Goal: Task Accomplishment & Management: Use online tool/utility

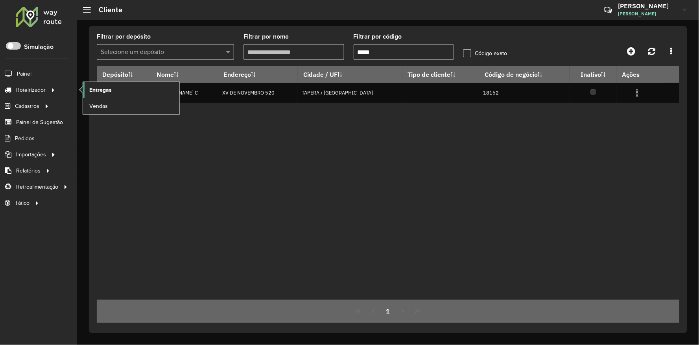
click at [107, 89] on span "Entregas" at bounding box center [100, 90] width 22 height 8
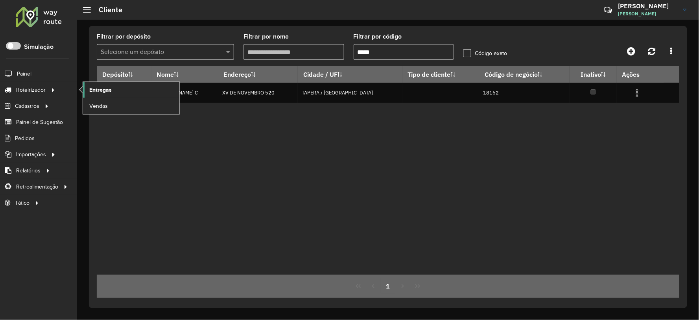
click at [120, 91] on link "Entregas" at bounding box center [131, 90] width 96 height 16
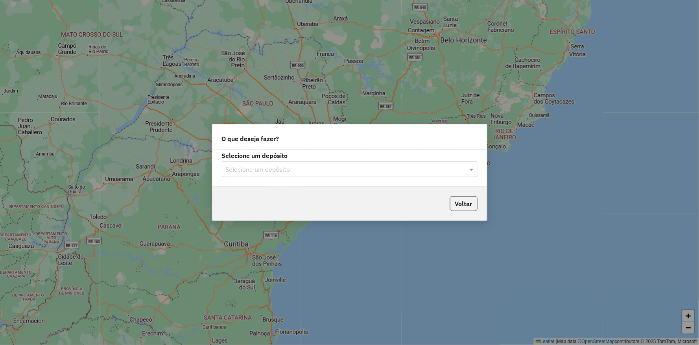
click at [300, 170] on input "text" at bounding box center [342, 169] width 232 height 9
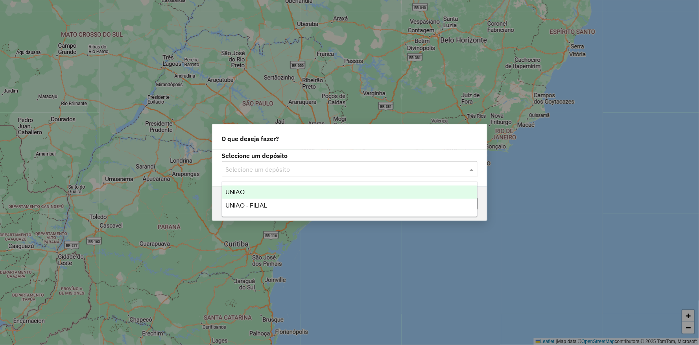
click at [247, 188] on div "UNIAO" at bounding box center [349, 191] width 255 height 13
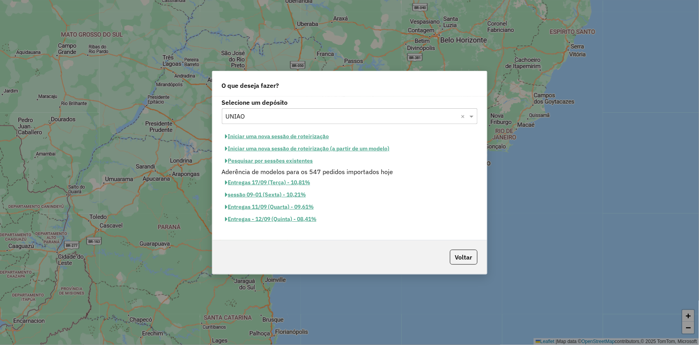
click at [247, 136] on button "Iniciar uma nova sessão de roteirização" at bounding box center [277, 136] width 111 height 12
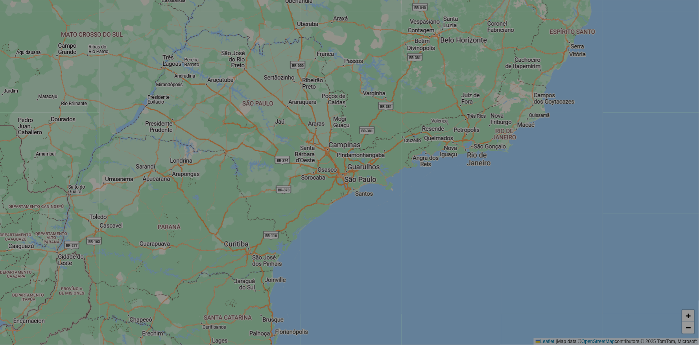
select select "*"
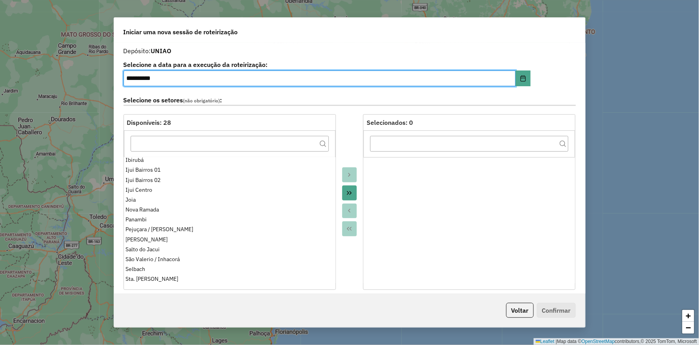
click at [352, 119] on div at bounding box center [350, 201] width 28 height 175
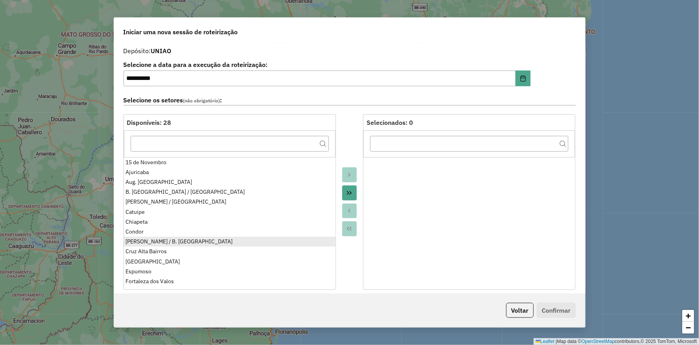
scroll to position [44, 0]
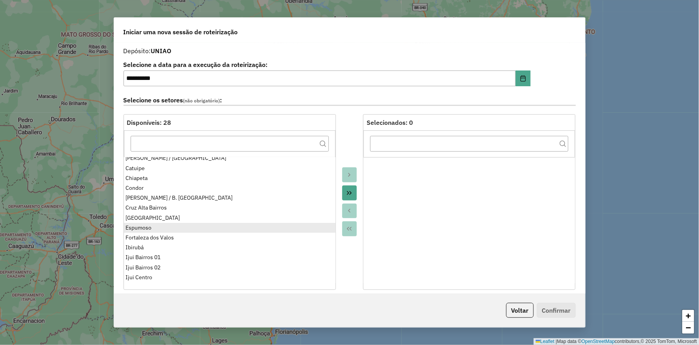
click at [142, 227] on ul "15 de Novembro Ajuricaba Aug. Pestana B. Vista do Incra / Cruz Alta Campos Borg…" at bounding box center [230, 220] width 212 height 126
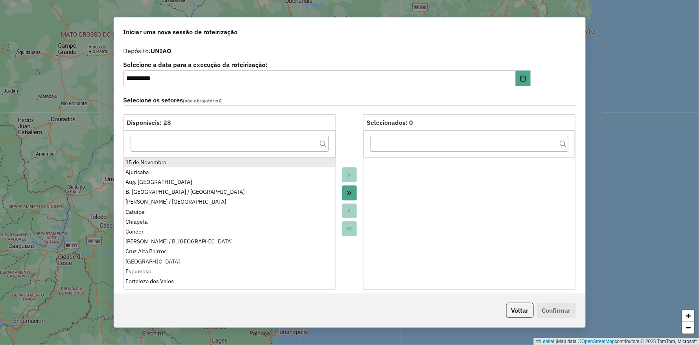
click at [162, 162] on div "15 de Novembro" at bounding box center [229, 162] width 208 height 8
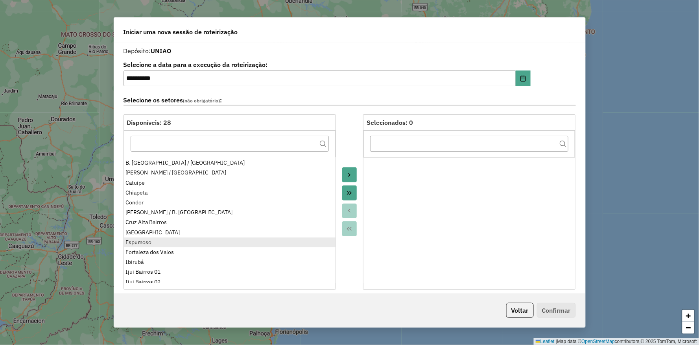
scroll to position [44, 0]
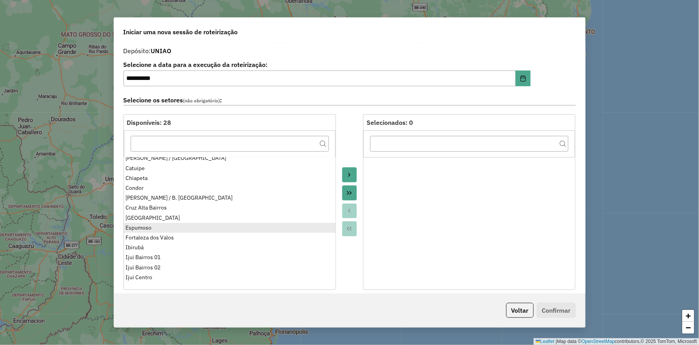
click at [144, 228] on div "Espumoso" at bounding box center [229, 227] width 208 height 8
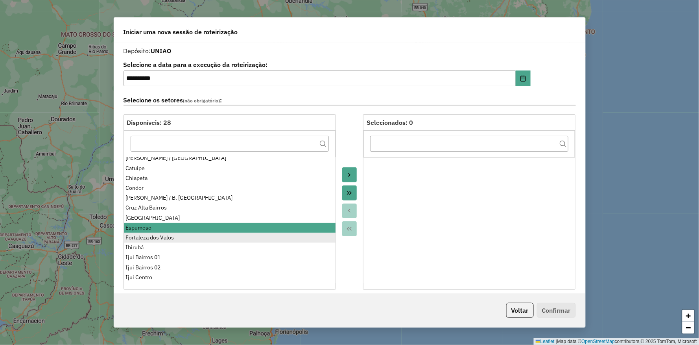
click at [152, 238] on div "Fortaleza dos Valos" at bounding box center [229, 237] width 208 height 8
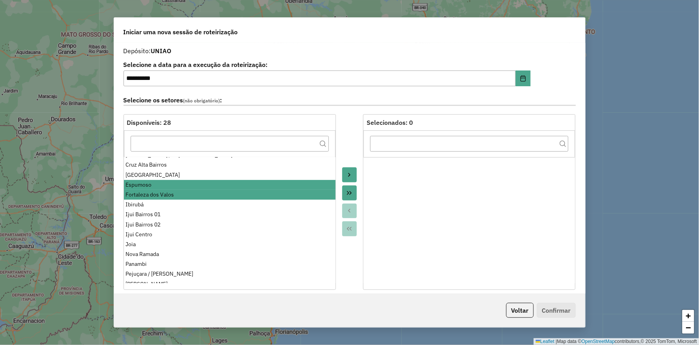
scroll to position [87, 0]
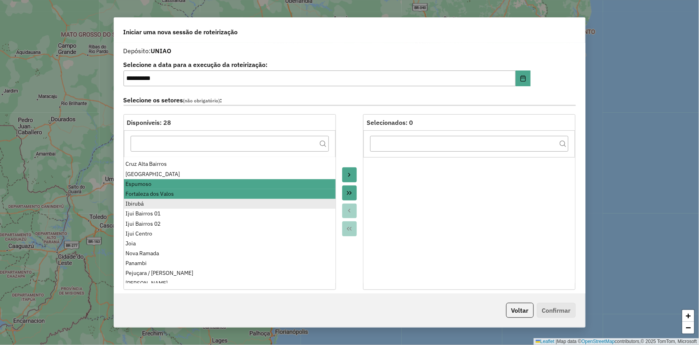
click at [152, 205] on div "Ibirubá" at bounding box center [229, 203] width 208 height 8
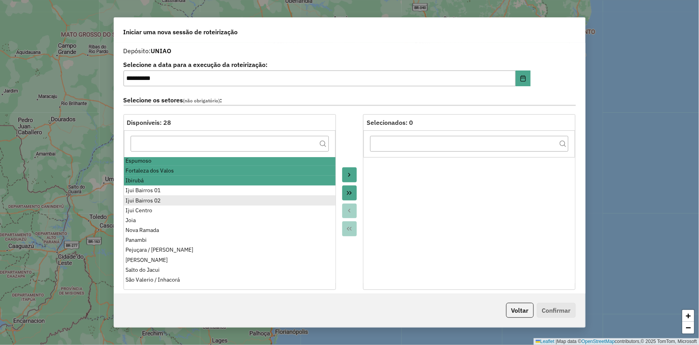
scroll to position [151, 0]
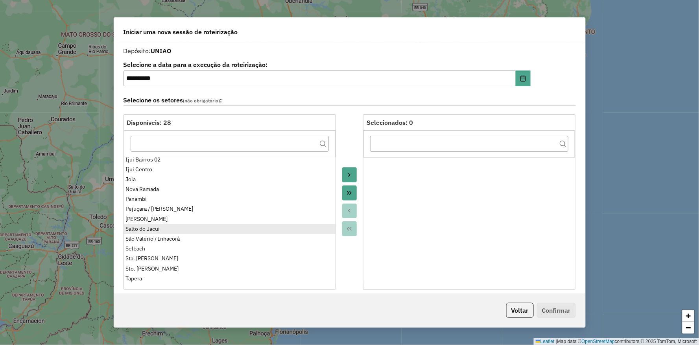
click at [140, 226] on div "Salto do Jacui" at bounding box center [229, 229] width 208 height 8
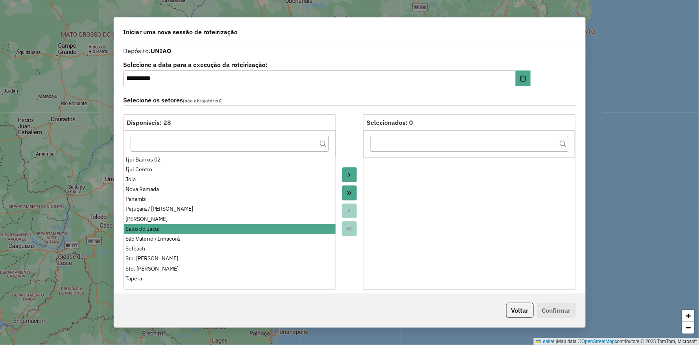
scroll to position [0, 0]
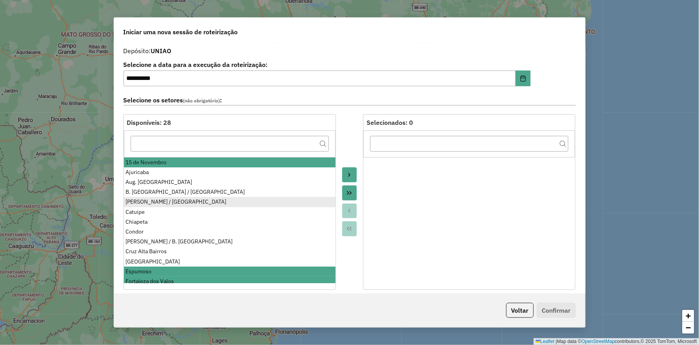
click at [158, 201] on div "Campos Borges / Alto Alegre" at bounding box center [229, 201] width 208 height 8
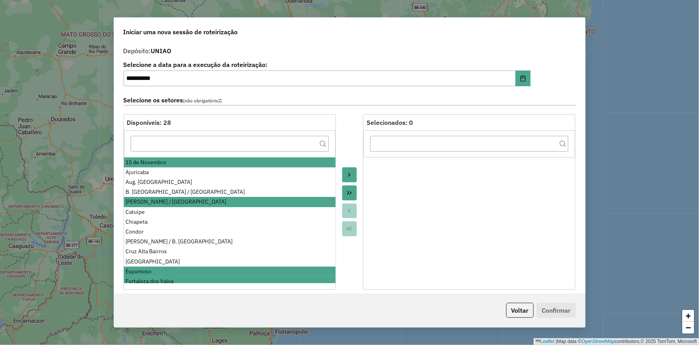
click at [348, 172] on icon "Move to Target" at bounding box center [349, 174] width 6 height 6
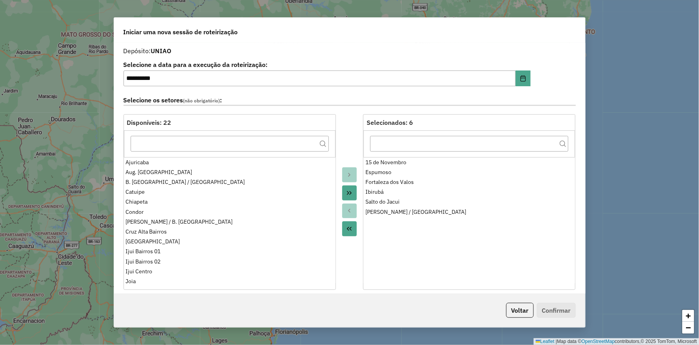
click at [350, 131] on div at bounding box center [350, 201] width 28 height 175
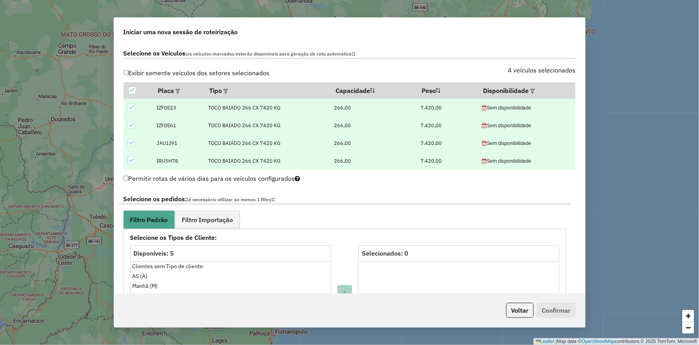
scroll to position [306, 0]
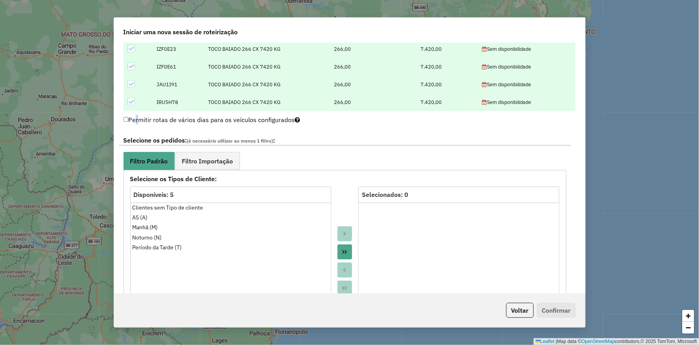
click at [134, 120] on label "Permitir rotas de vários dias para os veículos configurados" at bounding box center [211, 119] width 177 height 15
click at [128, 121] on label "Permitir rotas de vários dias para os veículos configurados" at bounding box center [211, 119] width 177 height 15
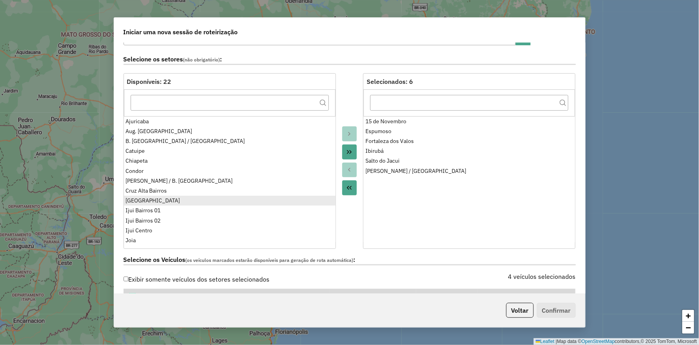
scroll to position [0, 0]
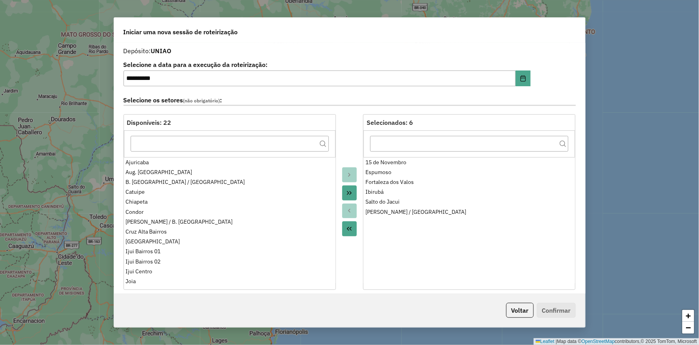
click at [344, 135] on div at bounding box center [350, 201] width 28 height 175
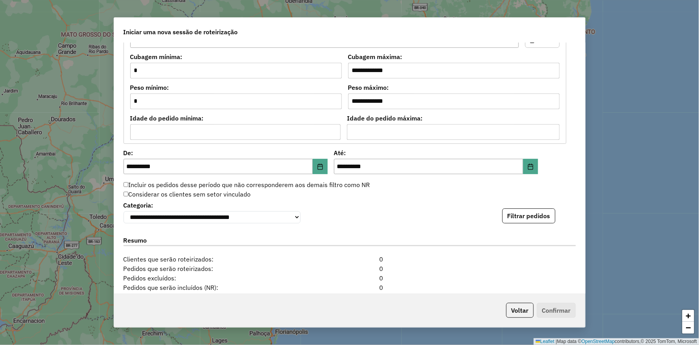
scroll to position [699, 0]
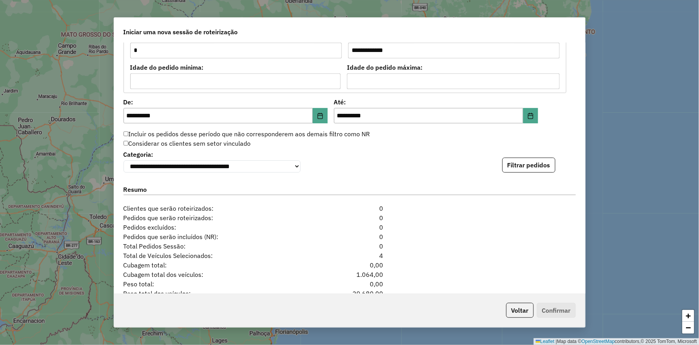
click at [129, 132] on label "Incluir os pedidos desse período que não corresponderem aos demais filtro como …" at bounding box center [246, 133] width 247 height 9
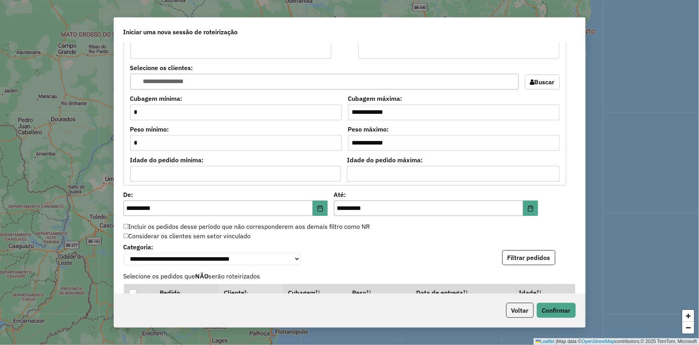
scroll to position [655, 0]
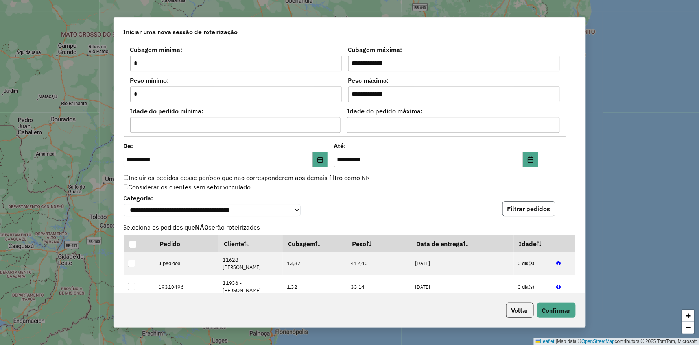
click at [514, 210] on button "Filtrar pedidos" at bounding box center [528, 208] width 53 height 15
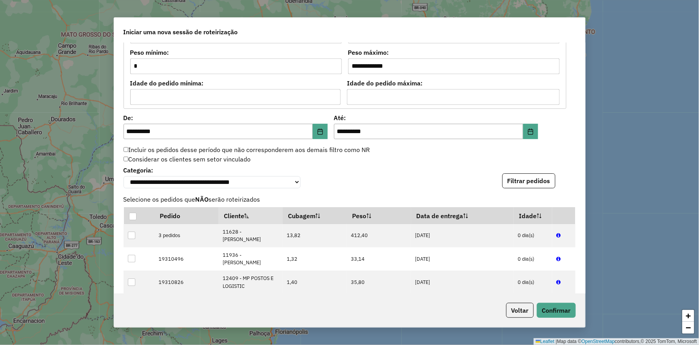
scroll to position [902, 0]
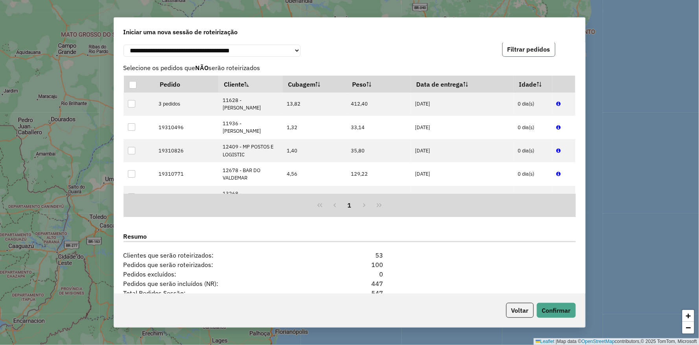
click at [510, 52] on button "Filtrar pedidos" at bounding box center [528, 49] width 53 height 15
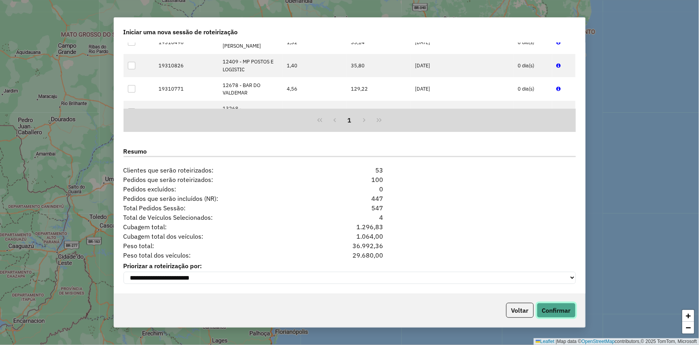
click at [553, 308] on button "Confirmar" at bounding box center [556, 309] width 39 height 15
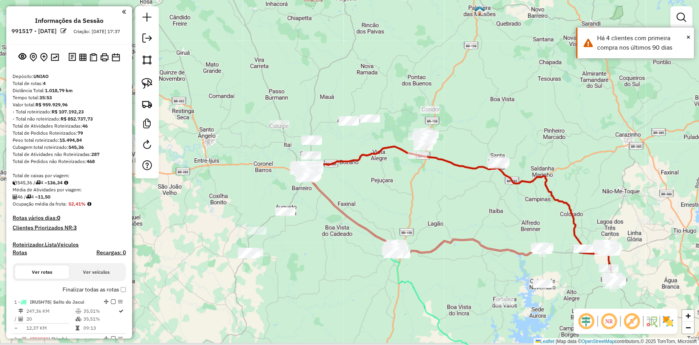
drag, startPoint x: 521, startPoint y: 197, endPoint x: 450, endPoint y: 168, distance: 76.8
click at [450, 165] on div "Janela de atendimento Grade de atendimento Capacidade Transportadoras Veículos …" at bounding box center [349, 172] width 699 height 345
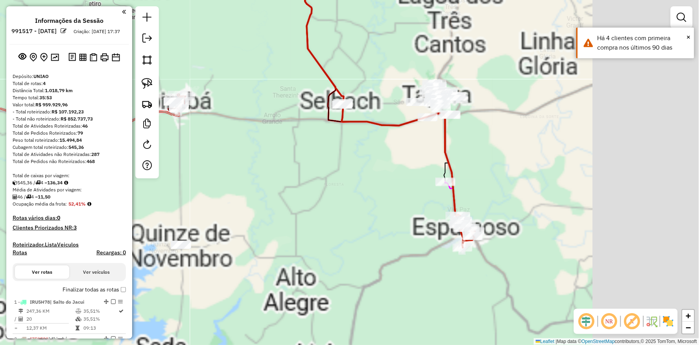
drag, startPoint x: 396, startPoint y: 171, endPoint x: 392, endPoint y: 172, distance: 4.5
click at [395, 171] on div "Janela de atendimento Grade de atendimento Capacidade Transportadoras Veículos …" at bounding box center [349, 172] width 699 height 345
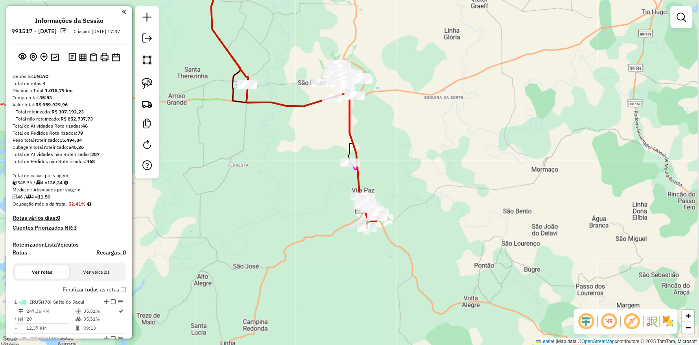
drag, startPoint x: 290, startPoint y: 151, endPoint x: 286, endPoint y: 151, distance: 4.0
click at [286, 151] on div "Janela de atendimento Grade de atendimento Capacidade Transportadoras Veículos …" at bounding box center [349, 172] width 699 height 345
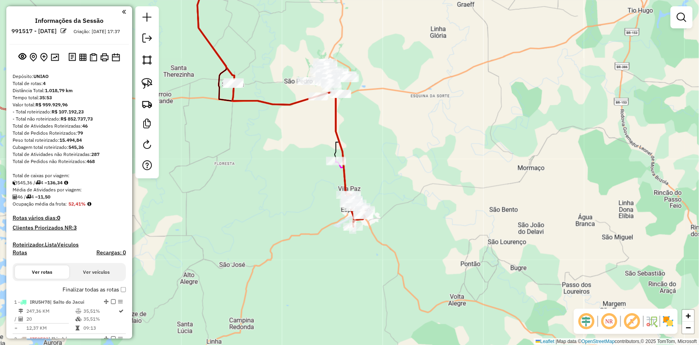
drag, startPoint x: 270, startPoint y: 193, endPoint x: 257, endPoint y: 190, distance: 12.8
click at [258, 190] on div "Janela de atendimento Grade de atendimento Capacidade Transportadoras Veículos …" at bounding box center [349, 172] width 699 height 345
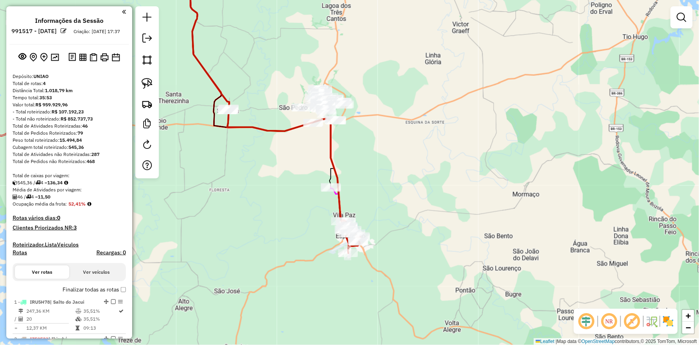
drag, startPoint x: 234, startPoint y: 130, endPoint x: 249, endPoint y: 182, distance: 54.9
click at [249, 182] on div "Janela de atendimento Grade de atendimento Capacidade Transportadoras Veículos …" at bounding box center [349, 172] width 699 height 345
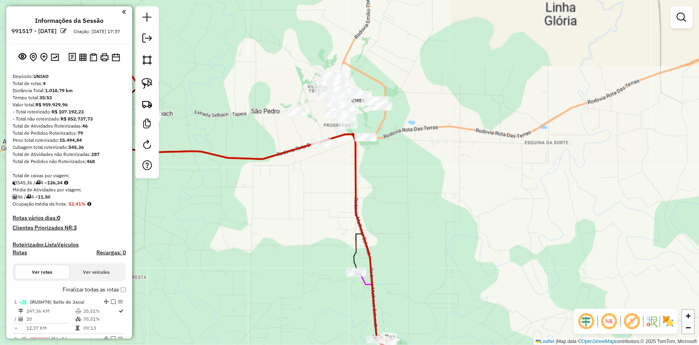
drag, startPoint x: 289, startPoint y: 242, endPoint x: 286, endPoint y: 269, distance: 27.0
click at [292, 263] on div "Janela de atendimento Grade de atendimento Capacidade Transportadoras Veículos …" at bounding box center [349, 172] width 699 height 345
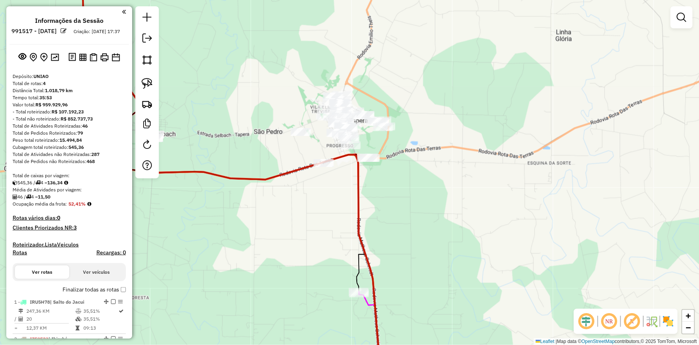
drag, startPoint x: 257, startPoint y: 211, endPoint x: 257, endPoint y: 238, distance: 27.1
click at [257, 238] on div "Janela de atendimento Grade de atendimento Capacidade Transportadoras Veículos …" at bounding box center [349, 172] width 699 height 345
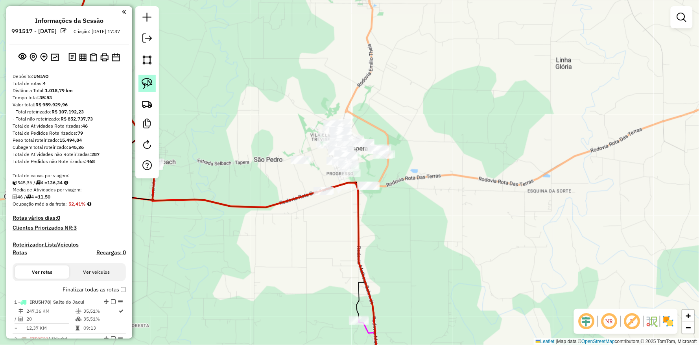
click at [147, 84] on img at bounding box center [147, 83] width 11 height 11
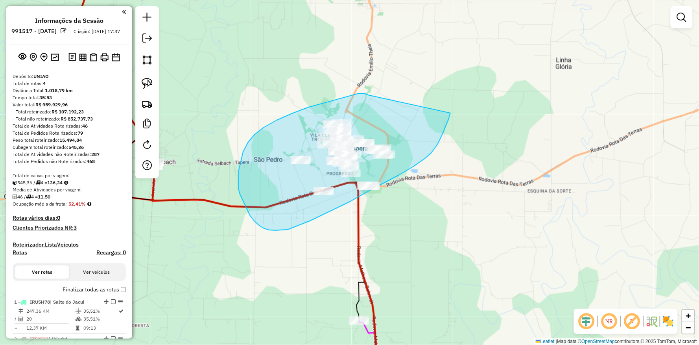
drag, startPoint x: 368, startPoint y: 94, endPoint x: 450, endPoint y: 113, distance: 84.6
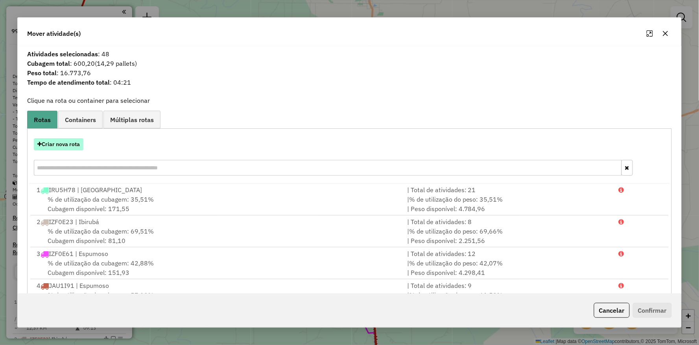
click at [70, 140] on button "Criar nova rota" at bounding box center [59, 144] width 50 height 12
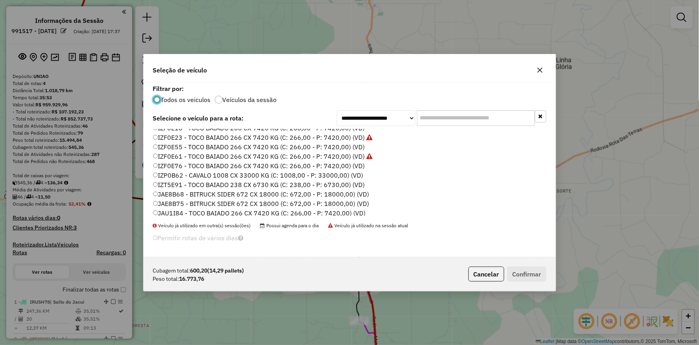
scroll to position [103, 0]
click at [154, 155] on label "IZF0E23 - TOCO BAIADO 266 CX 7420 KG (C: 266,00 - P: 7420,00) (VD)" at bounding box center [263, 152] width 220 height 9
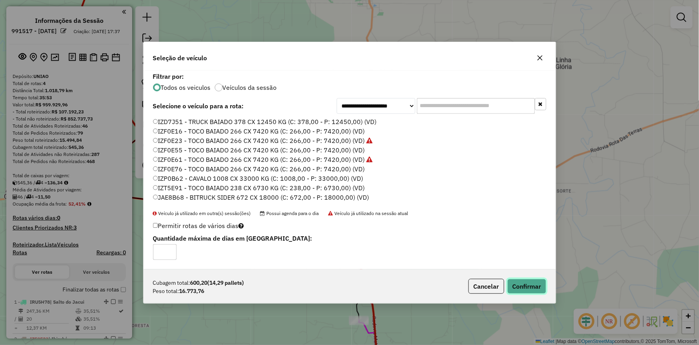
click at [523, 286] on button "Confirmar" at bounding box center [526, 285] width 39 height 15
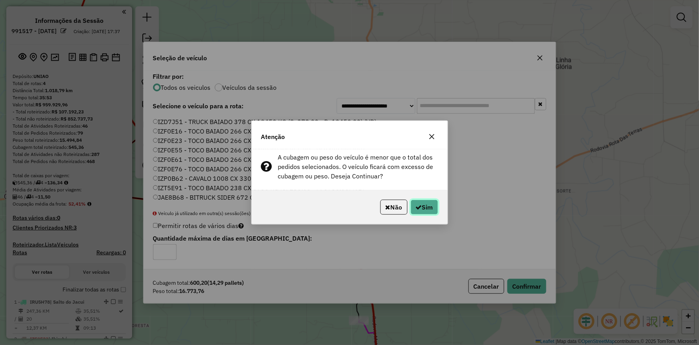
click at [420, 205] on icon "button" at bounding box center [419, 207] width 6 height 6
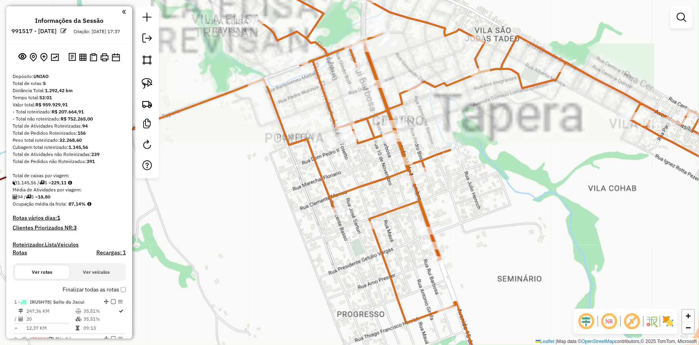
click at [339, 185] on div "Janela de atendimento Grade de atendimento Capacidade Transportadoras Veículos …" at bounding box center [349, 172] width 699 height 345
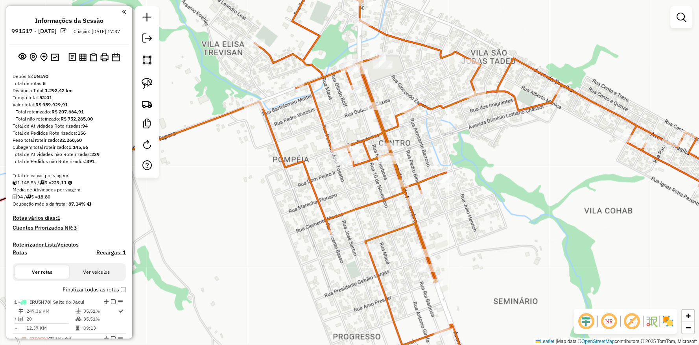
drag, startPoint x: 319, startPoint y: 69, endPoint x: 306, endPoint y: 161, distance: 93.0
click at [300, 173] on icon at bounding box center [371, 195] width 697 height 414
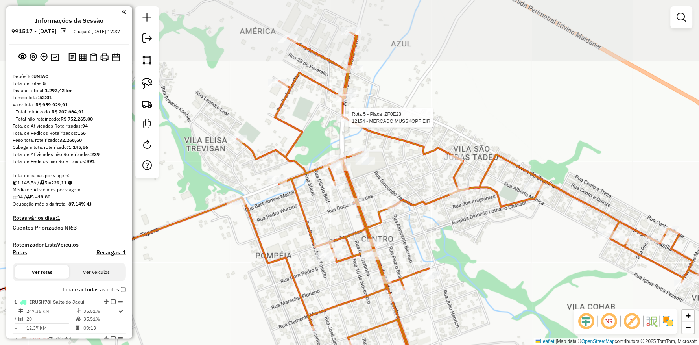
click at [351, 122] on div at bounding box center [347, 118] width 20 height 8
select select "**********"
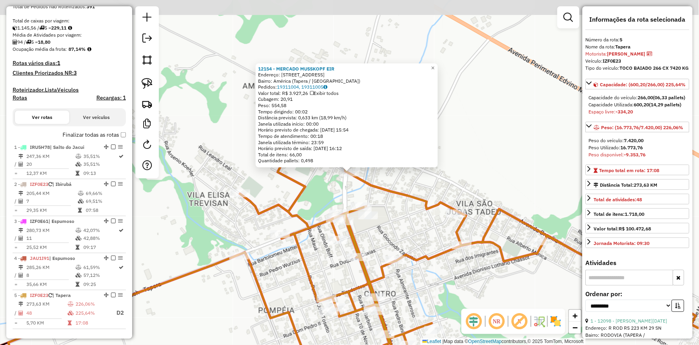
scroll to position [306, 0]
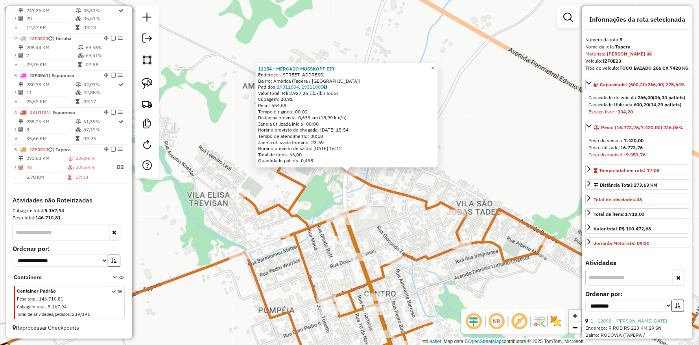
drag, startPoint x: 393, startPoint y: 202, endPoint x: 384, endPoint y: 190, distance: 15.0
click at [393, 202] on div "12154 - MERCADO MUSSKOPF EIR Endereço: Rua João Bervian Filho, 437 Bairro: Amér…" at bounding box center [349, 172] width 699 height 345
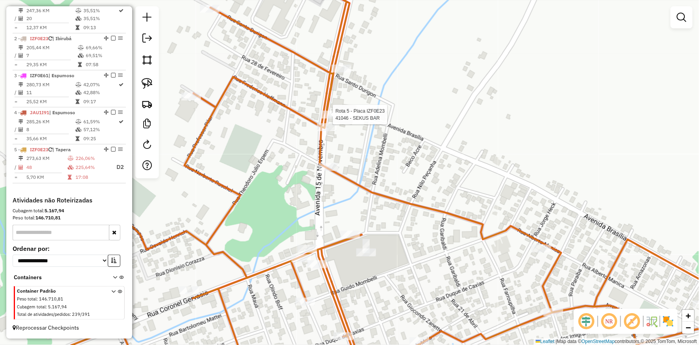
select select "**********"
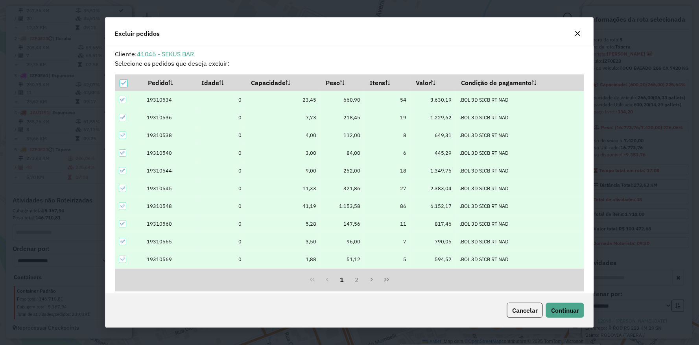
scroll to position [4, 2]
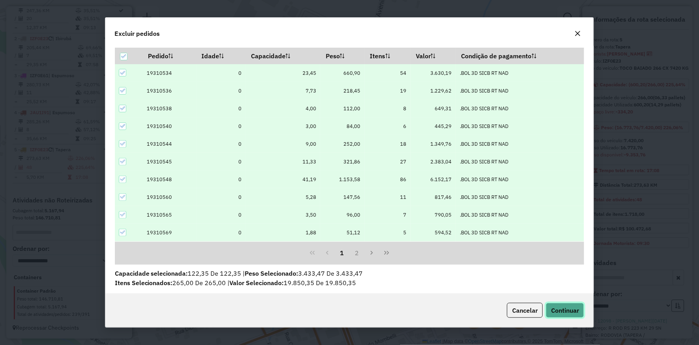
click at [576, 309] on span "Continuar" at bounding box center [565, 310] width 28 height 8
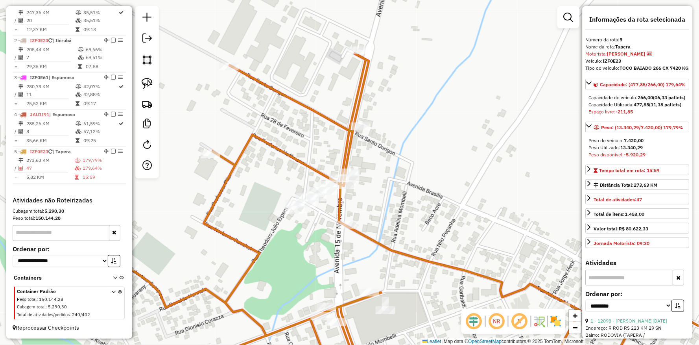
scroll to position [304, 0]
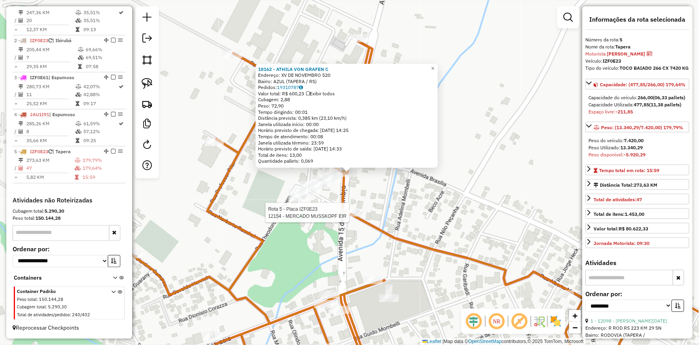
click at [352, 216] on div at bounding box center [352, 212] width 20 height 8
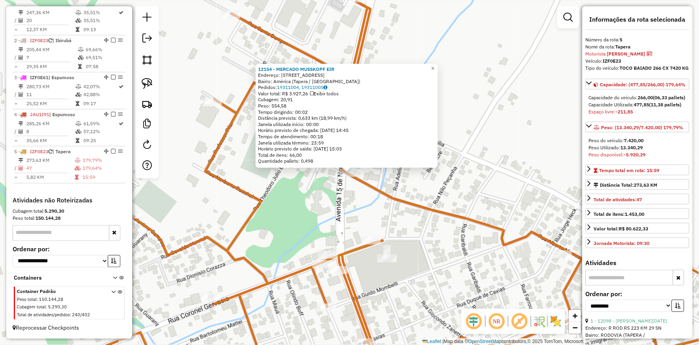
click at [294, 202] on div "12154 - MERCADO MUSSKOPF EIR Endereço: Rua João Bervian Filho, 437 Bairro: Amér…" at bounding box center [349, 172] width 699 height 345
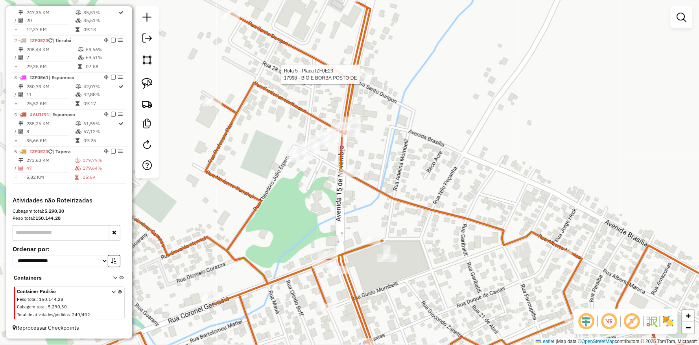
select select "**********"
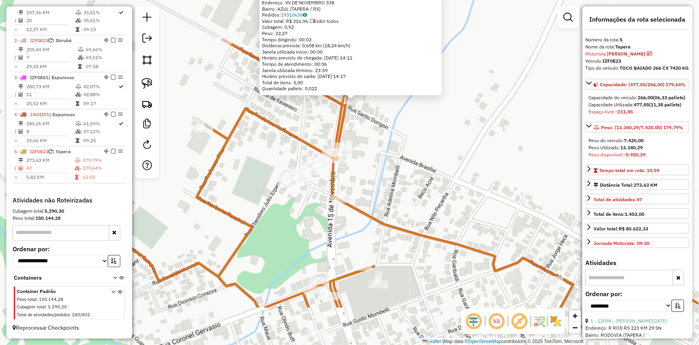
drag, startPoint x: 376, startPoint y: 210, endPoint x: 375, endPoint y: 111, distance: 98.7
click at [375, 109] on div "17998 - BIG E BORBA POSTO DE Endereço: XV DE NOVEMBRO 338 Bairro: AZUL (TAPERA …" at bounding box center [349, 172] width 699 height 345
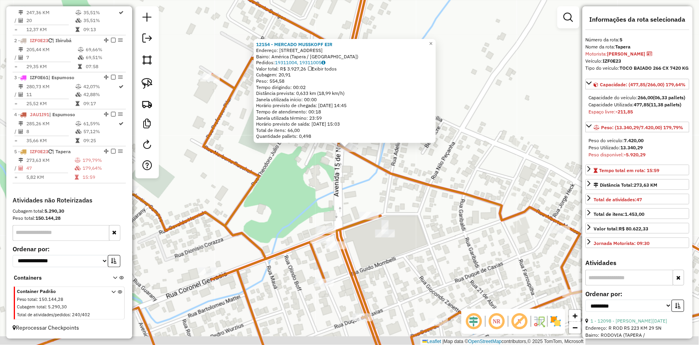
drag, startPoint x: 307, startPoint y: 216, endPoint x: 293, endPoint y: 125, distance: 91.6
click at [293, 125] on div "12154 - MERCADO MUSSKOPF EIR Endereço: Rua João Bervian Filho, 437 Bairro: Amér…" at bounding box center [349, 172] width 699 height 345
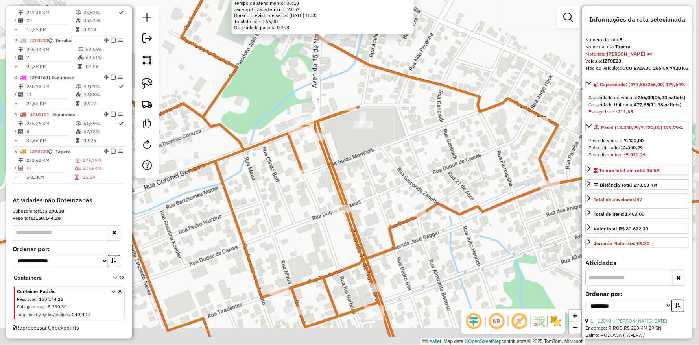
drag, startPoint x: 272, startPoint y: 199, endPoint x: 252, endPoint y: 76, distance: 124.3
click at [232, 59] on div "Rota 5 - Placa IZF0E23 40180 - DEBORA DE PAULA 12154 - MERCADO MUSSKOPF EIR End…" at bounding box center [349, 172] width 699 height 345
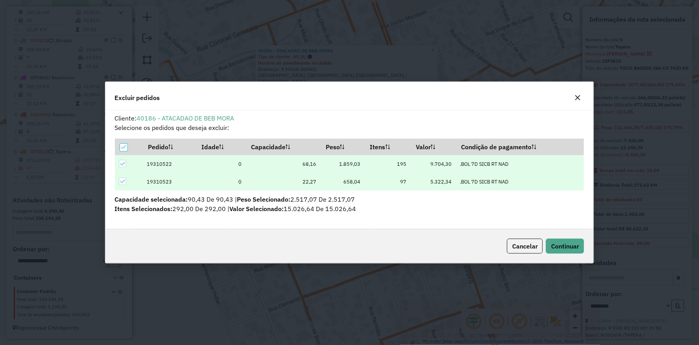
scroll to position [0, 0]
click at [549, 247] on button "Continuar" at bounding box center [565, 245] width 38 height 15
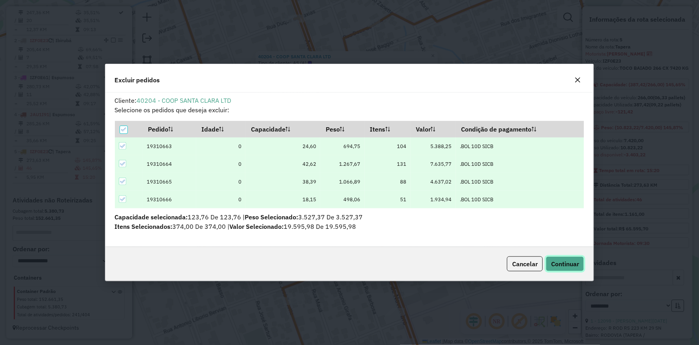
click at [572, 264] on span "Continuar" at bounding box center [565, 264] width 28 height 8
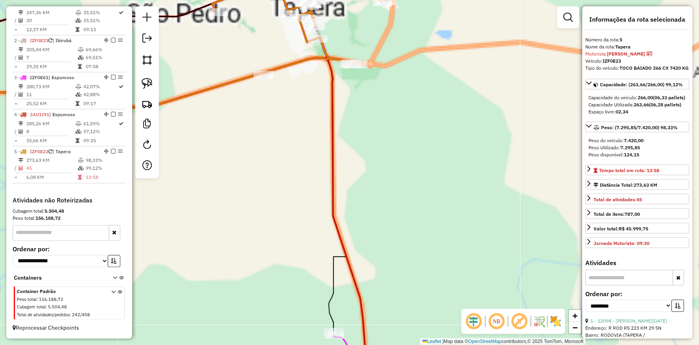
drag, startPoint x: 279, startPoint y: 214, endPoint x: 274, endPoint y: 159, distance: 54.9
click at [275, 172] on div "Janela de atendimento Grade de atendimento Capacidade Transportadoras Veículos …" at bounding box center [349, 172] width 699 height 345
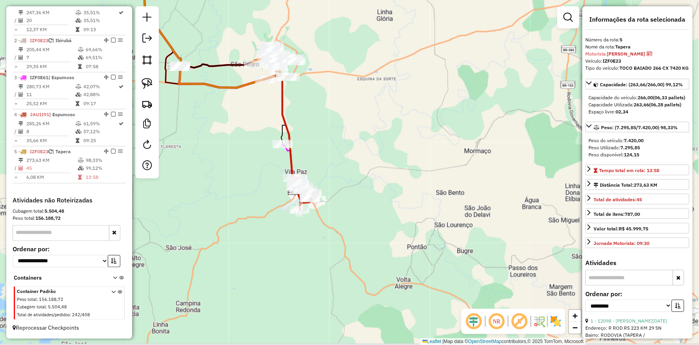
drag, startPoint x: 246, startPoint y: 212, endPoint x: 241, endPoint y: 166, distance: 45.4
click at [241, 166] on div "Janela de atendimento Grade de atendimento Capacidade Transportadoras Veículos …" at bounding box center [349, 172] width 699 height 345
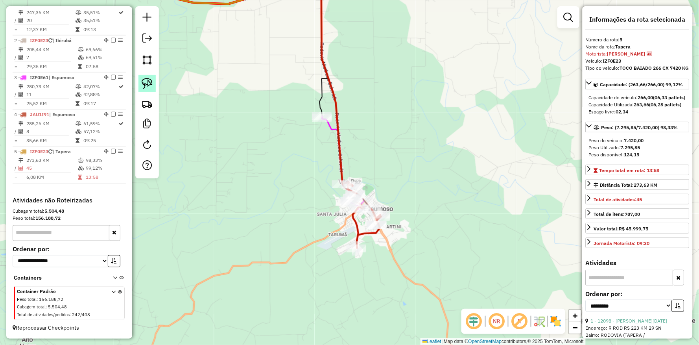
click at [149, 83] on img at bounding box center [147, 83] width 11 height 11
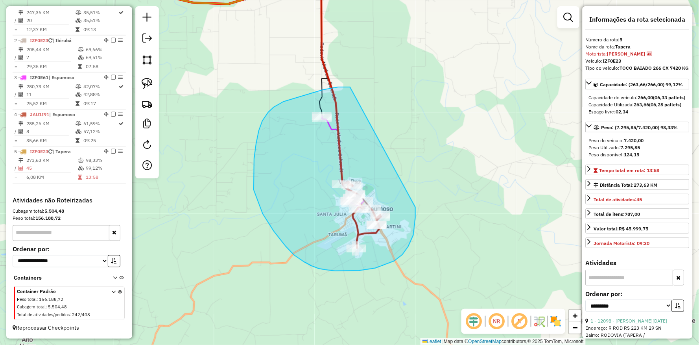
drag, startPoint x: 350, startPoint y: 88, endPoint x: 415, endPoint y: 205, distance: 134.1
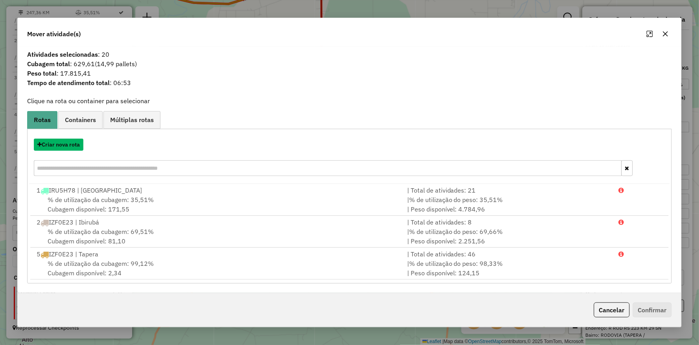
click at [69, 142] on button "Criar nova rota" at bounding box center [59, 144] width 50 height 12
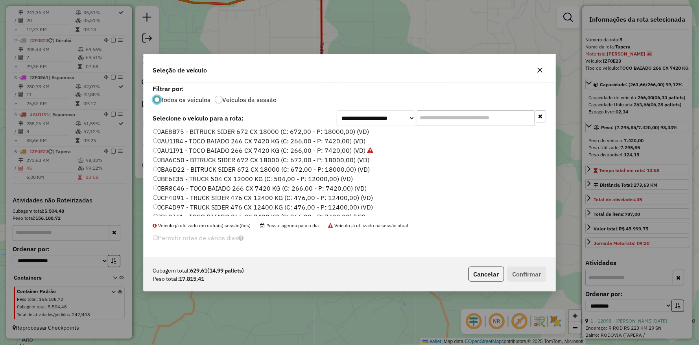
scroll to position [147, 0]
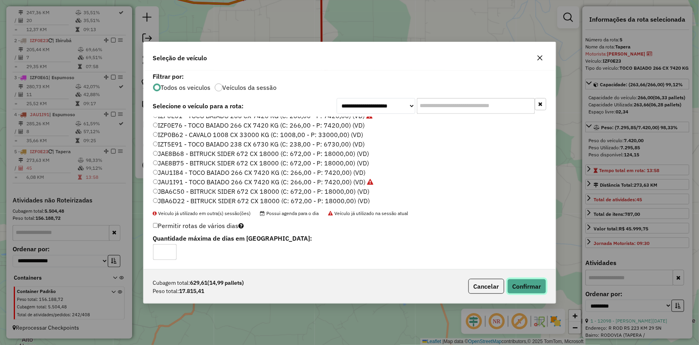
click at [532, 281] on button "Confirmar" at bounding box center [526, 285] width 39 height 15
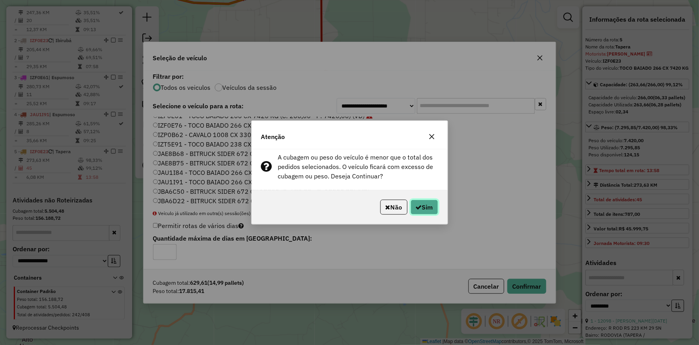
click at [419, 203] on button "Sim" at bounding box center [425, 206] width 28 height 15
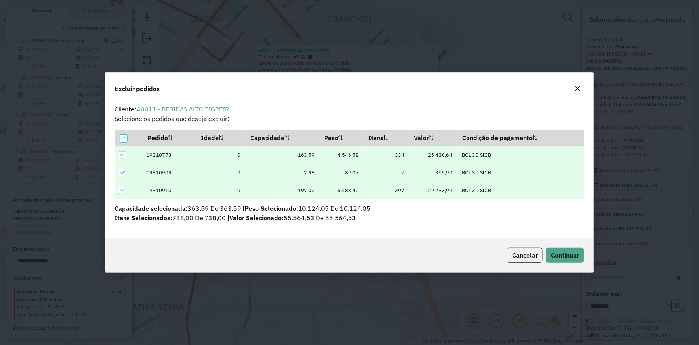
scroll to position [0, 0]
click at [565, 258] on span "Continuar" at bounding box center [565, 255] width 28 height 8
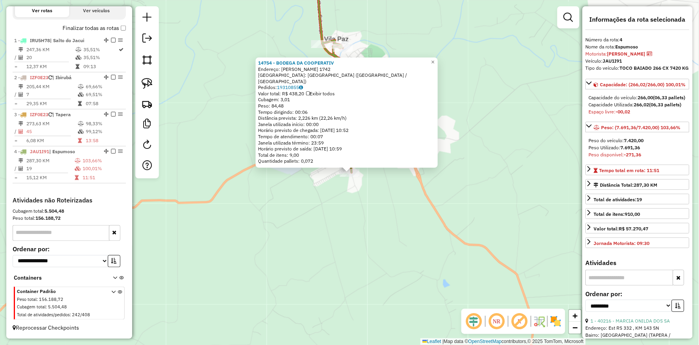
click at [417, 208] on div "14754 - BODEGA DA COOPERATIV Endereço: PEDRO BAMBINI 1742 Bairro: BAIRRO MARAVI…" at bounding box center [349, 172] width 699 height 345
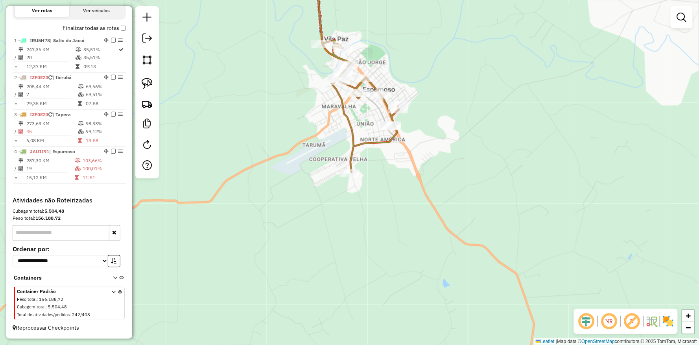
drag, startPoint x: 420, startPoint y: 219, endPoint x: 433, endPoint y: 251, distance: 34.5
click at [433, 251] on div "14754 - BODEGA DA COOPERATIV Endereço: PEDRO BAMBINI 1742 Bairro: BAIRRO MARAVI…" at bounding box center [349, 172] width 699 height 345
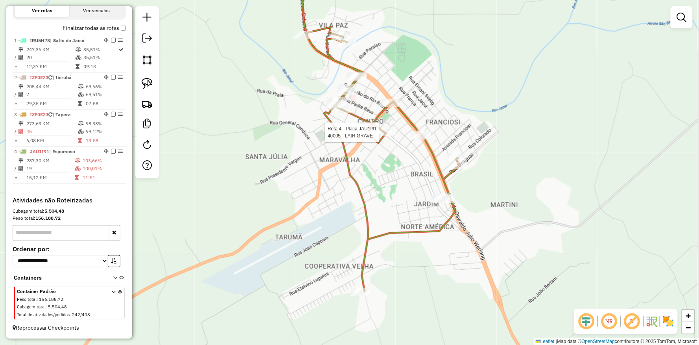
select select "**********"
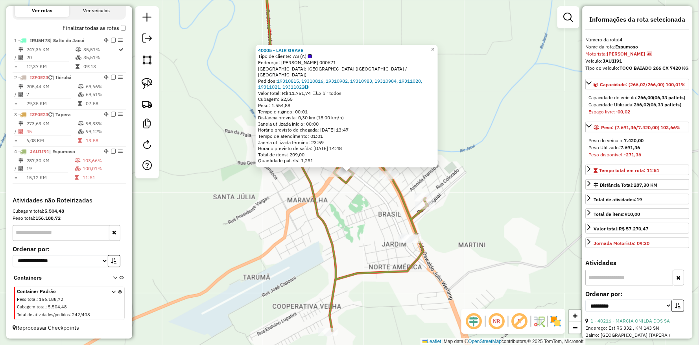
click at [344, 209] on div "40005 - LAIR GRAVE Tipo de cliente: AS (A) Endereço: Av ANGELO MACALOS 000671 B…" at bounding box center [349, 172] width 699 height 345
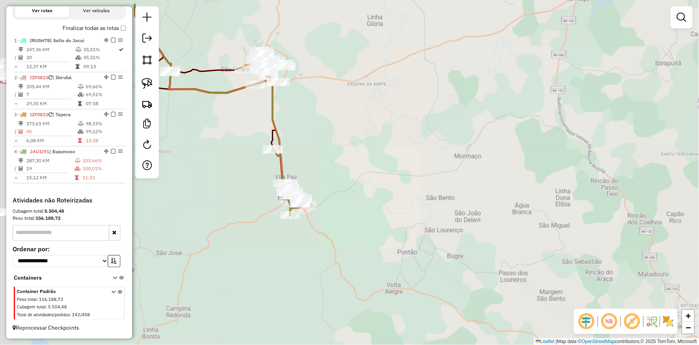
drag, startPoint x: 228, startPoint y: 152, endPoint x: 266, endPoint y: 225, distance: 82.7
click at [266, 225] on div "Janela de atendimento Grade de atendimento Capacidade Transportadoras Veículos …" at bounding box center [349, 172] width 699 height 345
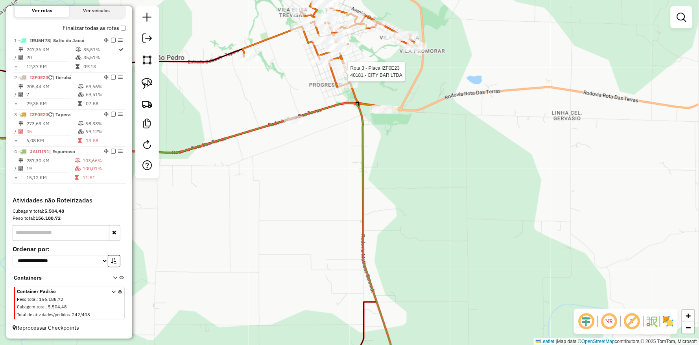
select select "**********"
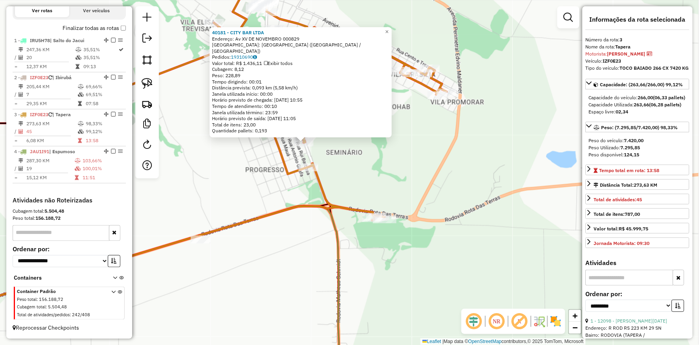
click at [306, 203] on icon at bounding box center [272, 102] width 348 height 265
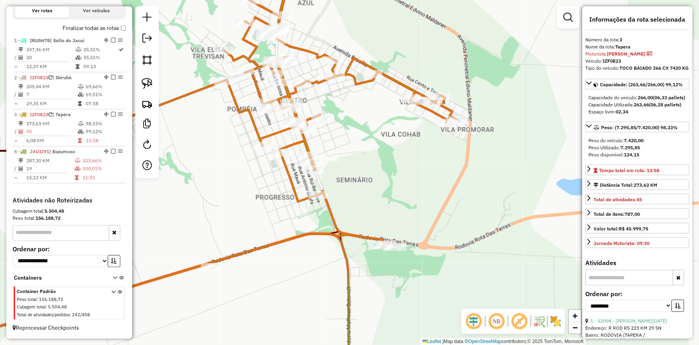
drag, startPoint x: 308, startPoint y: 271, endPoint x: 303, endPoint y: 254, distance: 17.8
click at [309, 272] on div "Janela de atendimento Grade de atendimento Capacidade Transportadoras Veículos …" at bounding box center [349, 172] width 699 height 345
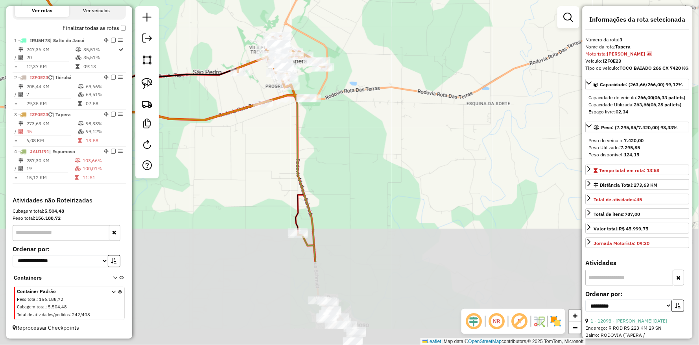
drag, startPoint x: 285, startPoint y: 262, endPoint x: 297, endPoint y: 128, distance: 134.2
click at [289, 127] on div "Janela de atendimento Grade de atendimento Capacidade Transportadoras Veículos …" at bounding box center [349, 172] width 699 height 345
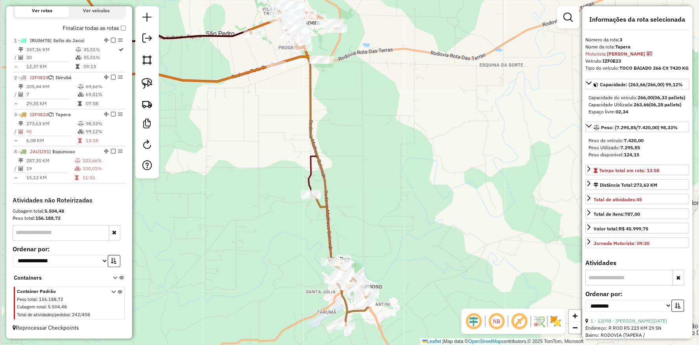
drag, startPoint x: 370, startPoint y: 185, endPoint x: 372, endPoint y: 181, distance: 4.4
click at [372, 181] on div "Janela de atendimento Grade de atendimento Capacidade Transportadoras Veículos …" at bounding box center [349, 172] width 699 height 345
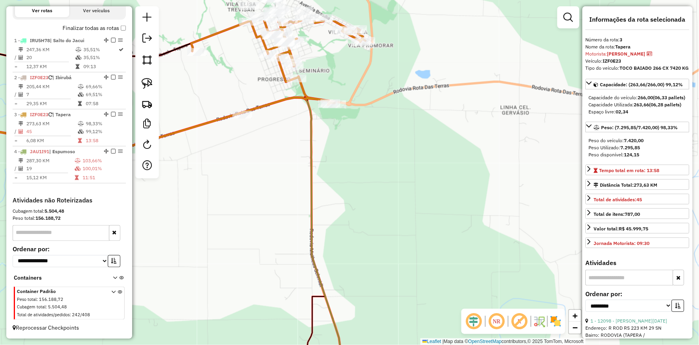
click at [293, 148] on div "Janela de atendimento Grade de atendimento Capacidade Transportadoras Veículos …" at bounding box center [349, 172] width 699 height 345
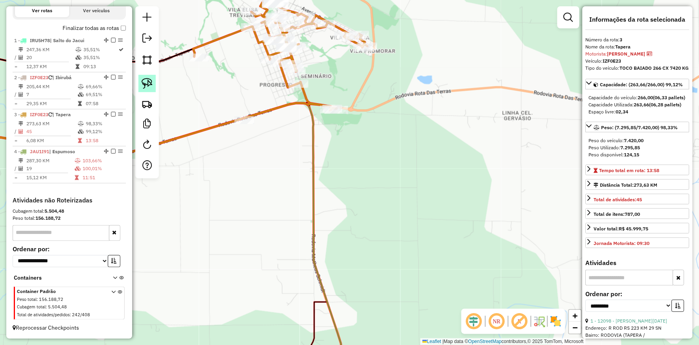
click at [140, 80] on link at bounding box center [146, 83] width 17 height 17
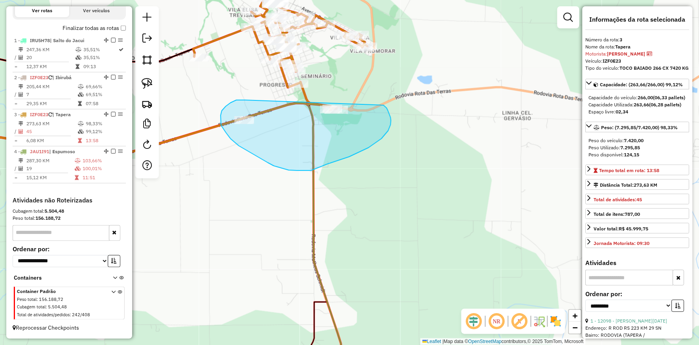
drag, startPoint x: 230, startPoint y: 103, endPoint x: 378, endPoint y: 101, distance: 147.5
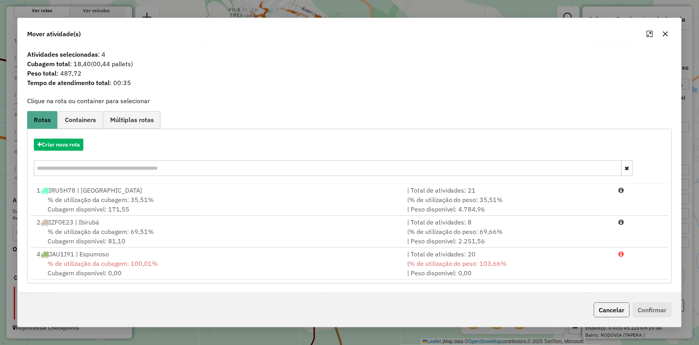
click at [608, 307] on button "Cancelar" at bounding box center [612, 309] width 36 height 15
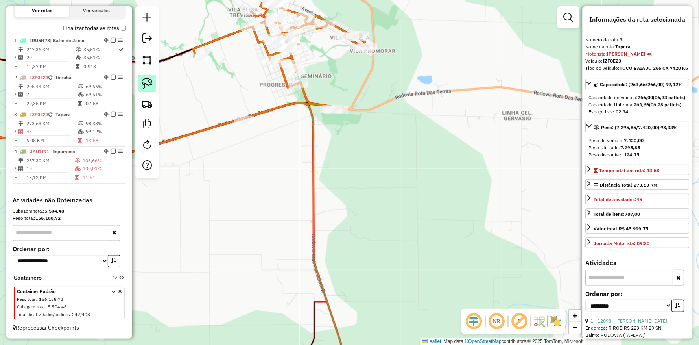
click at [151, 88] on img at bounding box center [147, 83] width 11 height 11
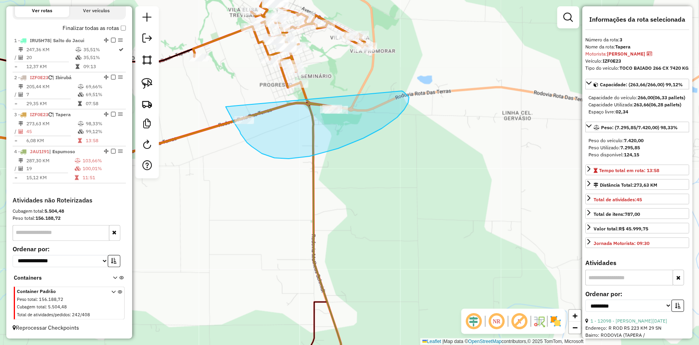
drag, startPoint x: 227, startPoint y: 109, endPoint x: 400, endPoint y: 90, distance: 174.2
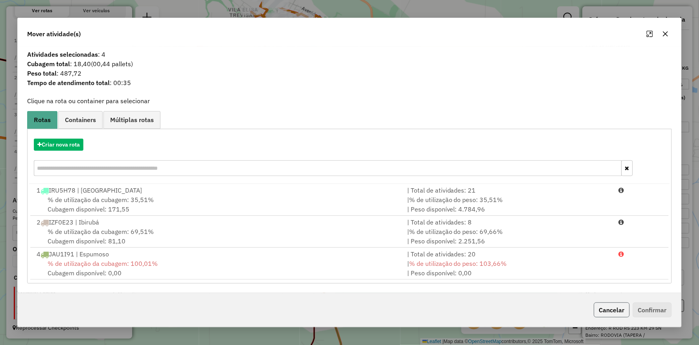
click at [612, 309] on button "Cancelar" at bounding box center [612, 309] width 36 height 15
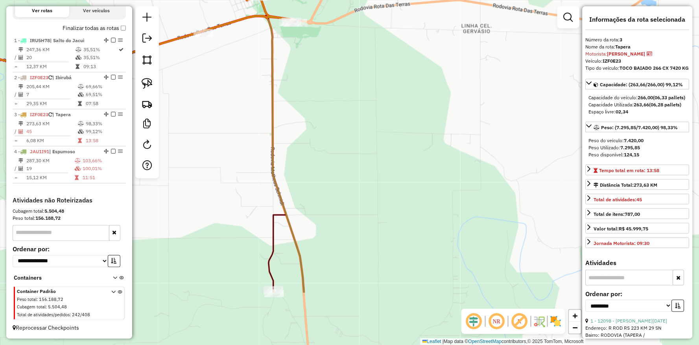
drag, startPoint x: 437, startPoint y: 245, endPoint x: 391, endPoint y: 127, distance: 126.3
click at [402, 162] on div "Janela de atendimento Grade de atendimento Capacidade Transportadoras Veículos …" at bounding box center [349, 172] width 699 height 345
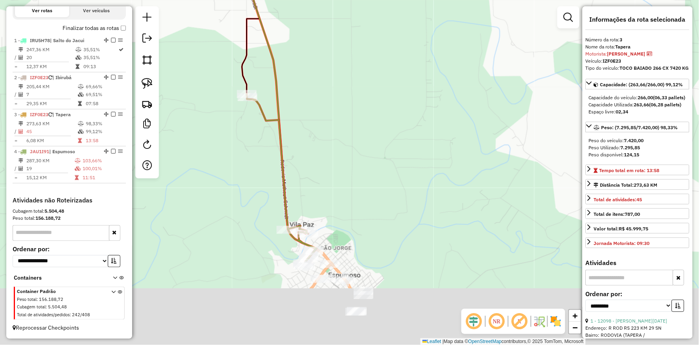
drag, startPoint x: 412, startPoint y: 219, endPoint x: 412, endPoint y: 98, distance: 120.7
click at [412, 105] on div "Janela de atendimento Grade de atendimento Capacidade Transportadoras Veículos …" at bounding box center [349, 172] width 699 height 345
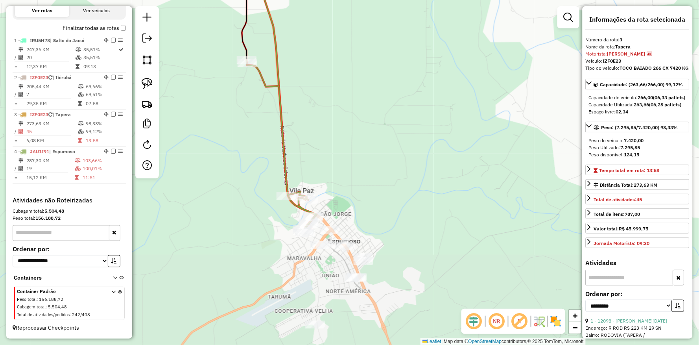
drag, startPoint x: 418, startPoint y: 199, endPoint x: 386, endPoint y: 136, distance: 70.5
click at [395, 135] on div "Janela de atendimento Grade de atendimento Capacidade Transportadoras Veículos …" at bounding box center [349, 172] width 699 height 345
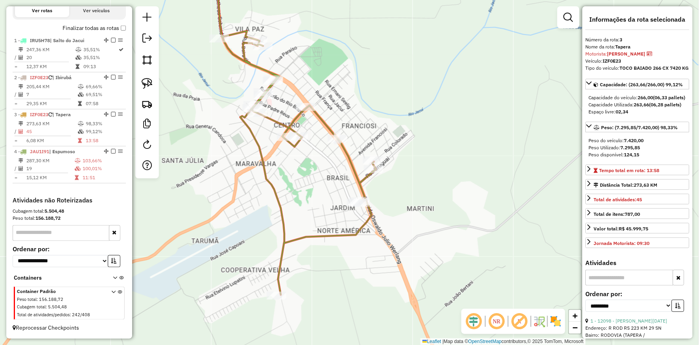
drag, startPoint x: 289, startPoint y: 158, endPoint x: 317, endPoint y: 194, distance: 45.1
click at [317, 194] on div "Janela de atendimento Grade de atendimento Capacidade Transportadoras Veículos …" at bounding box center [349, 172] width 699 height 345
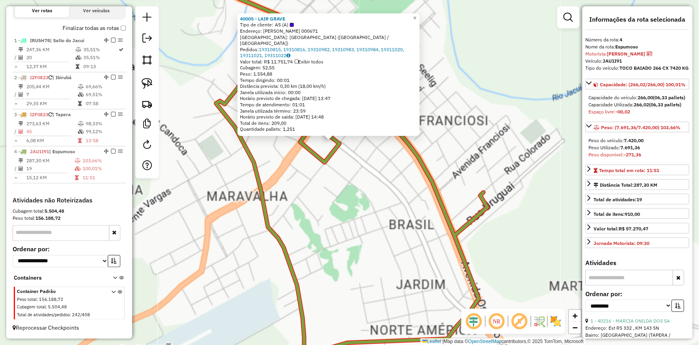
click at [368, 204] on div "40005 - LAIR GRAVE Tipo de cliente: AS (A) Endereço: Av ANGELO MACALOS 000671 B…" at bounding box center [349, 172] width 699 height 345
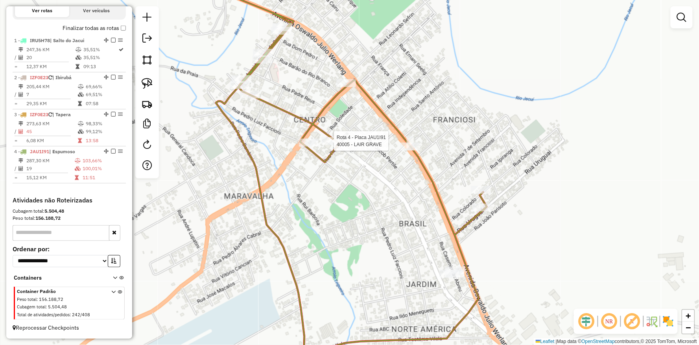
select select "**********"
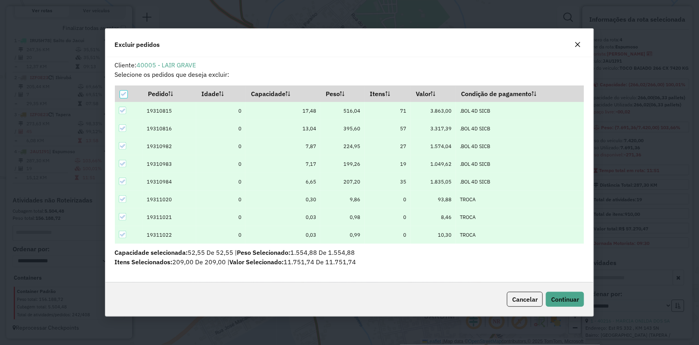
scroll to position [4, 2]
click at [555, 298] on span "Continuar" at bounding box center [565, 299] width 28 height 8
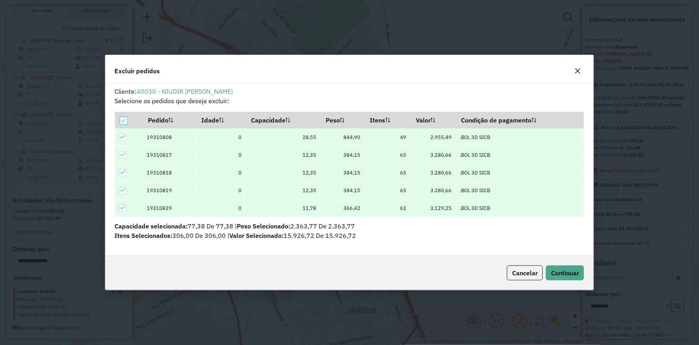
scroll to position [0, 0]
click at [562, 270] on span "Continuar" at bounding box center [565, 273] width 28 height 8
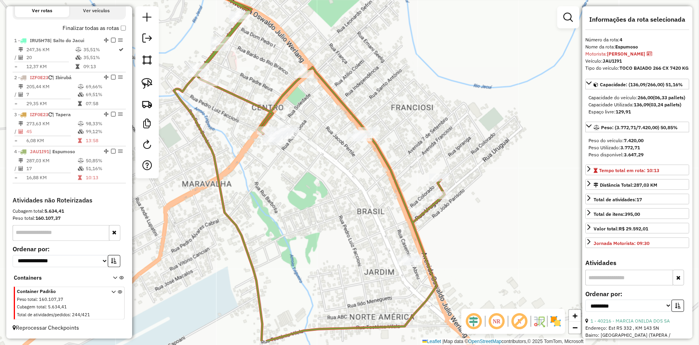
drag, startPoint x: 364, startPoint y: 210, endPoint x: 316, endPoint y: 158, distance: 71.0
click at [384, 174] on div "Janela de atendimento Grade de atendimento Capacidade Transportadoras Veículos …" at bounding box center [349, 172] width 699 height 345
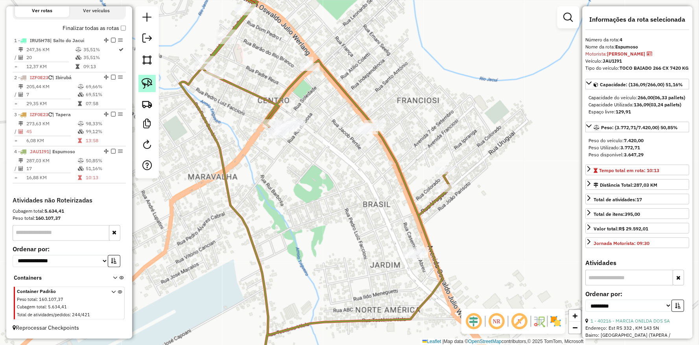
click at [153, 82] on link at bounding box center [146, 83] width 17 height 17
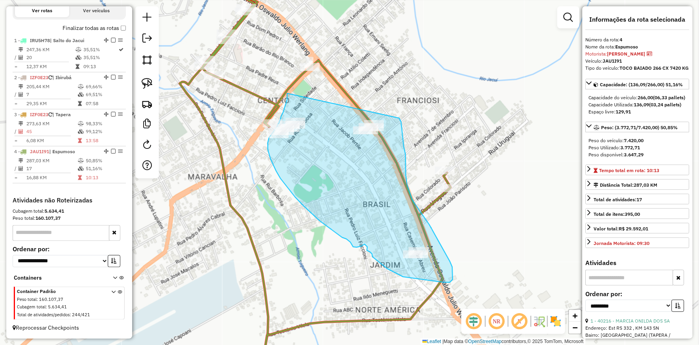
drag, startPoint x: 287, startPoint y: 95, endPoint x: 398, endPoint y: 117, distance: 113.5
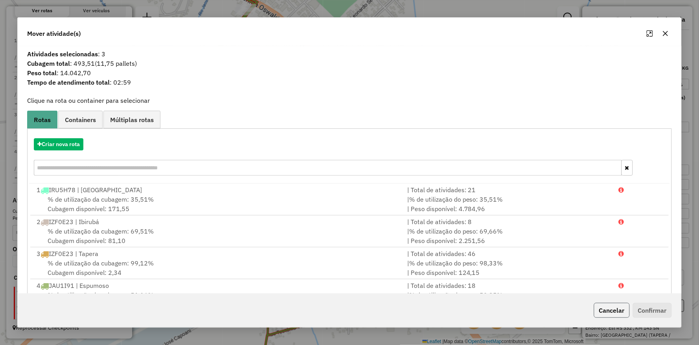
click at [612, 312] on button "Cancelar" at bounding box center [612, 309] width 36 height 15
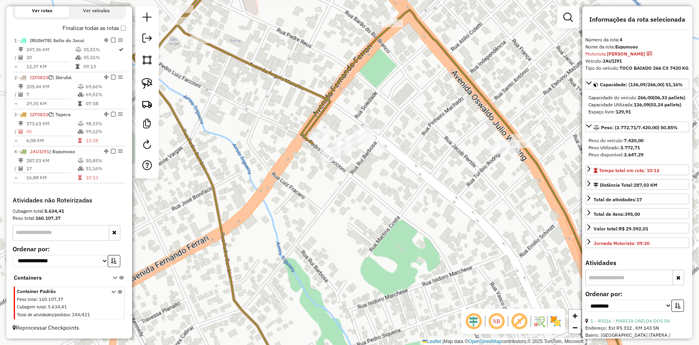
drag, startPoint x: 500, startPoint y: 207, endPoint x: 321, endPoint y: 105, distance: 206.6
click at [336, 110] on div "Janela de atendimento Grade de atendimento Capacidade Transportadoras Veículos …" at bounding box center [349, 172] width 699 height 345
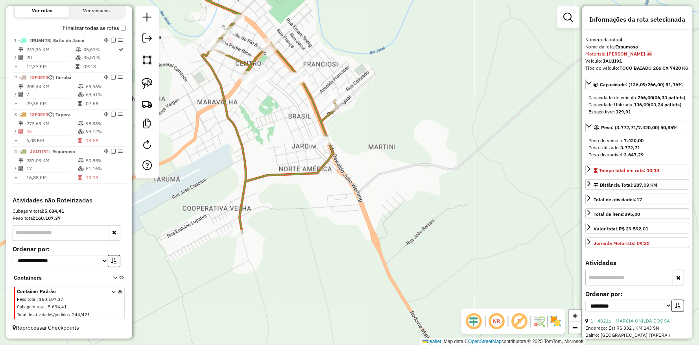
drag, startPoint x: 265, startPoint y: 125, endPoint x: 296, endPoint y: 176, distance: 60.2
click at [296, 176] on div "Janela de atendimento Grade de atendimento Capacidade Transportadoras Veículos …" at bounding box center [349, 172] width 699 height 345
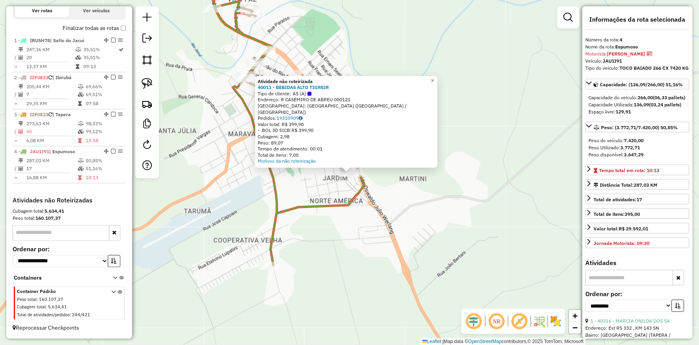
click at [314, 195] on div "Atividade não roteirizada 40011 - BEBIDAS ALTO TIGREIR Tipo de cliente: AS (A) …" at bounding box center [349, 172] width 699 height 345
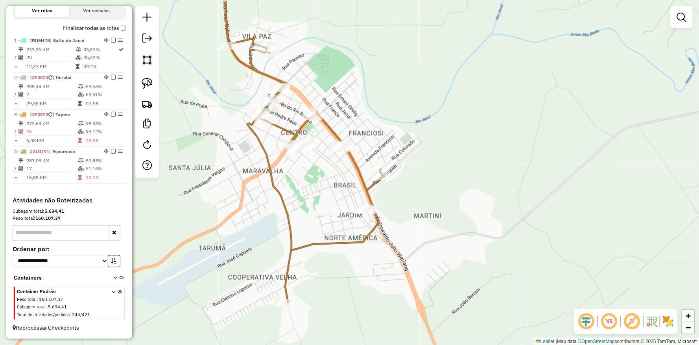
drag, startPoint x: 300, startPoint y: 188, endPoint x: 306, endPoint y: 195, distance: 8.9
click at [306, 195] on div "Janela de atendimento Grade de atendimento Capacidade Transportadoras Veículos …" at bounding box center [349, 172] width 699 height 345
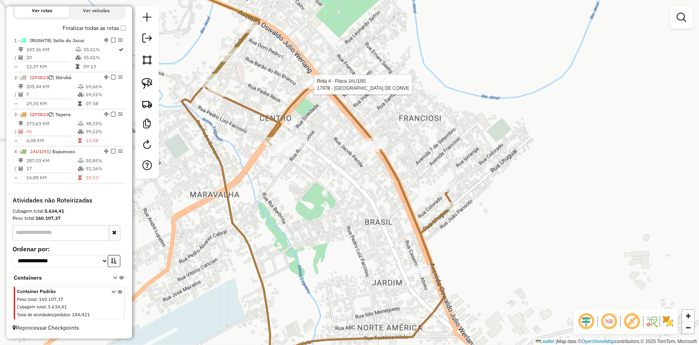
select select "**********"
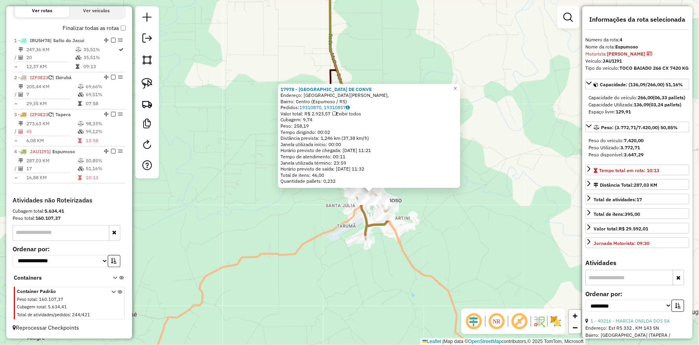
click at [225, 245] on div "17978 - GROSS LOJA DE CONVE Endereço: Avenida Fernando Ferrari, Bairro: Centro …" at bounding box center [349, 172] width 699 height 345
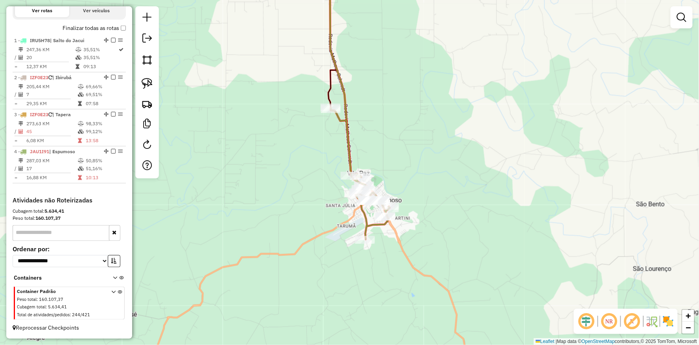
drag, startPoint x: 241, startPoint y: 281, endPoint x: 287, endPoint y: 360, distance: 91.7
click at [287, 344] on html "Aguarde... Pop-up bloqueado! Seu navegador bloqueou automáticamente a abertura …" at bounding box center [349, 172] width 699 height 345
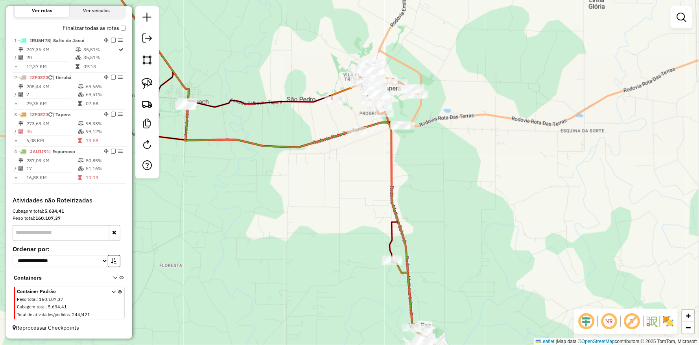
drag, startPoint x: 310, startPoint y: 163, endPoint x: 306, endPoint y: 191, distance: 27.9
click at [306, 192] on div "Janela de atendimento Grade de atendimento Capacidade Transportadoras Veículos …" at bounding box center [349, 172] width 699 height 345
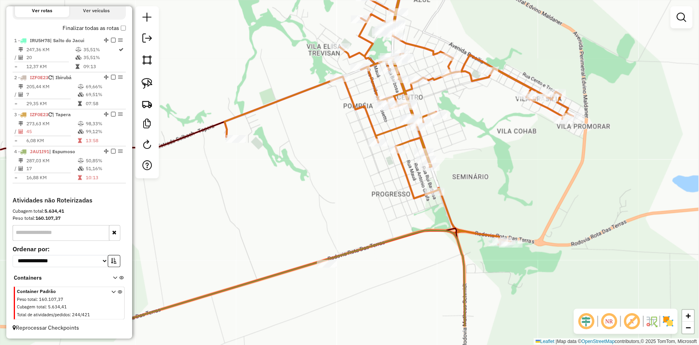
drag, startPoint x: 333, startPoint y: 238, endPoint x: 340, endPoint y: 189, distance: 48.8
click at [340, 189] on div "Janela de atendimento Grade de atendimento Capacidade Transportadoras Veículos …" at bounding box center [349, 172] width 699 height 345
drag, startPoint x: 340, startPoint y: 189, endPoint x: 313, endPoint y: 172, distance: 31.6
click at [316, 175] on div "Janela de atendimento Grade de atendimento Capacidade Transportadoras Veículos …" at bounding box center [349, 172] width 699 height 345
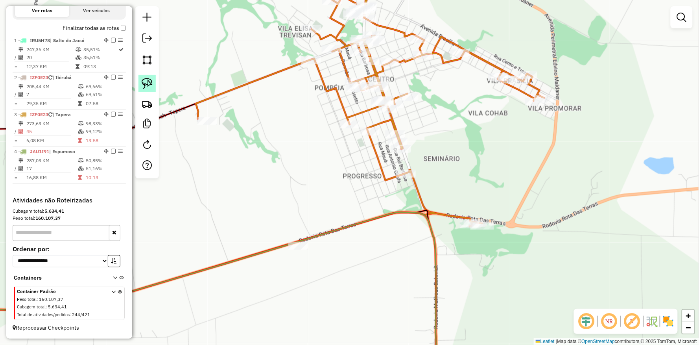
click at [153, 80] on link at bounding box center [146, 83] width 17 height 17
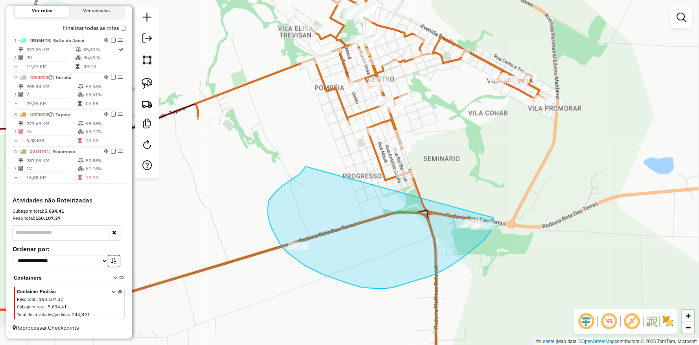
drag, startPoint x: 304, startPoint y: 170, endPoint x: 494, endPoint y: 217, distance: 195.9
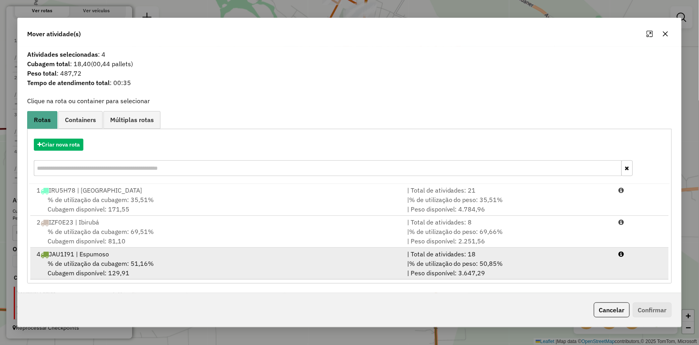
click at [152, 261] on div "% de utilização da cubagem: 51,16% Cubagem disponível: 129,91" at bounding box center [217, 267] width 370 height 19
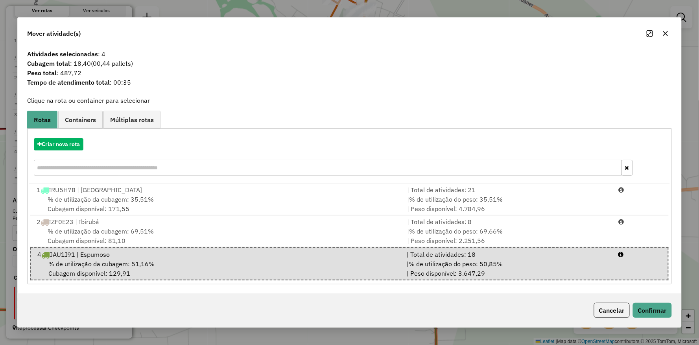
click at [681, 317] on div "Mover atividade(s) Atividades selecionadas : 4 Cubagem total : 18,40 (00,44 pal…" at bounding box center [349, 172] width 664 height 310
click at [667, 311] on button "Confirmar" at bounding box center [652, 309] width 39 height 15
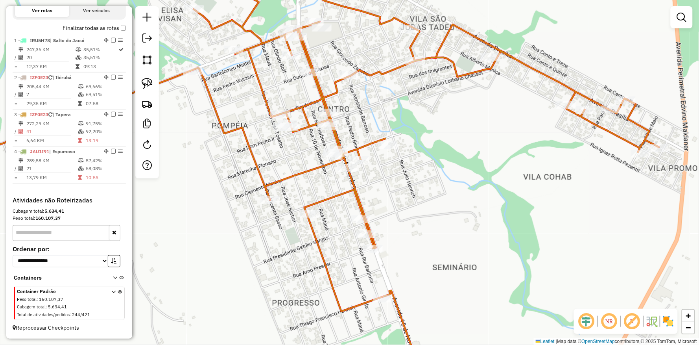
drag, startPoint x: 434, startPoint y: 113, endPoint x: 471, endPoint y: 174, distance: 71.6
click at [481, 181] on div "Janela de atendimento Grade de atendimento Capacidade Transportadoras Veículos …" at bounding box center [349, 172] width 699 height 345
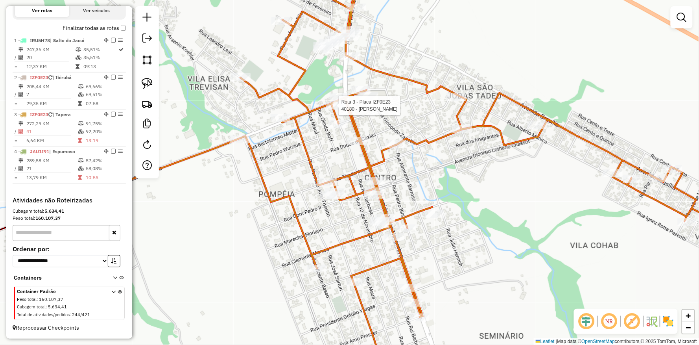
select select "**********"
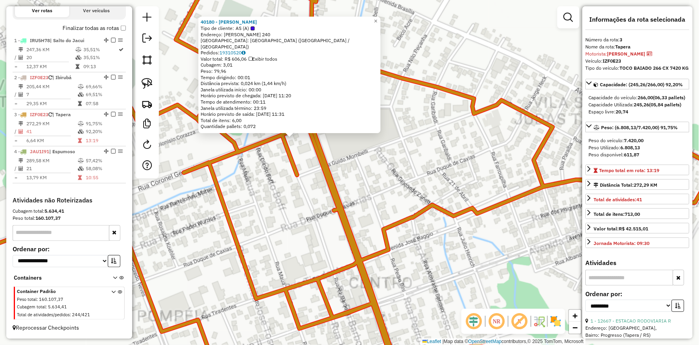
drag, startPoint x: 370, startPoint y: 179, endPoint x: 319, endPoint y: 163, distance: 53.5
click at [370, 179] on div "Rota 3 - Placa IZF0E23 40187 - LAIR GRAVE 40180 - DEBORA DE PAULA Tipo de clien…" at bounding box center [349, 172] width 699 height 345
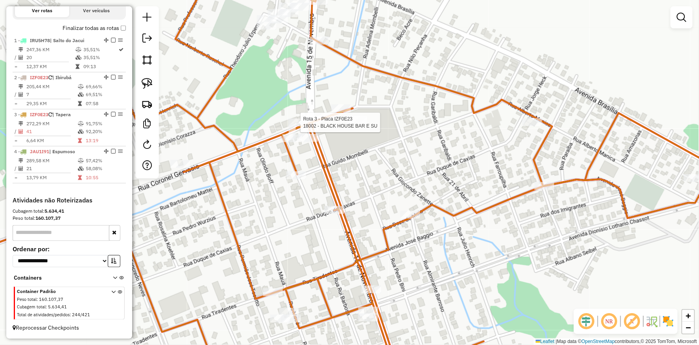
select select "**********"
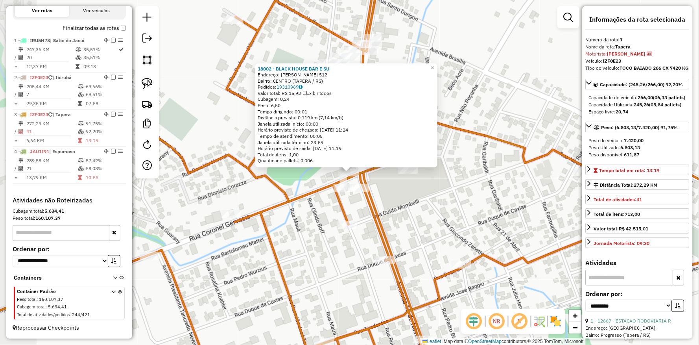
click at [383, 186] on div "18002 - BLACK HOUSE BAR E SU Endereço: CORNEL GERVASIO 512 Bairro: CENTRO (TAPE…" at bounding box center [349, 172] width 699 height 345
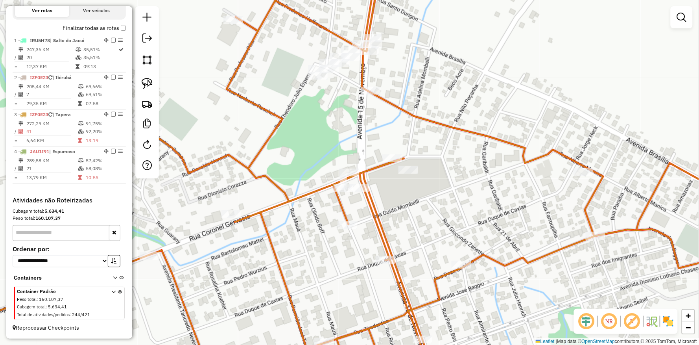
click at [402, 157] on icon at bounding box center [349, 172] width 839 height 414
select select "**********"
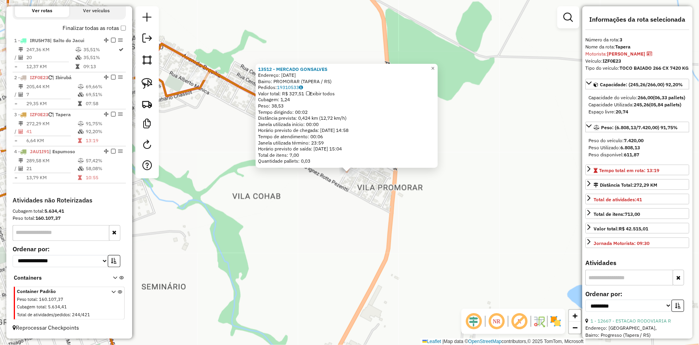
click at [345, 226] on div "13512 - MERCADO GONSALVES Endereço: 13 DE MAIO 110 Bairro: PROMORAR (TAPERA / R…" at bounding box center [349, 172] width 699 height 345
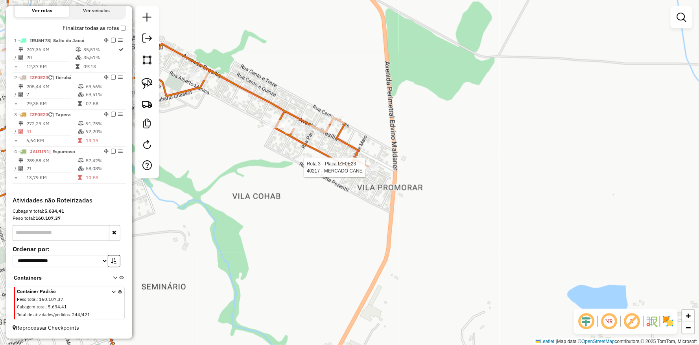
select select "**********"
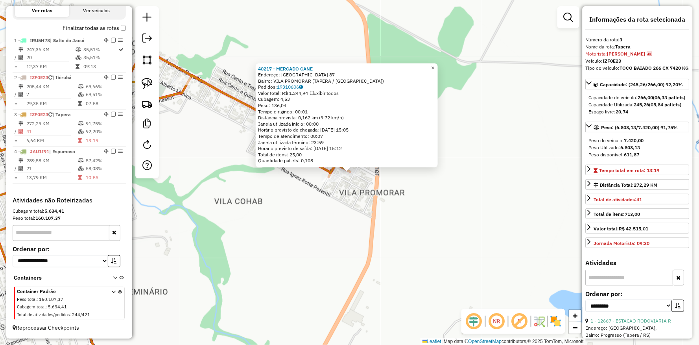
click at [335, 207] on div "40217 - MERCADO CANE Endereço: RIO DE JANEIRO 87 Bairro: VILA PROMORAR (TAPERA …" at bounding box center [349, 172] width 699 height 345
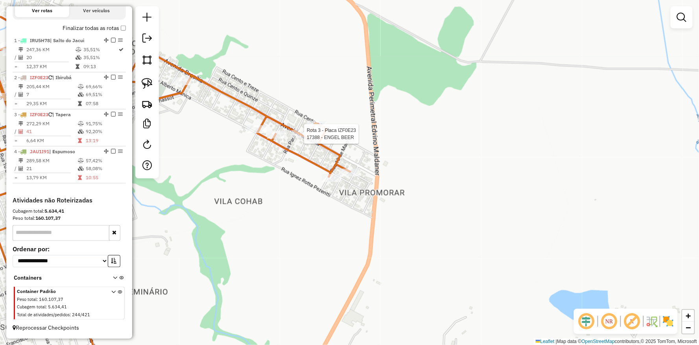
select select "**********"
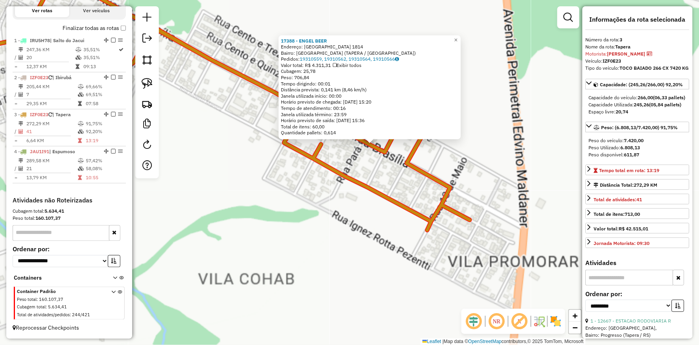
click at [326, 201] on div "17388 - ENGEL BEER Endereço: BRASILIA 1814 Bairro: VILA BRASILIA (TAPERA / RS) …" at bounding box center [349, 172] width 699 height 345
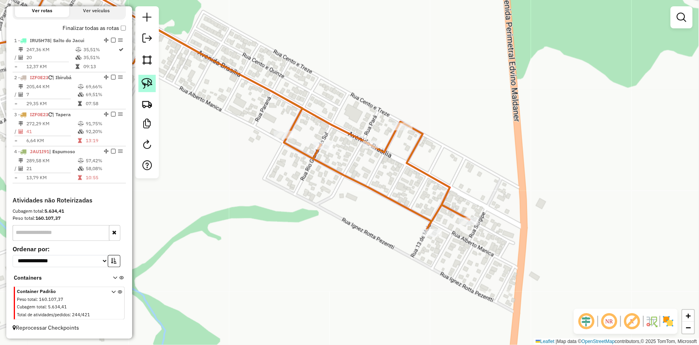
click at [155, 87] on link at bounding box center [146, 83] width 17 height 17
drag, startPoint x: 334, startPoint y: 115, endPoint x: 422, endPoint y: 177, distance: 108.2
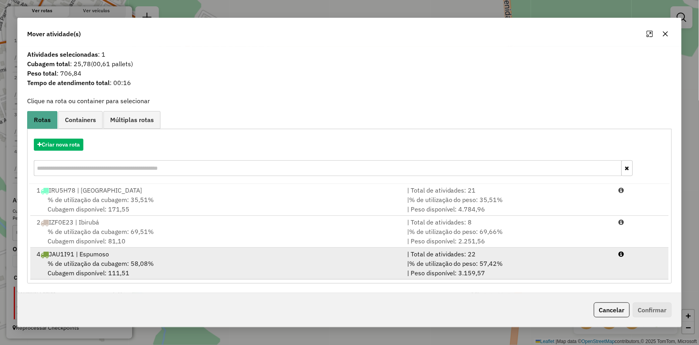
drag, startPoint x: 150, startPoint y: 271, endPoint x: 162, endPoint y: 274, distance: 12.4
click at [150, 272] on div "% de utilização da cubagem: 58,08% Cubagem disponível: 111,51" at bounding box center [217, 267] width 370 height 19
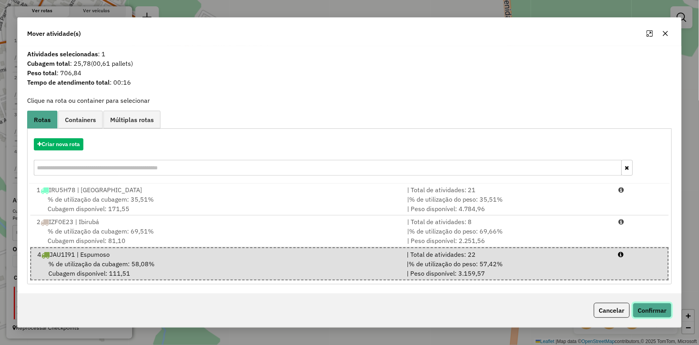
click at [651, 306] on button "Confirmar" at bounding box center [652, 309] width 39 height 15
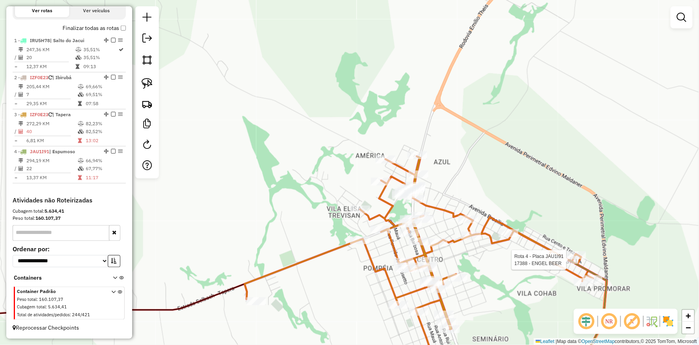
select select "**********"
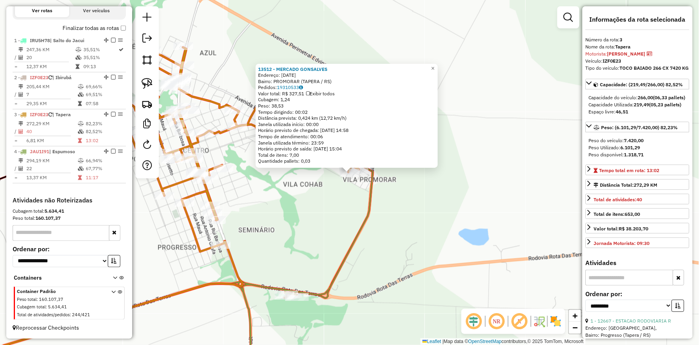
click at [311, 205] on div "13512 - MERCADO GONSALVES Endereço: 13 DE MAIO 110 Bairro: PROMORAR (TAPERA / R…" at bounding box center [349, 172] width 699 height 345
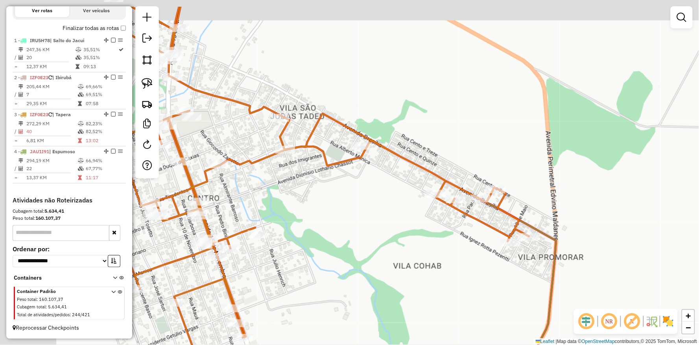
drag, startPoint x: 358, startPoint y: 219, endPoint x: 429, endPoint y: 237, distance: 73.4
click at [439, 248] on div "Janela de atendimento Grade de atendimento Capacidade Transportadoras Veículos …" at bounding box center [349, 172] width 699 height 345
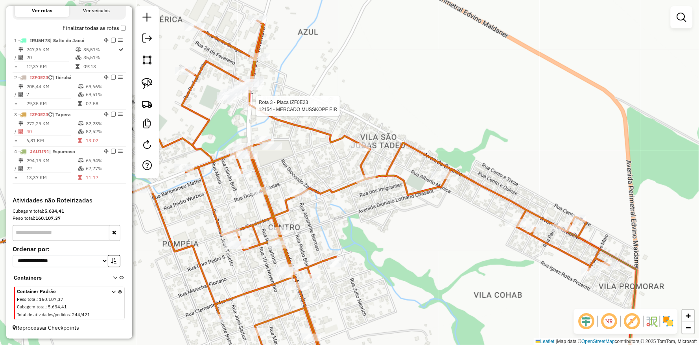
click at [250, 101] on icon at bounding box center [270, 199] width 680 height 359
select select "**********"
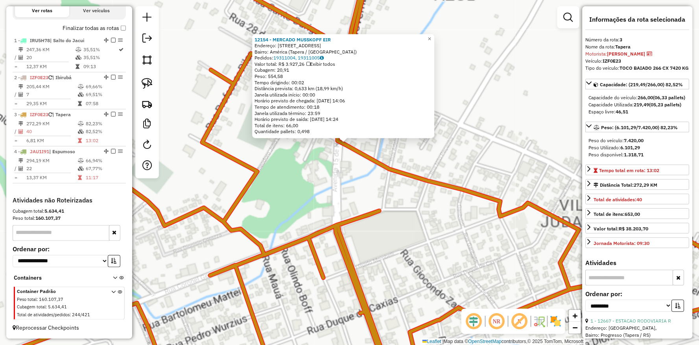
click at [286, 191] on div "Rota 3 - Placa IZF0E23 17931 - SUPERMERCADO LOCATEL 12154 - MERCADO MUSSKOPF EI…" at bounding box center [349, 172] width 699 height 345
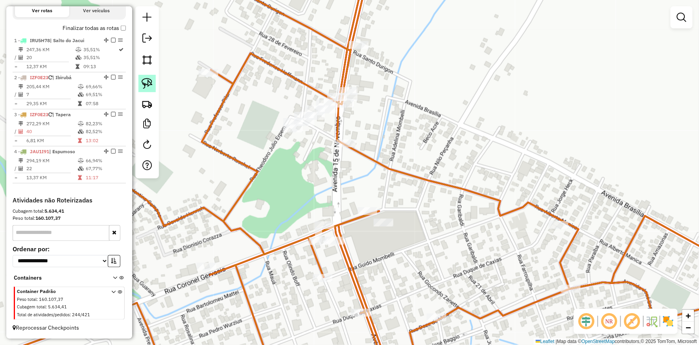
click at [152, 91] on link at bounding box center [146, 83] width 17 height 17
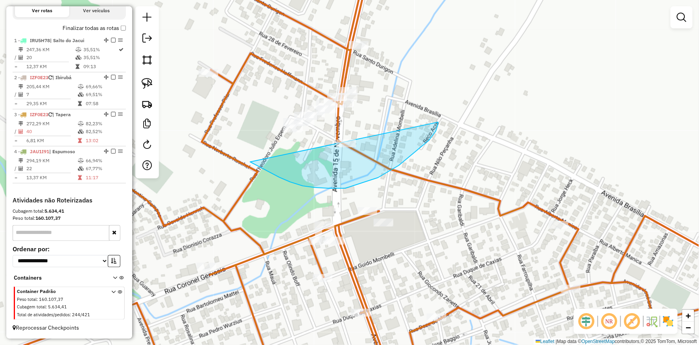
drag, startPoint x: 262, startPoint y: 168, endPoint x: 434, endPoint y: 108, distance: 181.6
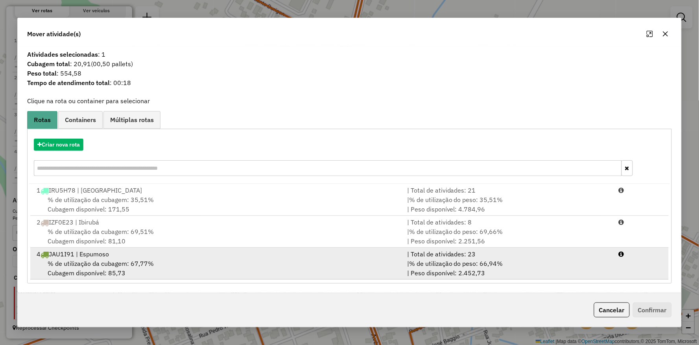
click at [116, 261] on span "% de utilização da cubagem: 67,77%" at bounding box center [101, 263] width 106 height 8
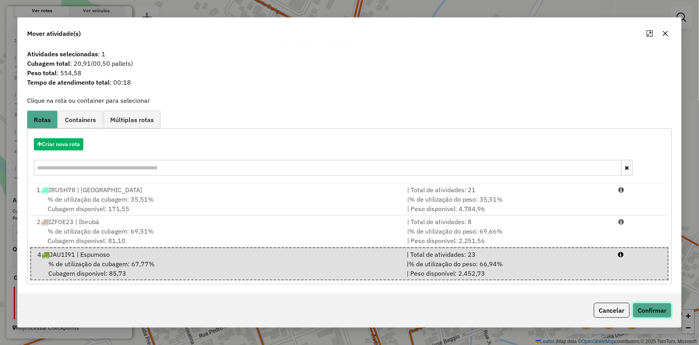
click at [641, 308] on button "Confirmar" at bounding box center [652, 309] width 39 height 15
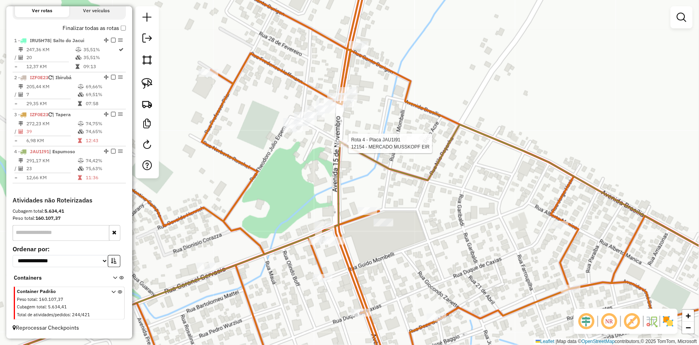
select select "**********"
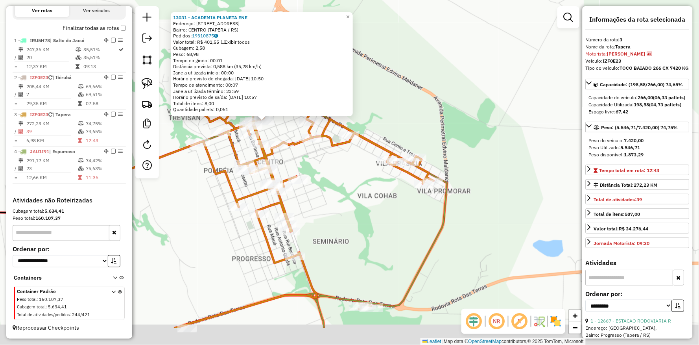
drag, startPoint x: 434, startPoint y: 269, endPoint x: 348, endPoint y: 211, distance: 104.0
click at [345, 214] on div "13031 - ACADEMIA PLANETA ENE Endereço: Av XV DE NOVEMBRO 870 Bairro: CENTRO (TA…" at bounding box center [349, 172] width 699 height 345
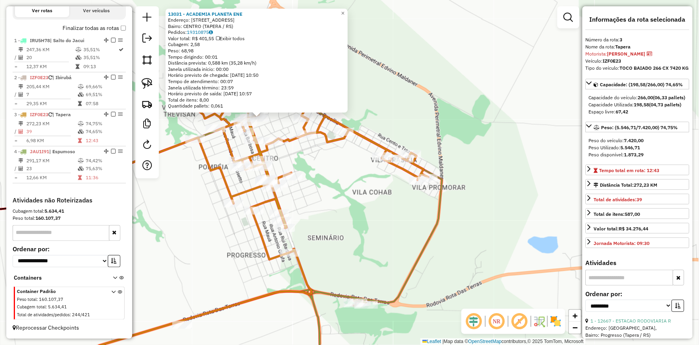
click at [369, 196] on div "13031 - ACADEMIA PLANETA ENE Endereço: Av XV DE NOVEMBRO 870 Bairro: CENTRO (TA…" at bounding box center [349, 172] width 699 height 345
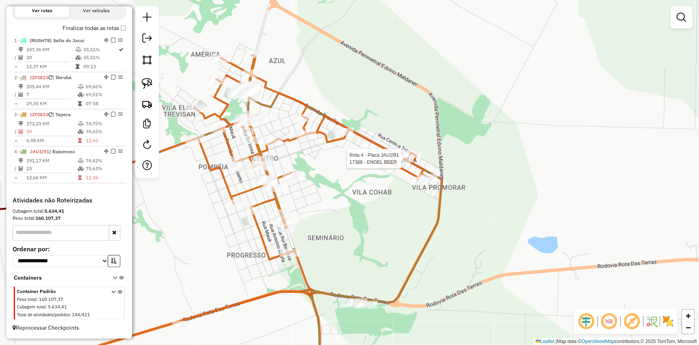
select select "**********"
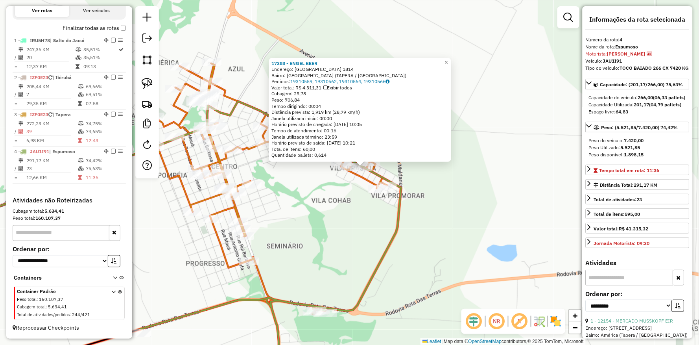
drag, startPoint x: 273, startPoint y: 260, endPoint x: 371, endPoint y: 201, distance: 114.3
click at [371, 201] on div "17388 - ENGEL BEER Endereço: BRASILIA 1814 Bairro: VILA BRASILIA (TAPERA / RS) …" at bounding box center [349, 172] width 699 height 345
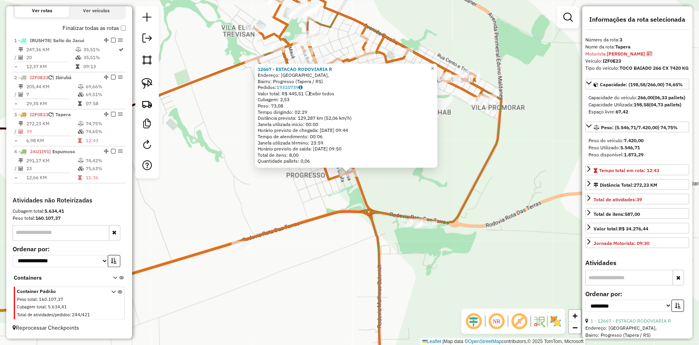
click at [332, 210] on icon at bounding box center [150, 240] width 441 height 142
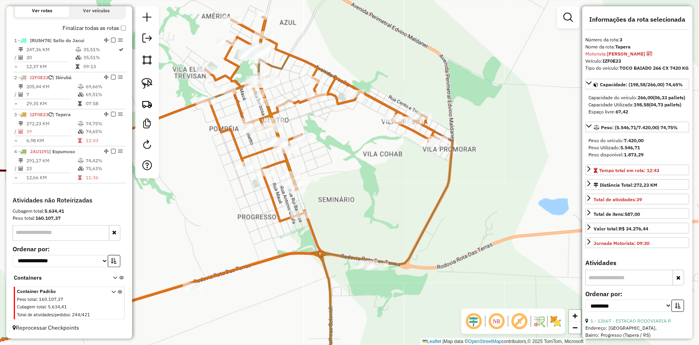
drag, startPoint x: 369, startPoint y: 164, endPoint x: 388, endPoint y: 147, distance: 25.9
click at [319, 206] on div "Janela de atendimento Grade de atendimento Capacidade Transportadoras Veículos …" at bounding box center [349, 172] width 699 height 345
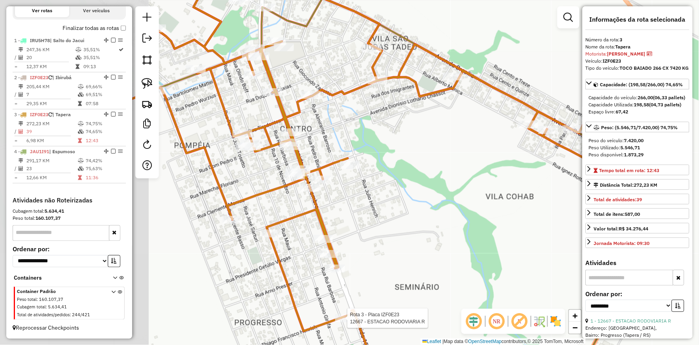
drag, startPoint x: 258, startPoint y: 150, endPoint x: 418, endPoint y: 158, distance: 160.7
click at [418, 158] on div "Rota 3 - Placa IZF0E23 12667 - ESTACAO RODOVIARIA R Janela de atendimento Grade…" at bounding box center [349, 172] width 699 height 345
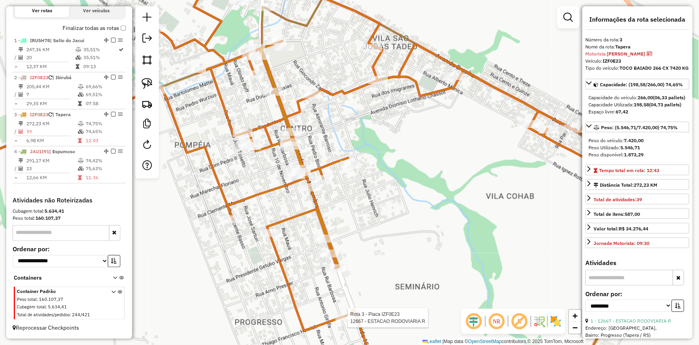
drag, startPoint x: 293, startPoint y: 120, endPoint x: 346, endPoint y: 160, distance: 67.0
click at [351, 164] on div "Rota 3 - Placa IZF0E23 12667 - ESTACAO RODOVIARIA R Janela de atendimento Grade…" at bounding box center [349, 172] width 699 height 345
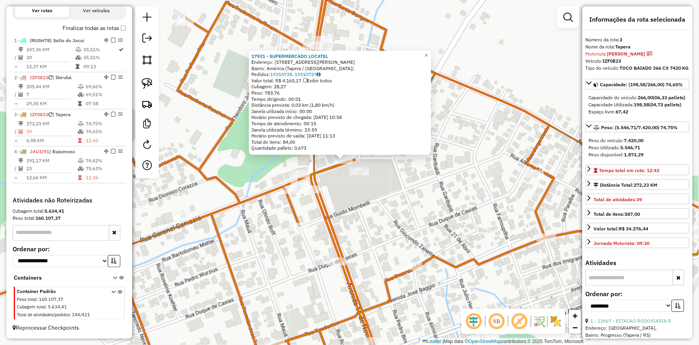
click at [357, 196] on div "17931 - SUPERMERCADO LOCATEL Endereço: Rua Coronel Gervásio, 809 Bairro: Améric…" at bounding box center [349, 172] width 699 height 345
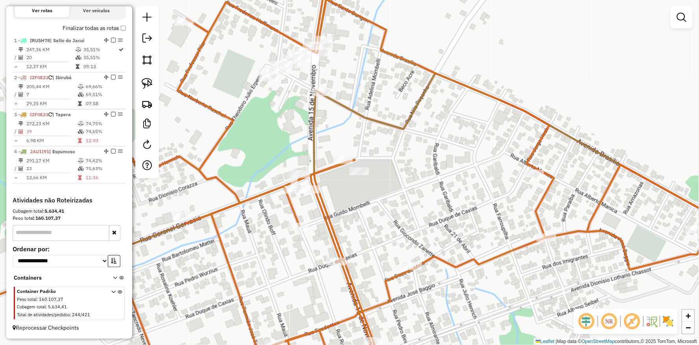
drag, startPoint x: 147, startPoint y: 79, endPoint x: 189, endPoint y: 101, distance: 47.7
click at [147, 79] on img at bounding box center [147, 83] width 11 height 11
drag, startPoint x: 281, startPoint y: 144, endPoint x: 369, endPoint y: 148, distance: 87.8
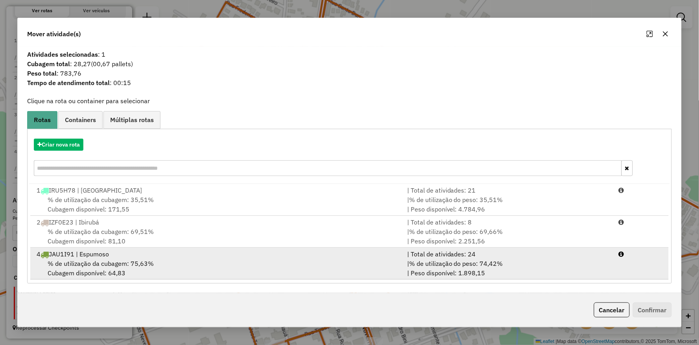
click at [101, 259] on span "% de utilização da cubagem: 75,63%" at bounding box center [101, 263] width 106 height 8
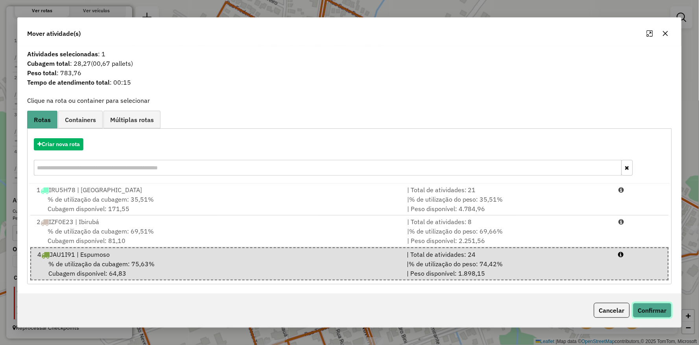
click at [654, 303] on button "Confirmar" at bounding box center [652, 309] width 39 height 15
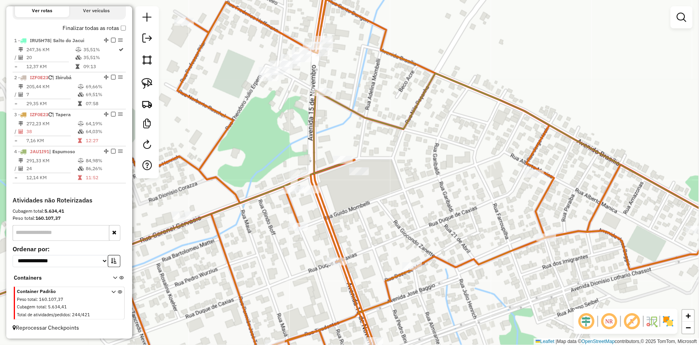
click at [341, 152] on div "Rota 4 - Placa JAU1I91 17931 - SUPERMERCADO LOCATEL Janela de atendimento Grade…" at bounding box center [349, 172] width 699 height 345
select select "**********"
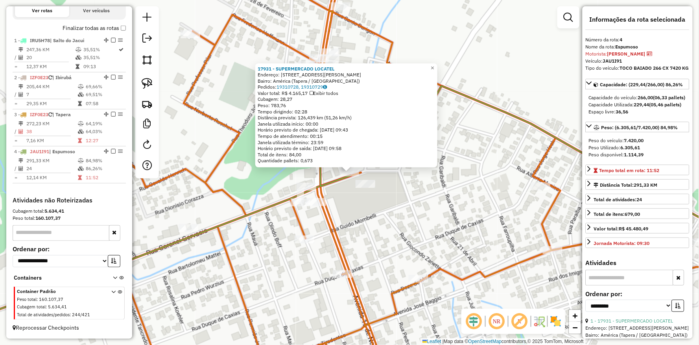
click at [391, 221] on div "17931 - SUPERMERCADO LOCATEL Endereço: Rua Coronel Gervásio, 809 Bairro: Améric…" at bounding box center [349, 172] width 699 height 345
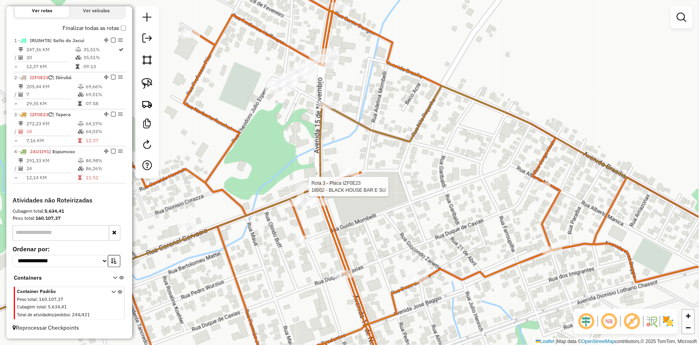
select select "**********"
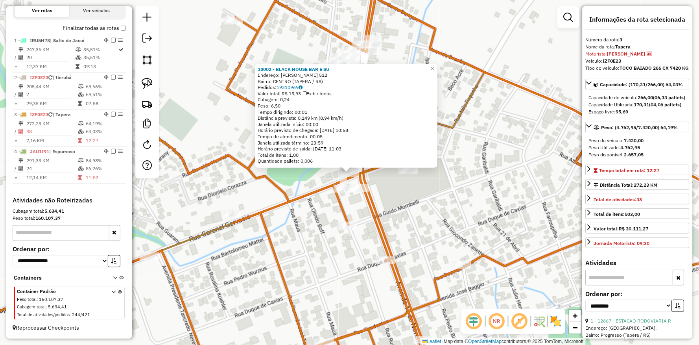
click at [288, 238] on div "18002 - BLACK HOUSE BAR E SU Endereço: CORNEL GERVASIO 512 Bairro: CENTRO (TAPE…" at bounding box center [349, 172] width 699 height 345
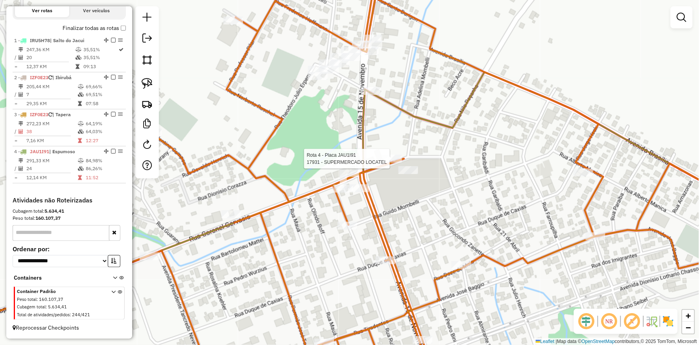
select select "**********"
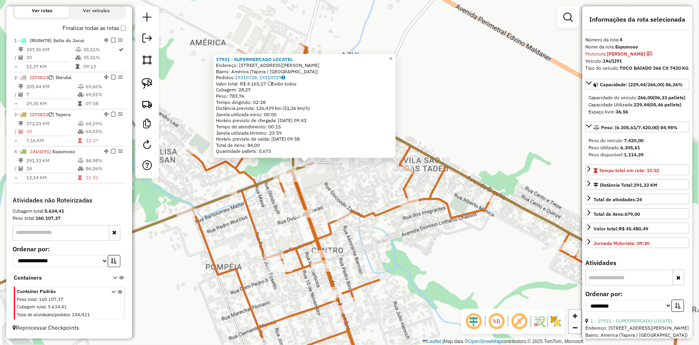
click at [334, 170] on div "Rota 4 - Placa JAU1I91 17931 - SUPERMERCADO LOCATEL Rota 3 - Placa IZF0E23 1303…" at bounding box center [349, 172] width 699 height 345
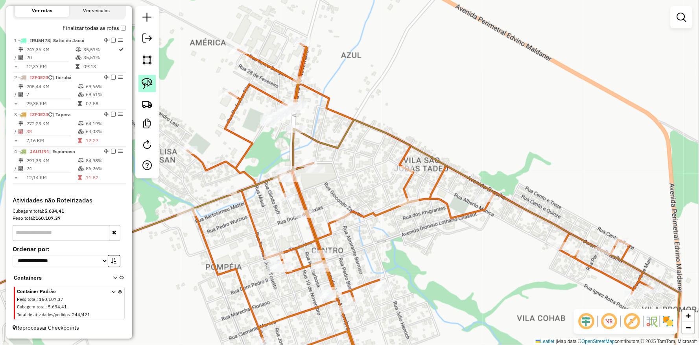
click at [146, 85] on img at bounding box center [147, 83] width 11 height 11
drag, startPoint x: 290, startPoint y: 141, endPoint x: 323, endPoint y: 112, distance: 43.5
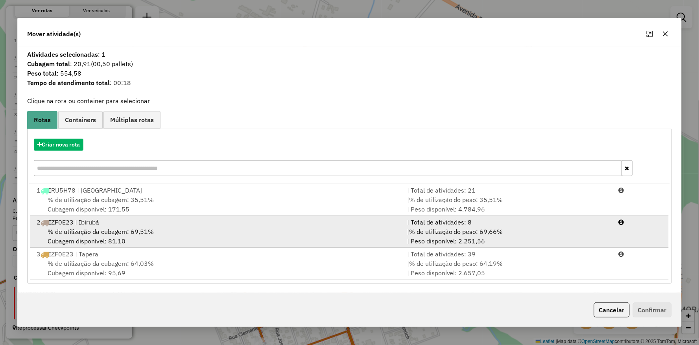
click at [154, 233] on div "% de utilização da cubagem: 69,51% Cubagem disponível: 81,10" at bounding box center [217, 236] width 370 height 19
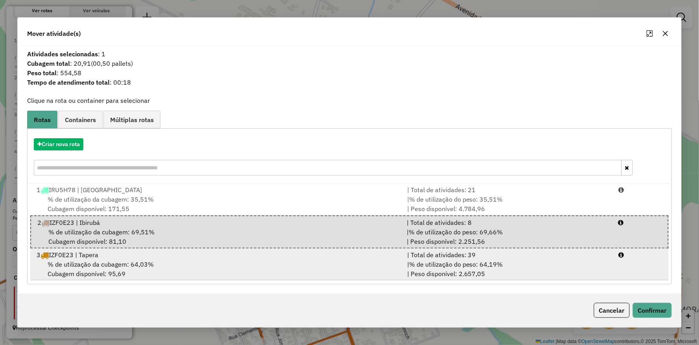
click at [160, 260] on div "% de utilização da cubagem: 64,03% Cubagem disponível: 95,69" at bounding box center [217, 268] width 370 height 19
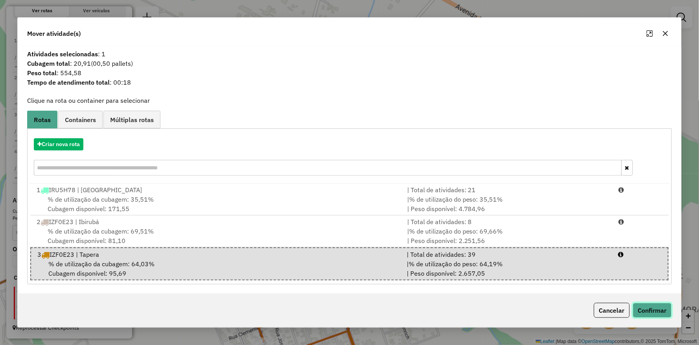
click at [651, 308] on button "Confirmar" at bounding box center [652, 309] width 39 height 15
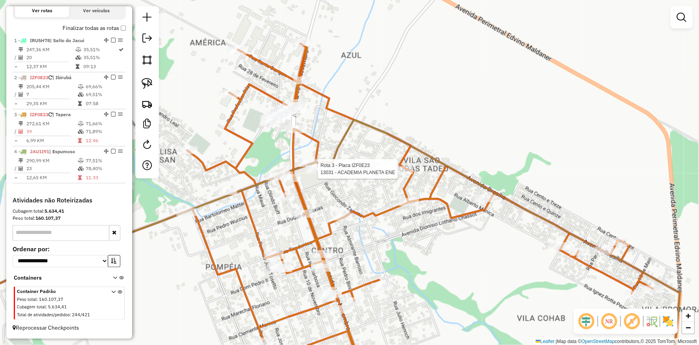
select select "**********"
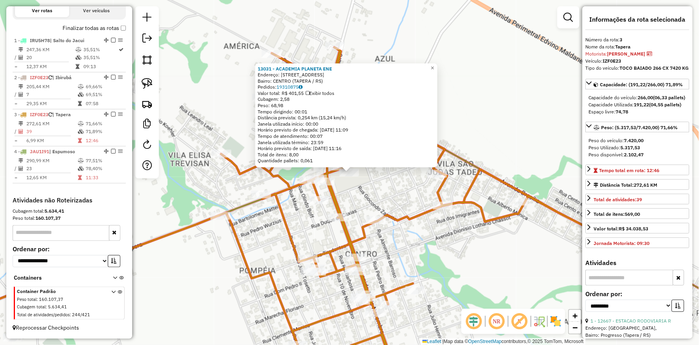
drag, startPoint x: 170, startPoint y: 315, endPoint x: 197, endPoint y: 281, distance: 43.7
click at [197, 281] on div "13031 - ACADEMIA PLANETA ENE Endereço: Av XV DE NOVEMBRO 870 Bairro: CENTRO (TA…" at bounding box center [349, 172] width 699 height 345
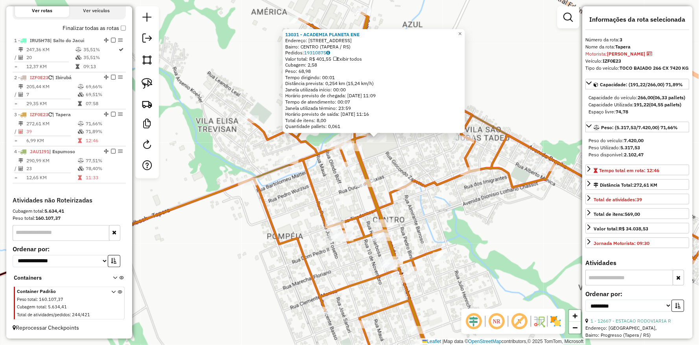
click at [447, 156] on div "13031 - ACADEMIA PLANETA ENE Endereço: Av XV DE NOVEMBRO 870 Bairro: CENTRO (TA…" at bounding box center [349, 172] width 699 height 345
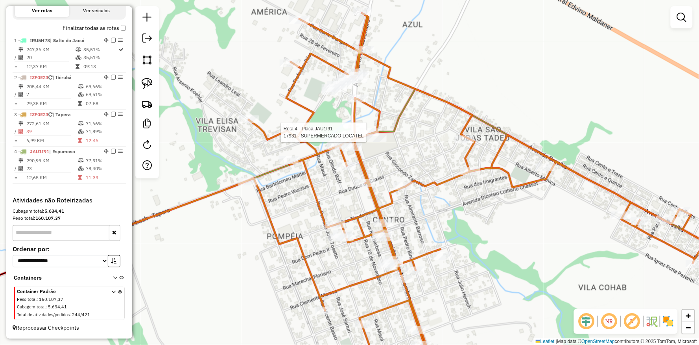
select select "**********"
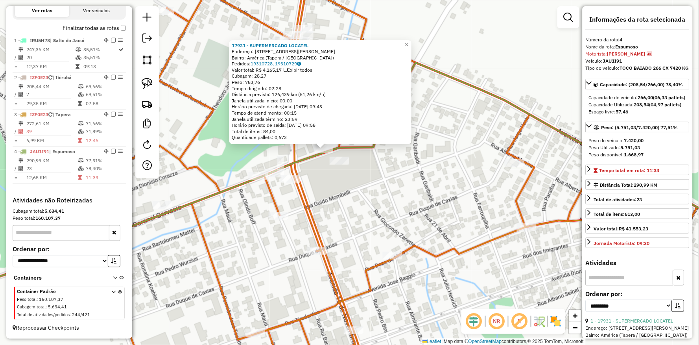
click at [353, 173] on div "17931 - SUPERMERCADO LOCATEL Endereço: Rua Coronel Gervásio, 809 Bairro: Améric…" at bounding box center [349, 172] width 699 height 345
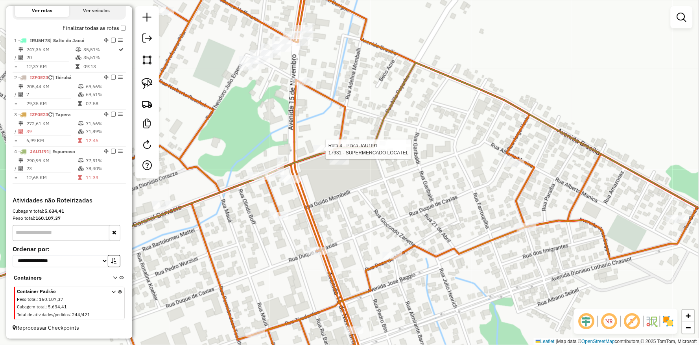
select select "**********"
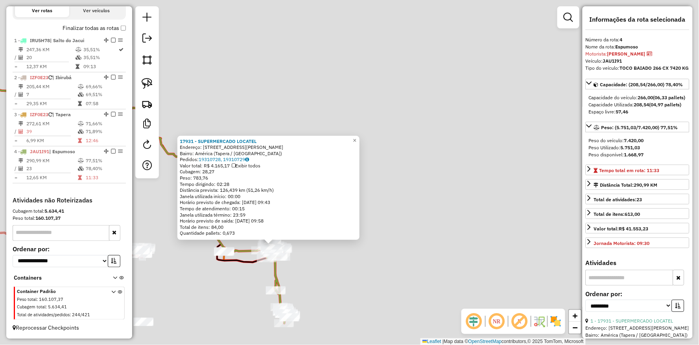
click at [225, 288] on div "17931 - SUPERMERCADO LOCATEL Endereço: Rua Coronel Gervásio, 809 Bairro: Améric…" at bounding box center [349, 172] width 699 height 345
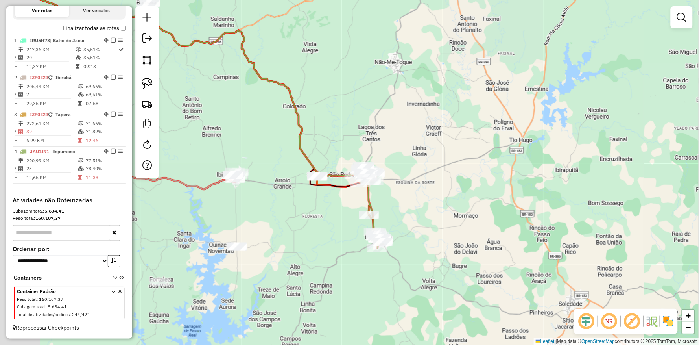
drag, startPoint x: 210, startPoint y: 289, endPoint x: 310, endPoint y: 206, distance: 129.9
click at [310, 206] on div "Janela de atendimento Grade de atendimento Capacidade Transportadoras Veículos …" at bounding box center [349, 172] width 699 height 345
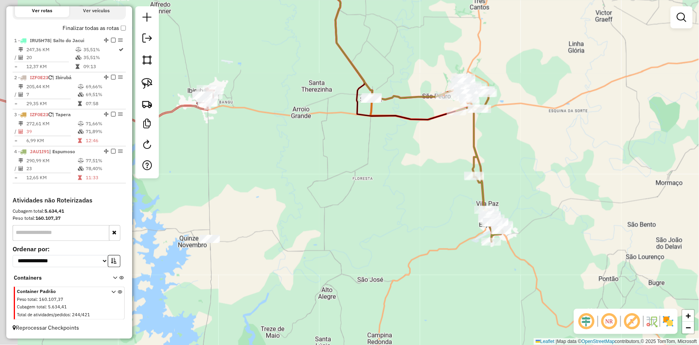
drag, startPoint x: 333, startPoint y: 185, endPoint x: 365, endPoint y: 142, distance: 53.2
click at [364, 142] on div "Janela de atendimento Grade de atendimento Capacidade Transportadoras Veículos …" at bounding box center [349, 172] width 699 height 345
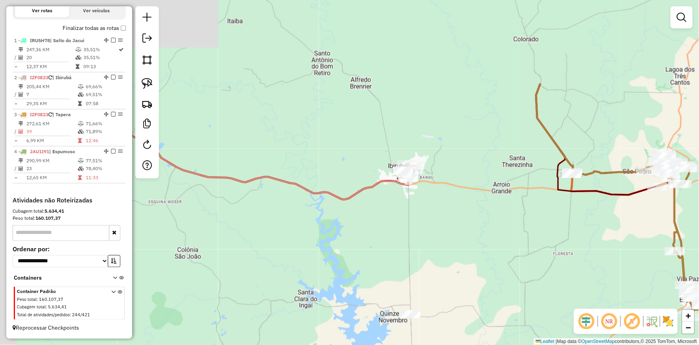
drag, startPoint x: 266, startPoint y: 163, endPoint x: 434, endPoint y: 284, distance: 207.2
click at [434, 284] on div "Janela de atendimento Grade de atendimento Capacidade Transportadoras Veículos …" at bounding box center [349, 172] width 699 height 345
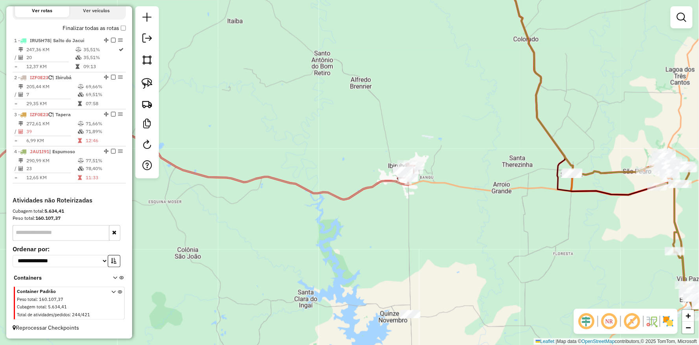
drag, startPoint x: 389, startPoint y: 206, endPoint x: 345, endPoint y: 171, distance: 56.6
click at [348, 173] on div "Janela de atendimento Grade de atendimento Capacidade Transportadoras Veículos …" at bounding box center [349, 172] width 699 height 345
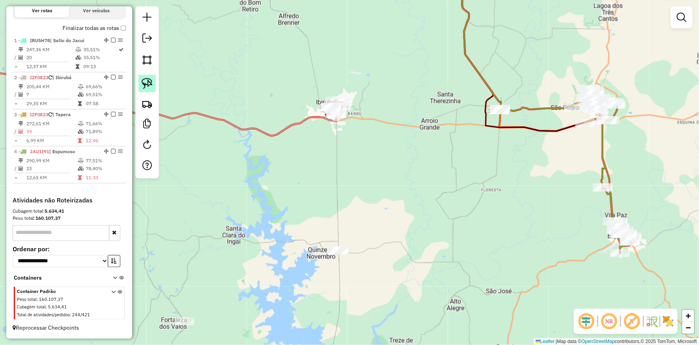
click at [149, 85] on img at bounding box center [147, 83] width 11 height 11
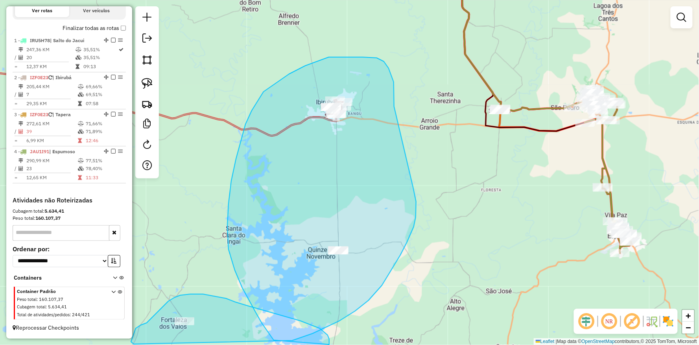
drag, startPoint x: 394, startPoint y: 82, endPoint x: 391, endPoint y: 129, distance: 47.3
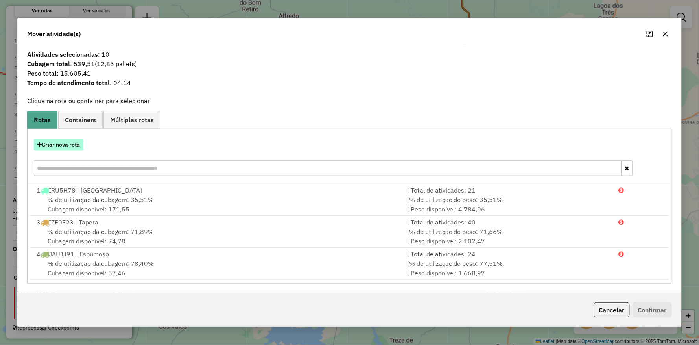
click at [69, 148] on button "Criar nova rota" at bounding box center [59, 144] width 50 height 12
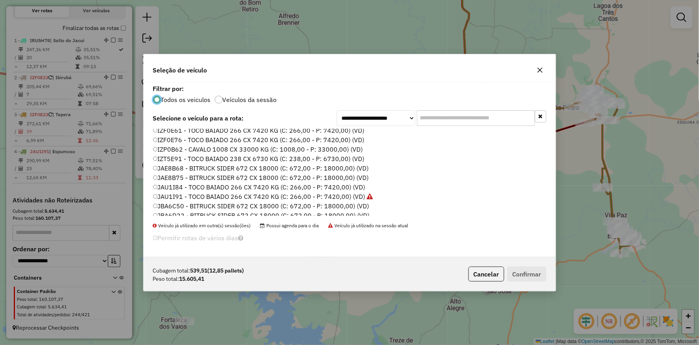
scroll to position [131, 0]
click at [180, 146] on label "IZF0E61 - TOCO BAIADO 266 CX 7420 KG (C: 266,00 - P: 7420,00) (VD)" at bounding box center [259, 143] width 212 height 9
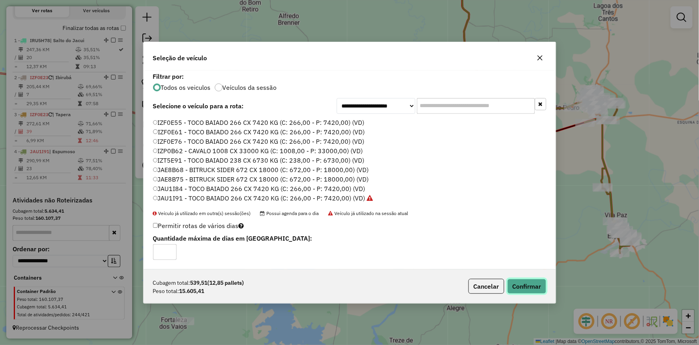
click at [536, 287] on button "Confirmar" at bounding box center [526, 285] width 39 height 15
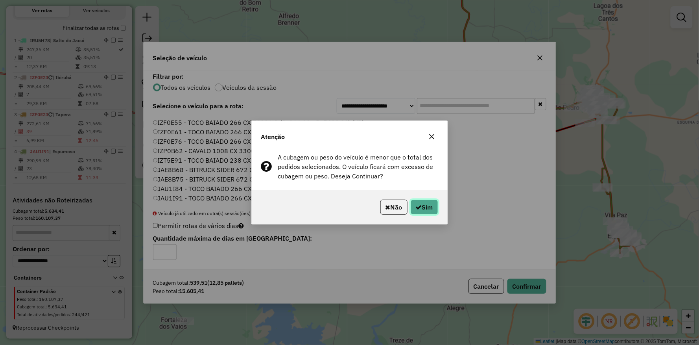
click at [425, 208] on button "Sim" at bounding box center [425, 206] width 28 height 15
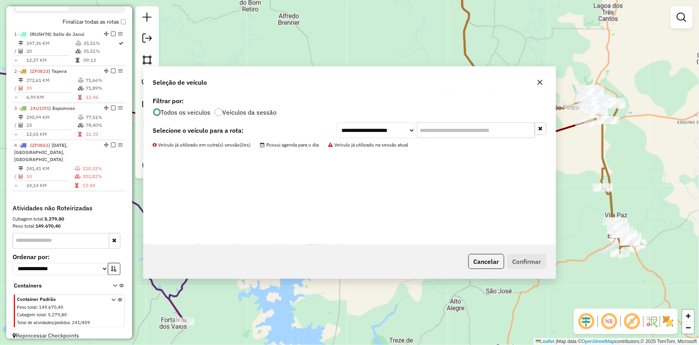
scroll to position [274, 0]
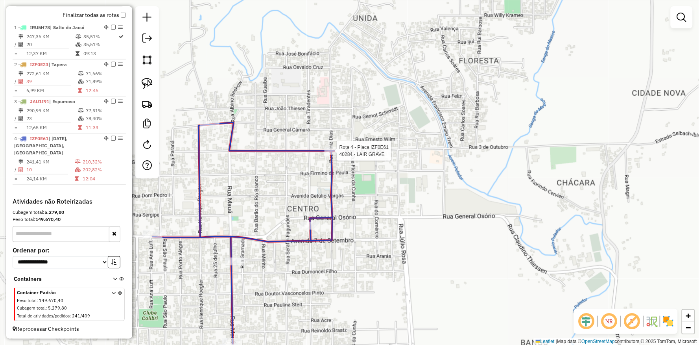
select select "**********"
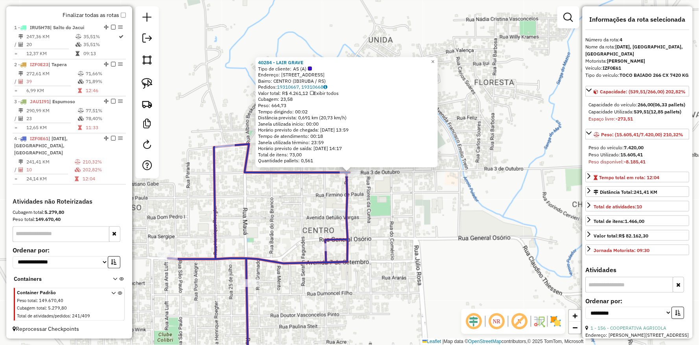
click at [273, 225] on div "40284 - LAIR GRAVE Tipo de cliente: AS (A) Endereço: [STREET_ADDRESS] Bairro: […" at bounding box center [349, 172] width 699 height 345
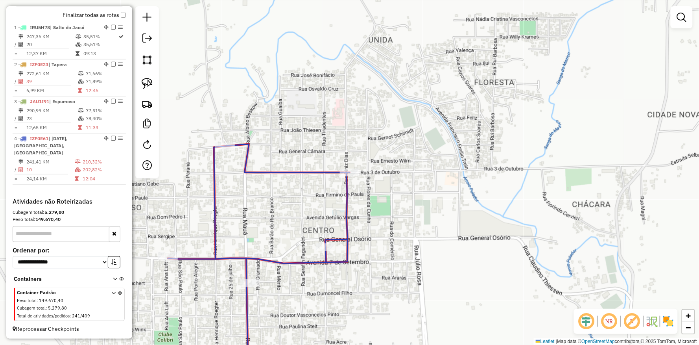
click at [223, 152] on div "Janela de atendimento Grade de atendimento Capacidade Transportadoras Veículos …" at bounding box center [349, 172] width 699 height 345
select select "**********"
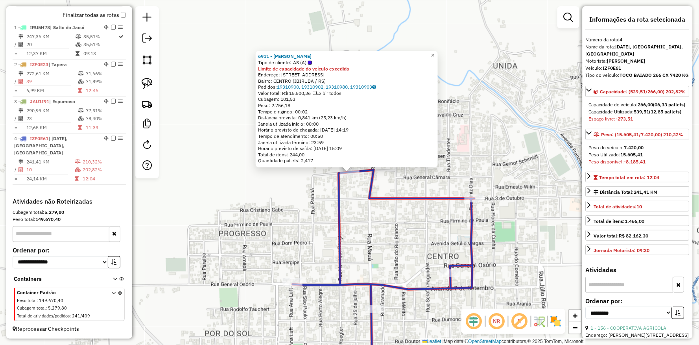
click at [279, 280] on div "Rota 4 - Placa IZF0E61 40107 - ELEMAR BUDKE 6911 - LUCIANO SILVA MAICA Tipo de …" at bounding box center [349, 172] width 699 height 345
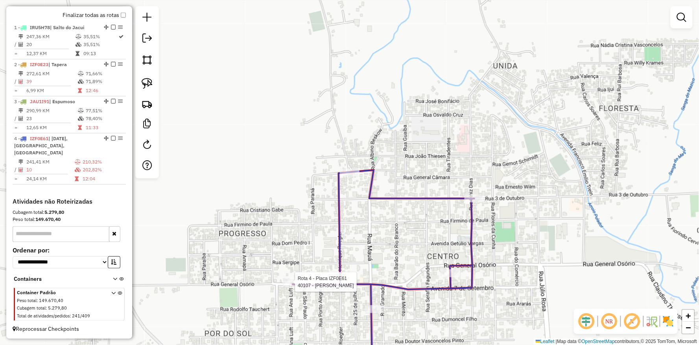
select select "**********"
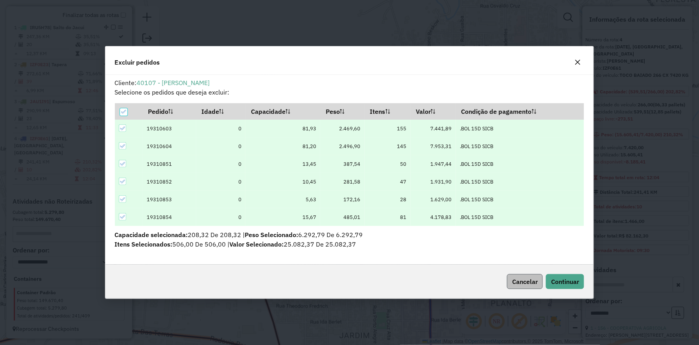
scroll to position [0, 0]
click at [571, 283] on span "Continuar" at bounding box center [565, 281] width 28 height 8
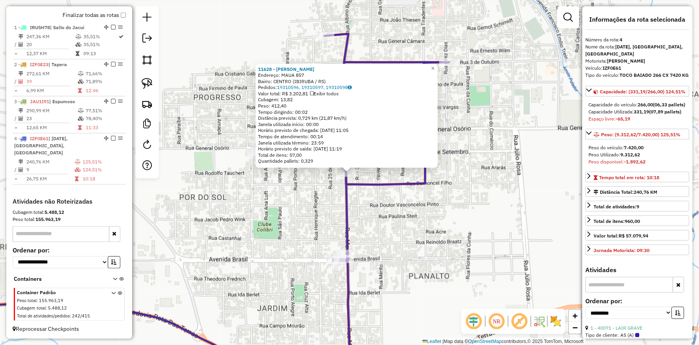
click at [372, 202] on div "11628 - [PERSON_NAME] Endereço: MAUA 857 Bairro: [GEOGRAPHIC_DATA] (IBIRUBA / […" at bounding box center [349, 172] width 699 height 345
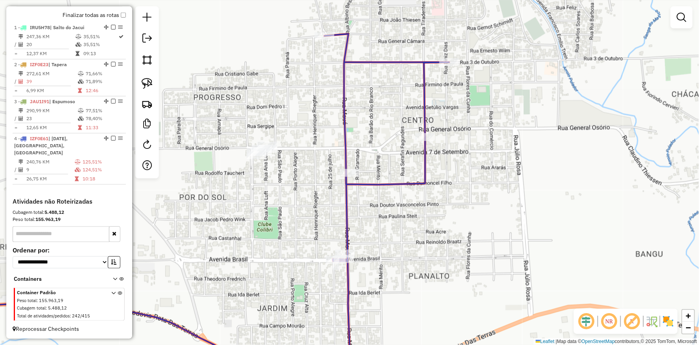
select select "**********"
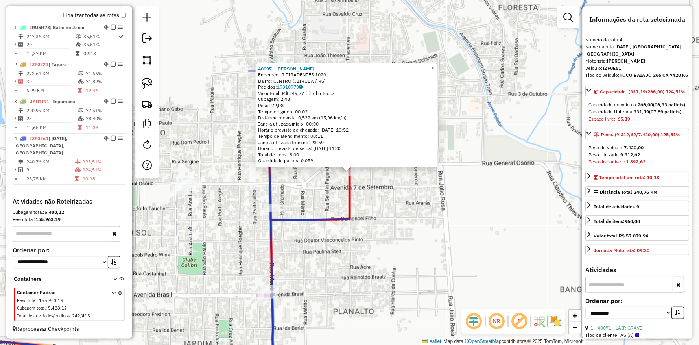
click at [230, 265] on div "40097 - LUIS ALFREDEO MENDES Endereço: R TIRADENTES 1020 Bairro: CENTRO (IBIRUB…" at bounding box center [349, 172] width 699 height 345
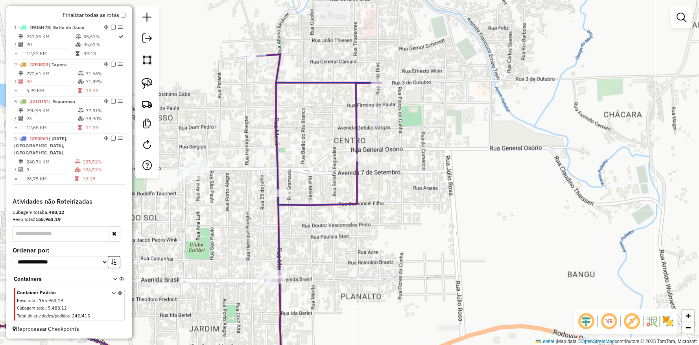
drag, startPoint x: 237, startPoint y: 197, endPoint x: 259, endPoint y: 149, distance: 52.1
click at [258, 149] on div "Janela de atendimento Grade de atendimento Capacidade Transportadoras Veículos …" at bounding box center [349, 172] width 699 height 345
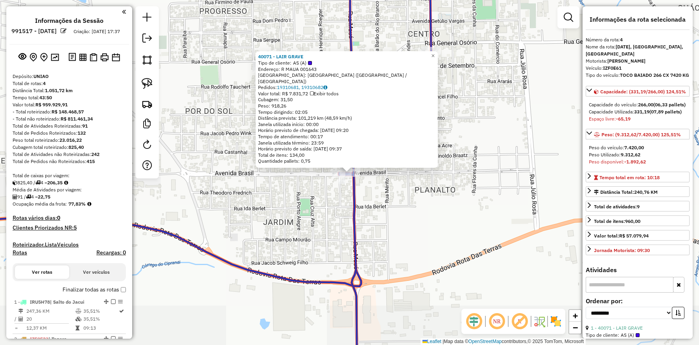
select select "**********"
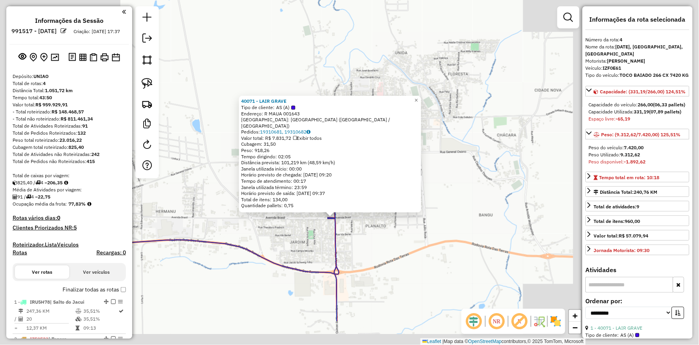
scroll to position [274, 0]
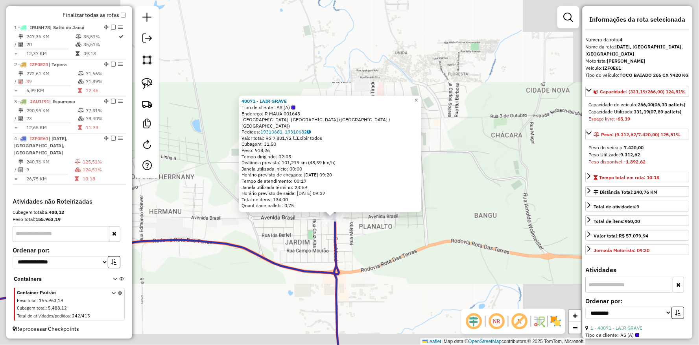
click at [295, 256] on div "40071 - LAIR GRAVE Tipo de cliente: AS (A) Endereço: R MAUA 001643 Bairro: [GEO…" at bounding box center [349, 172] width 699 height 345
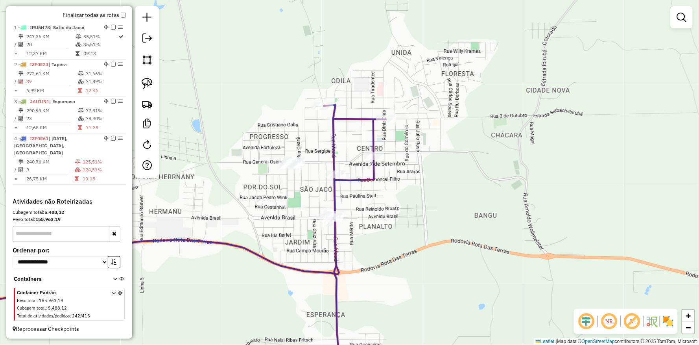
click at [323, 170] on div "Janela de atendimento Grade de atendimento Capacidade Transportadoras Veículos …" at bounding box center [349, 172] width 699 height 345
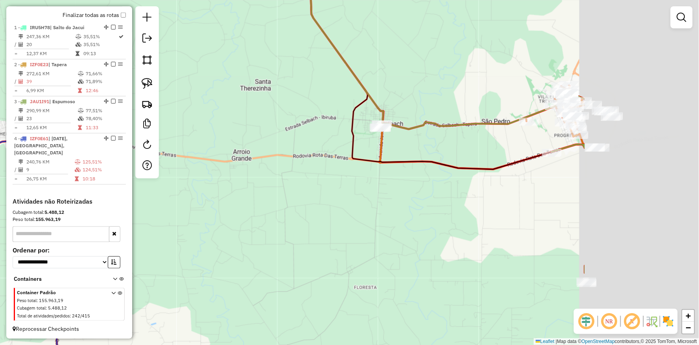
drag, startPoint x: 442, startPoint y: 227, endPoint x: 170, endPoint y: 214, distance: 272.5
click at [198, 216] on div "Janela de atendimento Grade de atendimento Capacidade Transportadoras Veículos …" at bounding box center [349, 172] width 699 height 345
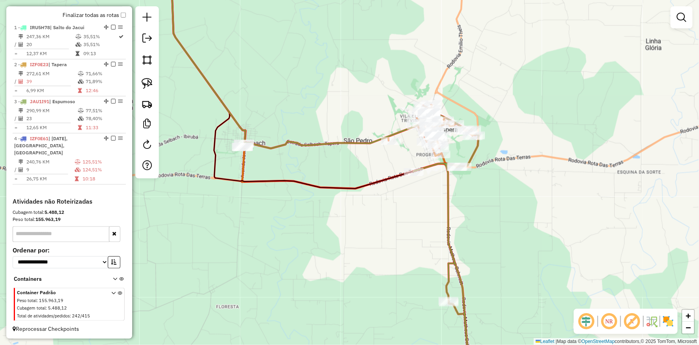
click at [369, 233] on div "Janela de atendimento Grade de atendimento Capacidade Transportadoras Veículos …" at bounding box center [349, 172] width 699 height 345
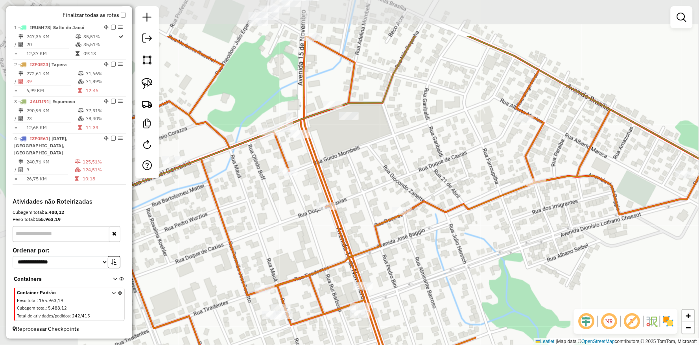
drag, startPoint x: 332, startPoint y: 206, endPoint x: 401, endPoint y: 238, distance: 76.4
click at [402, 240] on div "Janela de atendimento Grade de atendimento Capacidade Transportadoras Veículos …" at bounding box center [349, 172] width 699 height 345
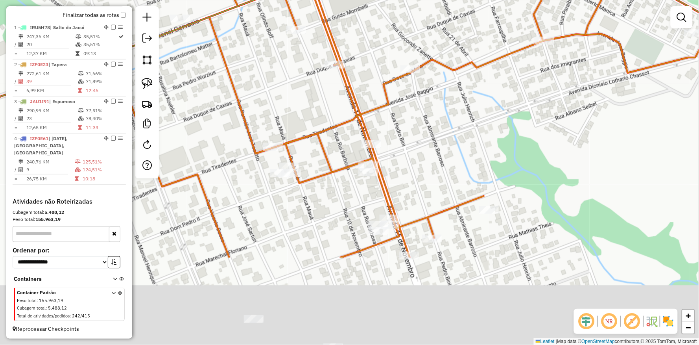
drag, startPoint x: 417, startPoint y: 257, endPoint x: 412, endPoint y: 160, distance: 97.3
click at [431, 134] on div "Janela de atendimento Grade de atendimento Capacidade Transportadoras Veículos …" at bounding box center [349, 172] width 699 height 345
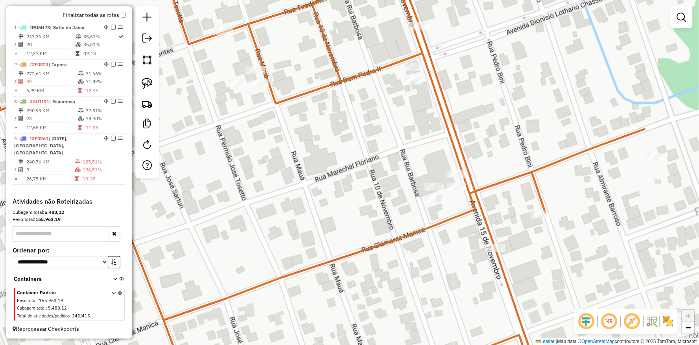
drag, startPoint x: 243, startPoint y: 187, endPoint x: 277, endPoint y: 230, distance: 54.8
click at [277, 229] on div "Janela de atendimento Grade de atendimento Capacidade Transportadoras Veículos …" at bounding box center [349, 172] width 699 height 345
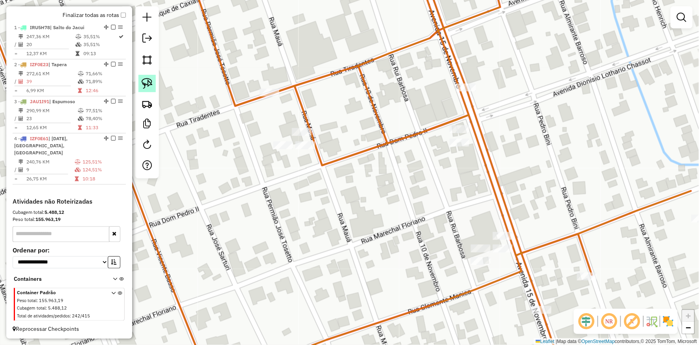
click at [151, 87] on img at bounding box center [147, 83] width 11 height 11
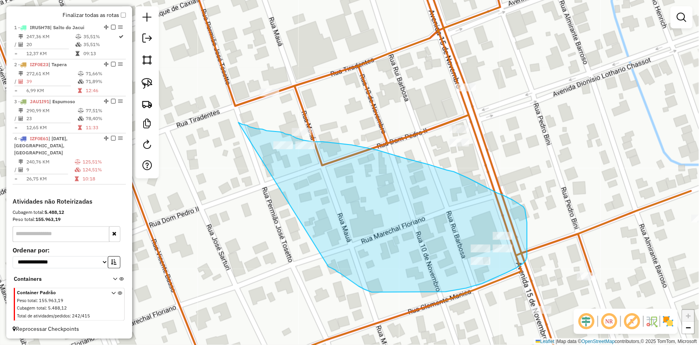
drag, startPoint x: 247, startPoint y: 125, endPoint x: 328, endPoint y: 266, distance: 162.2
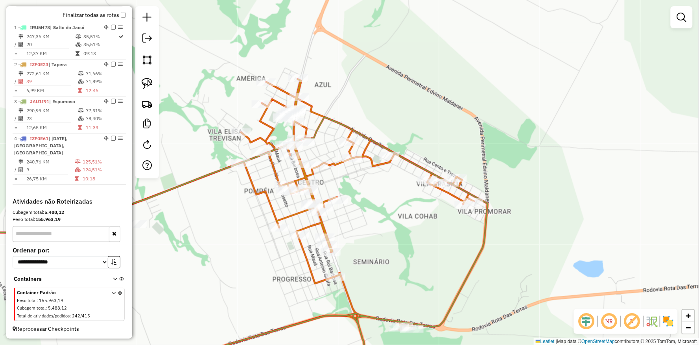
drag, startPoint x: 224, startPoint y: 176, endPoint x: 246, endPoint y: 238, distance: 65.2
click at [242, 245] on div "Janela de atendimento Grade de atendimento Capacidade Transportadoras Veículos …" at bounding box center [349, 172] width 699 height 345
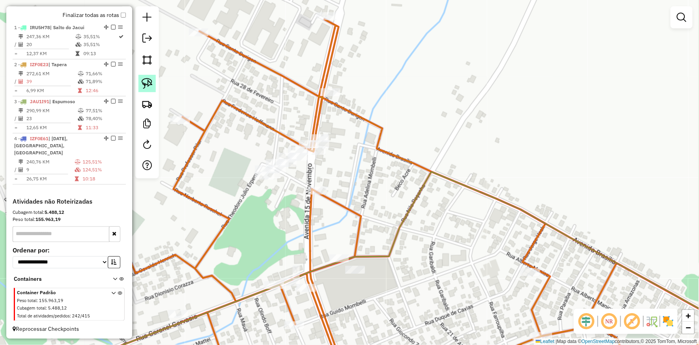
click at [147, 83] on img at bounding box center [147, 83] width 11 height 11
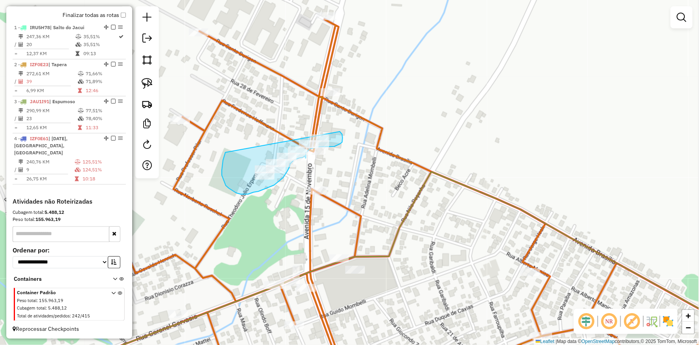
drag, startPoint x: 225, startPoint y: 152, endPoint x: 330, endPoint y: 126, distance: 108.2
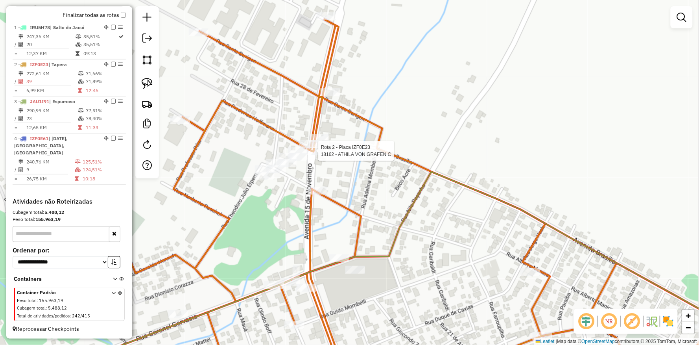
select select "**********"
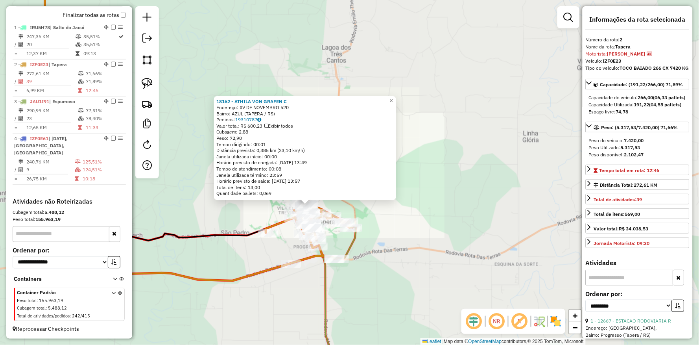
click at [227, 280] on icon at bounding box center [177, 122] width 291 height 315
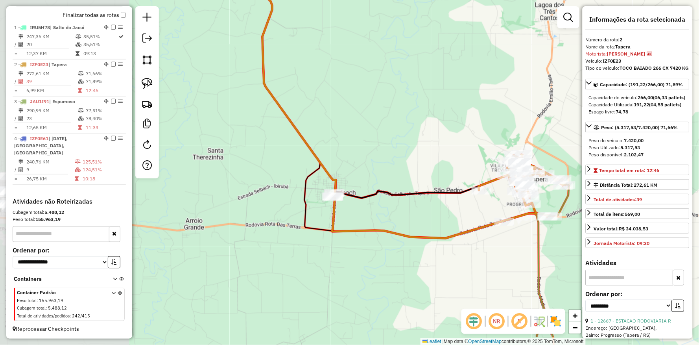
drag, startPoint x: 227, startPoint y: 284, endPoint x: 419, endPoint y: 241, distance: 197.3
click at [419, 238] on icon at bounding box center [390, 80] width 291 height 315
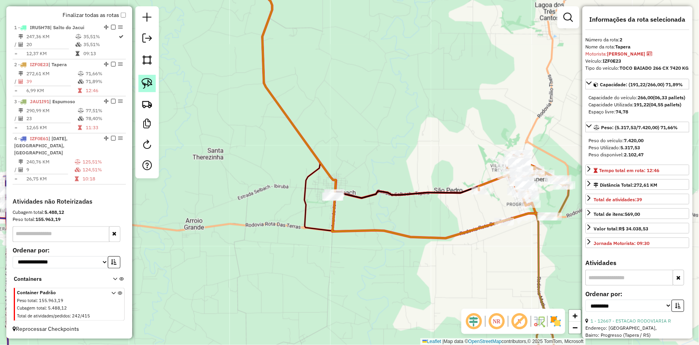
click at [151, 78] on img at bounding box center [147, 83] width 11 height 11
drag, startPoint x: 276, startPoint y: 204, endPoint x: 401, endPoint y: 210, distance: 125.2
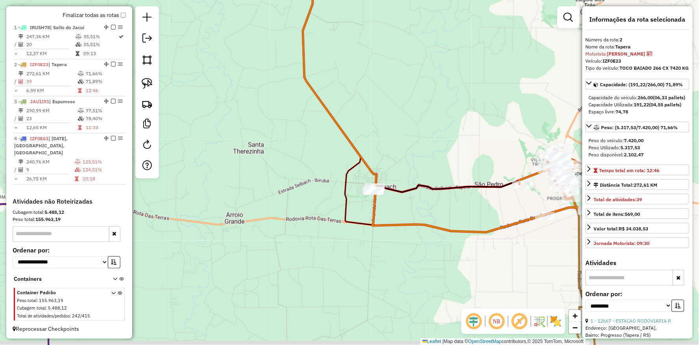
drag, startPoint x: 234, startPoint y: 229, endPoint x: 497, endPoint y: 172, distance: 269.2
click at [488, 174] on div "Janela de atendimento Grade de atendimento Capacidade Transportadoras Veículos …" at bounding box center [349, 172] width 699 height 345
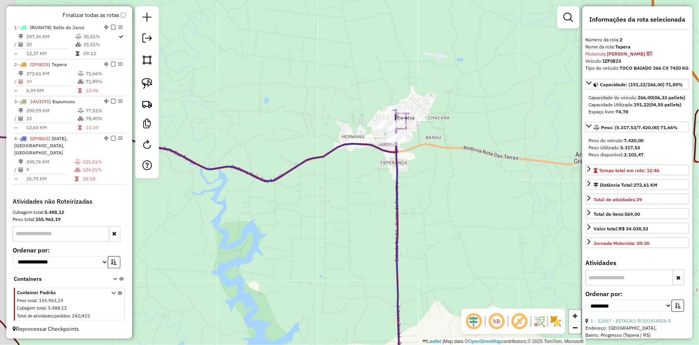
drag, startPoint x: 356, startPoint y: 173, endPoint x: 339, endPoint y: 172, distance: 17.3
click at [329, 182] on div "Janela de atendimento Grade de atendimento Capacidade Transportadoras Veículos …" at bounding box center [349, 172] width 699 height 345
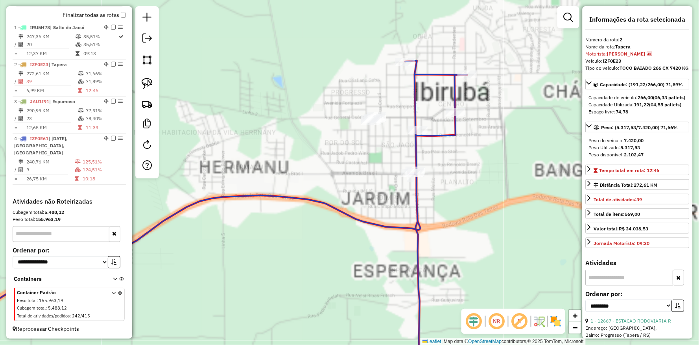
drag, startPoint x: 324, startPoint y: 133, endPoint x: 290, endPoint y: 132, distance: 33.4
click at [297, 139] on div "Janela de atendimento Grade de atendimento Capacidade Transportadoras Veículos …" at bounding box center [349, 172] width 699 height 345
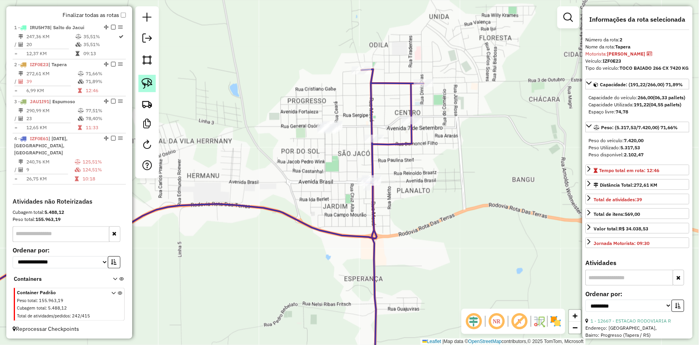
click at [148, 81] on img at bounding box center [147, 83] width 11 height 11
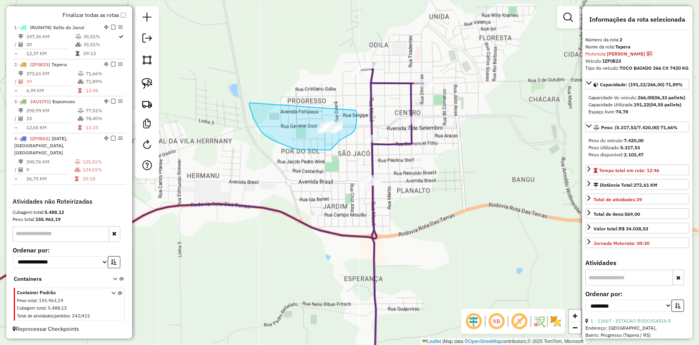
drag, startPoint x: 257, startPoint y: 125, endPoint x: 355, endPoint y: 109, distance: 98.8
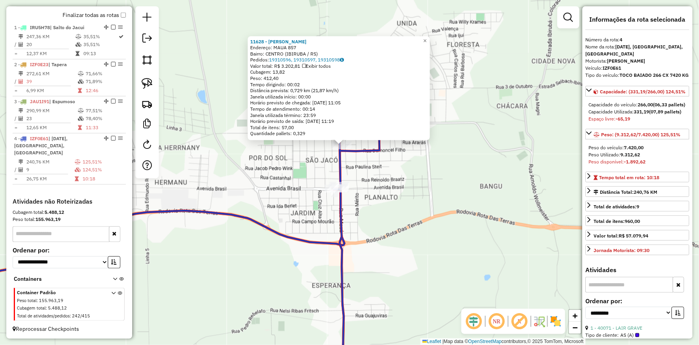
click at [444, 222] on div "11628 - [PERSON_NAME] Endereço: MAUA 857 Bairro: [GEOGRAPHIC_DATA] (IBIRUBA / […" at bounding box center [349, 172] width 699 height 345
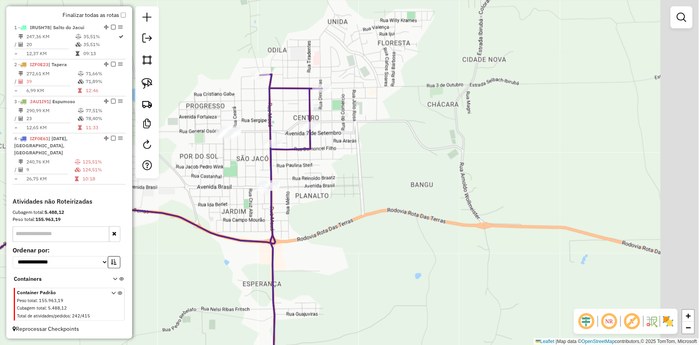
drag, startPoint x: 453, startPoint y: 186, endPoint x: 352, endPoint y: 186, distance: 101.5
click at [359, 186] on div "Janela de atendimento Grade de atendimento Capacidade Transportadoras Veículos …" at bounding box center [349, 172] width 699 height 345
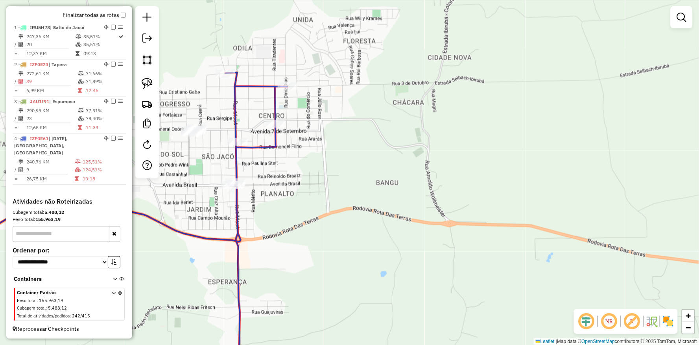
drag, startPoint x: 347, startPoint y: 170, endPoint x: 373, endPoint y: 171, distance: 25.6
click at [374, 171] on div "Rota 4 - Placa IZF0E61 11628 - KICARNNE MERCADO Janela de atendimento Grade de …" at bounding box center [349, 172] width 699 height 345
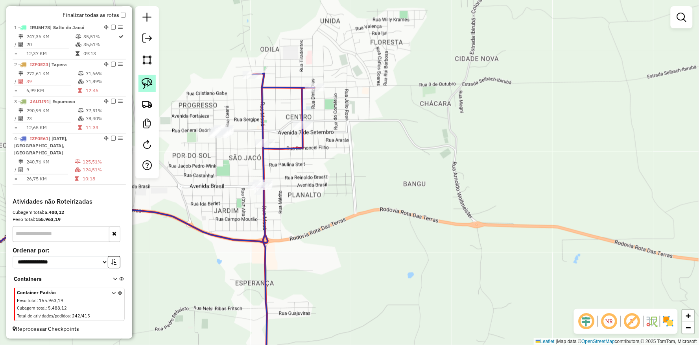
click at [143, 87] on img at bounding box center [147, 83] width 11 height 11
drag, startPoint x: 186, startPoint y: 108, endPoint x: 248, endPoint y: 126, distance: 64.3
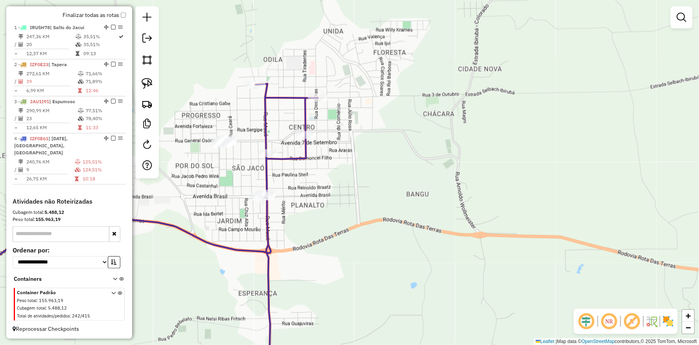
drag, startPoint x: 201, startPoint y: 123, endPoint x: 187, endPoint y: 107, distance: 21.2
click at [202, 126] on div "Janela de atendimento Grade de atendimento Capacidade Transportadoras Veículos …" at bounding box center [349, 172] width 699 height 345
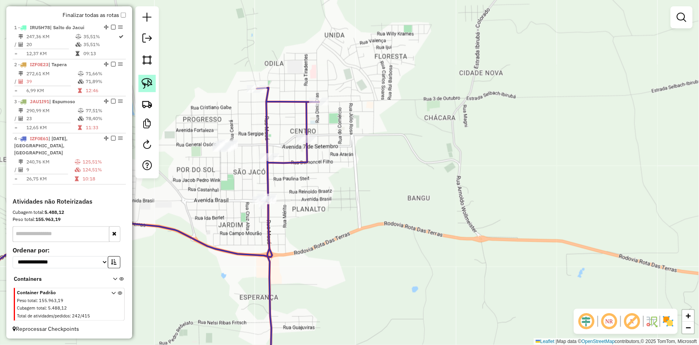
click at [151, 84] on img at bounding box center [147, 83] width 11 height 11
drag, startPoint x: 222, startPoint y: 81, endPoint x: 272, endPoint y: 74, distance: 50.6
select select "**********"
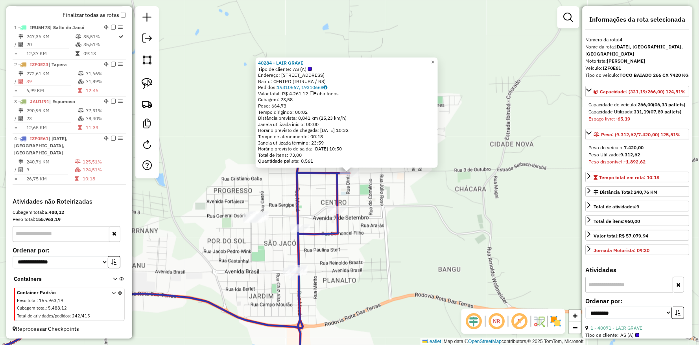
click at [297, 232] on div at bounding box center [300, 228] width 20 height 8
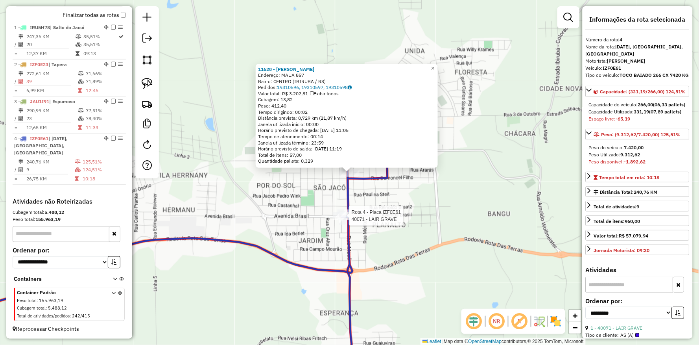
click at [369, 223] on div "Rota 4 - Placa IZF0E61 40071 - LAIR GRAVE 11628 - [PERSON_NAME] Endereço: MAUA …" at bounding box center [349, 172] width 699 height 345
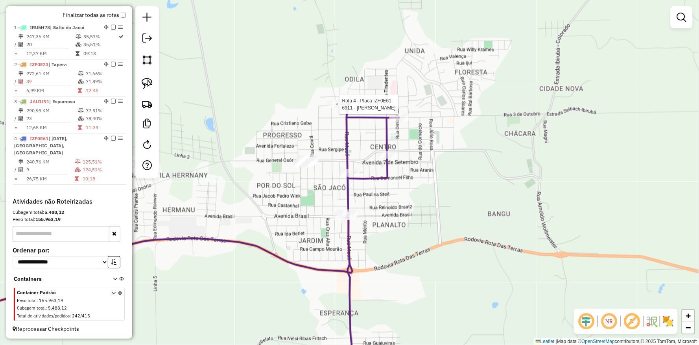
select select "**********"
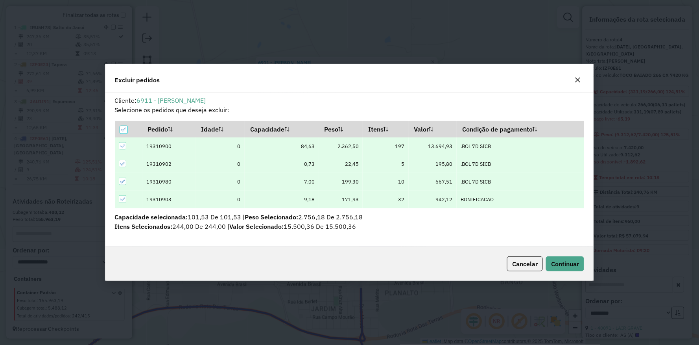
scroll to position [4, 2]
click at [558, 257] on button "Continuar" at bounding box center [565, 263] width 38 height 15
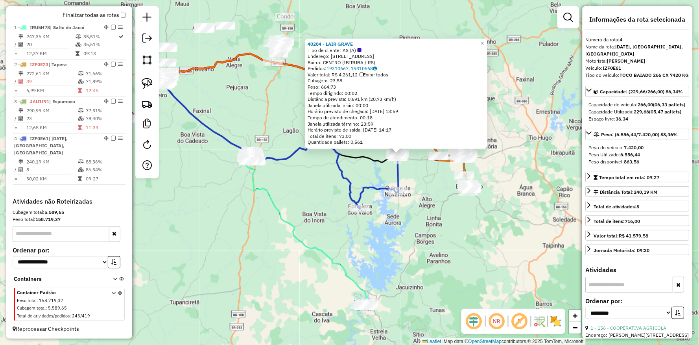
drag, startPoint x: 335, startPoint y: 275, endPoint x: 336, endPoint y: 197, distance: 77.9
click at [336, 197] on div "40284 - LAIR GRAVE Tipo de cliente: AS (A) Endereço: [STREET_ADDRESS] Bairro: […" at bounding box center [349, 172] width 699 height 345
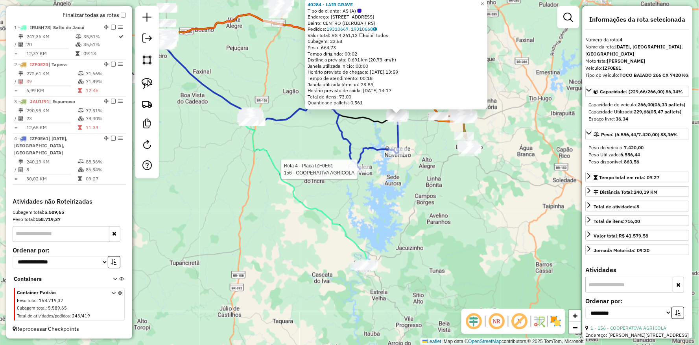
click at [353, 173] on div at bounding box center [360, 169] width 20 height 8
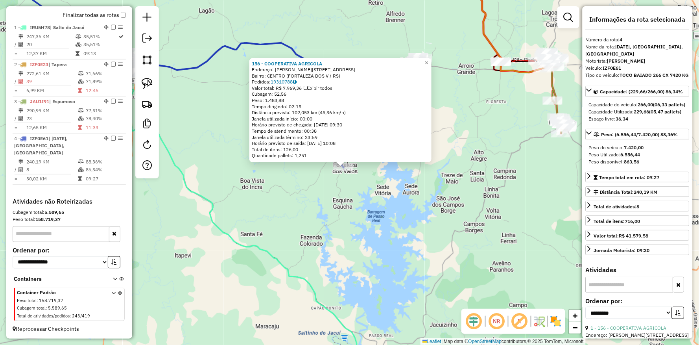
click at [356, 178] on div "156 - COOPERATIVA AGRICOLA Endereço: R [PERSON_NAME] 261 Bairro: CENTRO ([GEOGR…" at bounding box center [349, 172] width 699 height 345
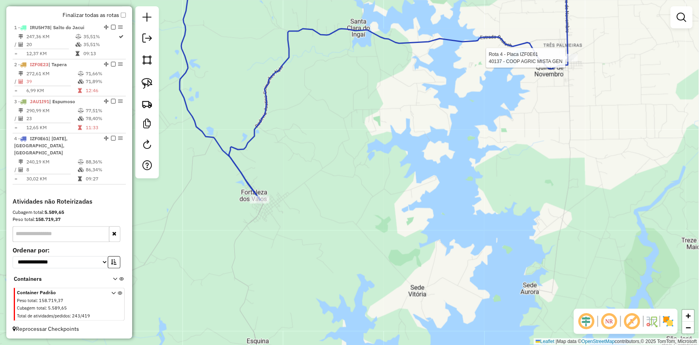
select select "**********"
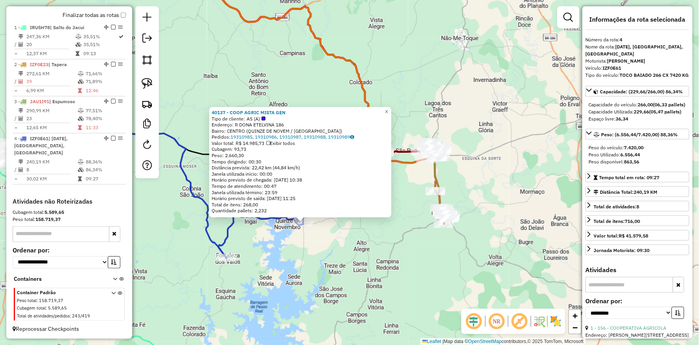
click at [267, 260] on div "40137 - COOP AGRIC MISTA GEN Tipo de cliente: AS (A) Endereço: R DONA ETELVINA …" at bounding box center [349, 172] width 699 height 345
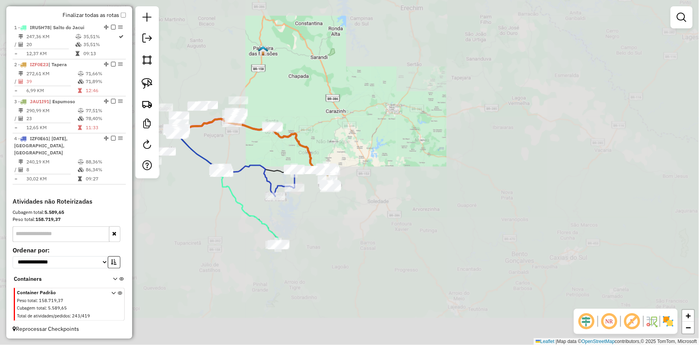
drag, startPoint x: 326, startPoint y: 273, endPoint x: 324, endPoint y: 215, distance: 57.8
click at [325, 216] on div "Janela de atendimento Grade de atendimento Capacidade Transportadoras Veículos …" at bounding box center [349, 172] width 699 height 345
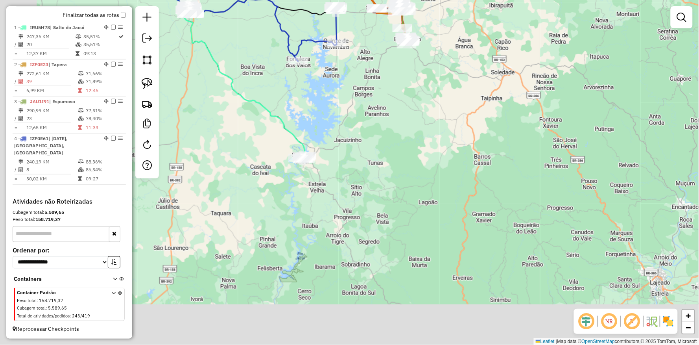
drag, startPoint x: 323, startPoint y: 223, endPoint x: 364, endPoint y: 139, distance: 93.4
click at [364, 139] on div "Janela de atendimento Grade de atendimento Capacidade Transportadoras Veículos …" at bounding box center [349, 172] width 699 height 345
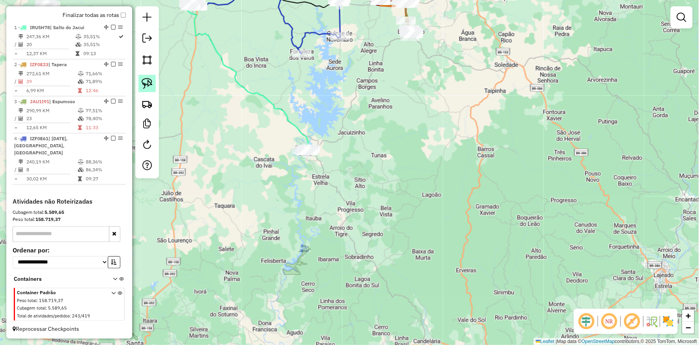
click at [152, 85] on img at bounding box center [147, 83] width 11 height 11
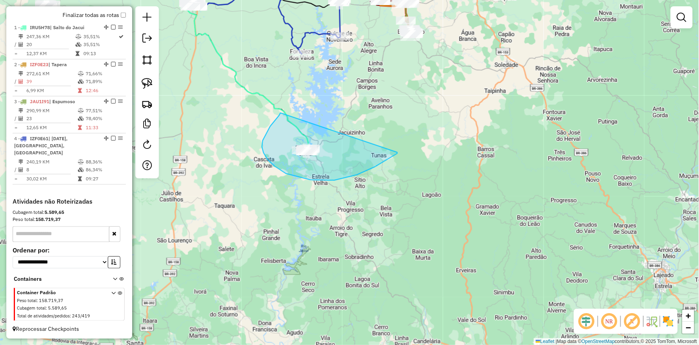
drag, startPoint x: 280, startPoint y: 113, endPoint x: 393, endPoint y: 150, distance: 118.9
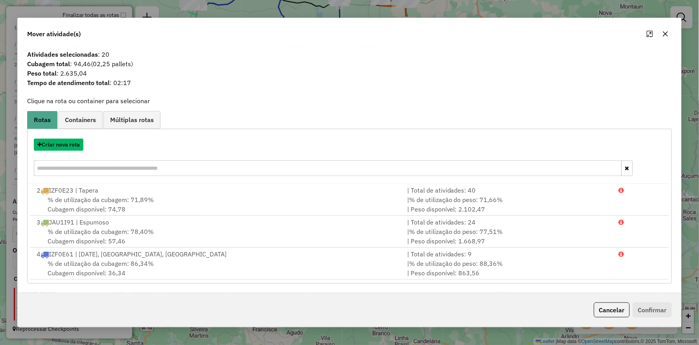
click at [60, 143] on button "Criar nova rota" at bounding box center [59, 144] width 50 height 12
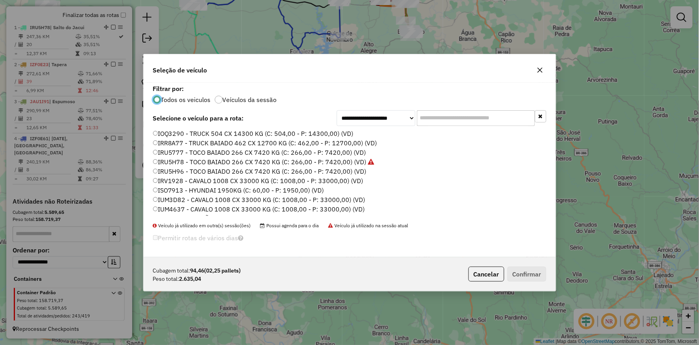
scroll to position [234, 0]
click at [171, 213] on label "JDL0J46 - TOCO BAIADO 266 CX 7420 KG (C: 266,00 - P: 7420,00) (VD)" at bounding box center [259, 210] width 212 height 9
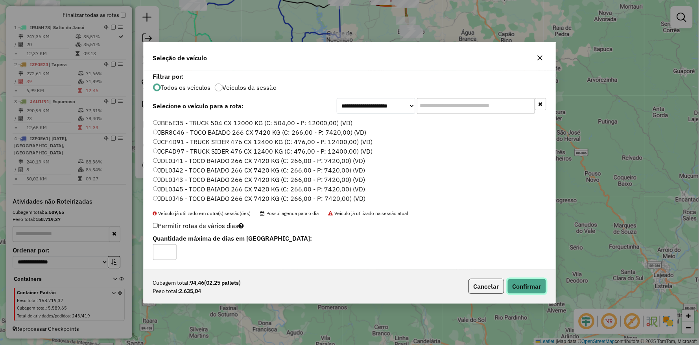
click at [527, 285] on button "Confirmar" at bounding box center [526, 285] width 39 height 15
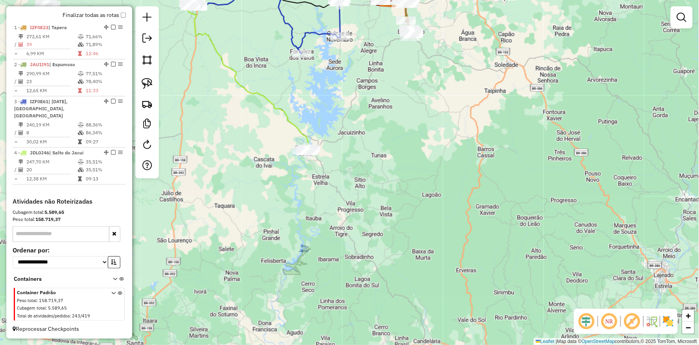
scroll to position [269, 0]
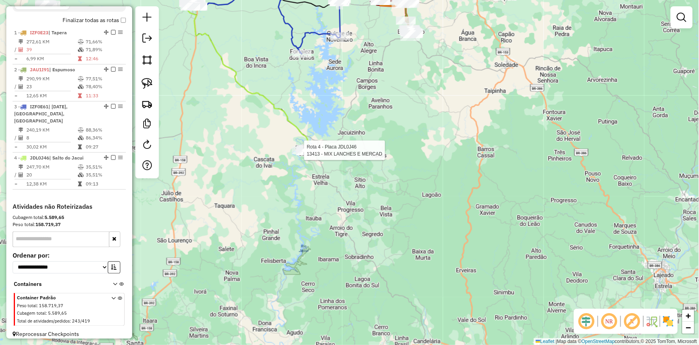
select select "**********"
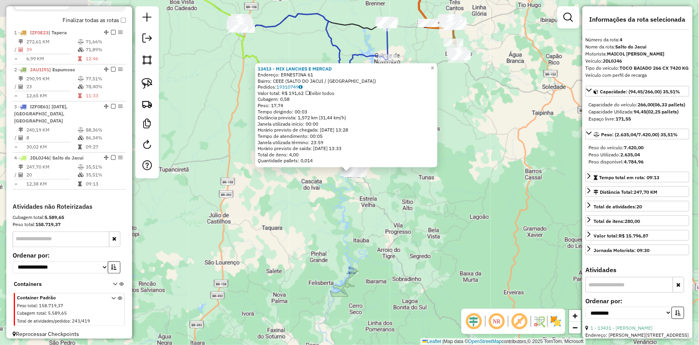
scroll to position [274, 0]
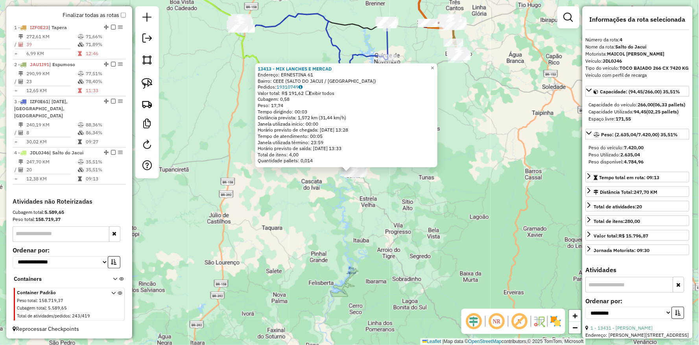
click at [327, 219] on div "13413 - MIX LANCHES E [PERSON_NAME]: [STREET_ADDRESS] Bairro: CEEE (SALTO DO JA…" at bounding box center [349, 172] width 699 height 345
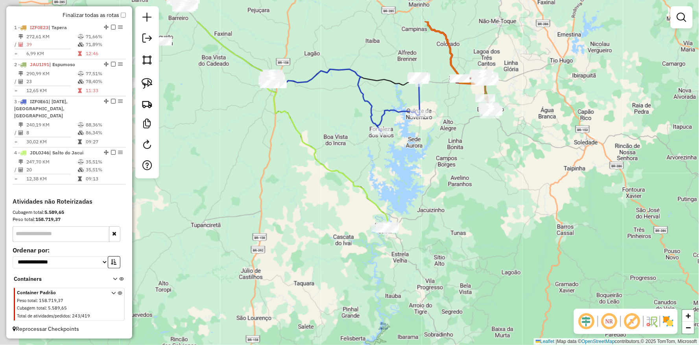
drag, startPoint x: 245, startPoint y: 175, endPoint x: 297, endPoint y: 218, distance: 67.3
click at [298, 254] on div "Janela de atendimento Grade de atendimento Capacidade Transportadoras Veículos …" at bounding box center [349, 172] width 699 height 345
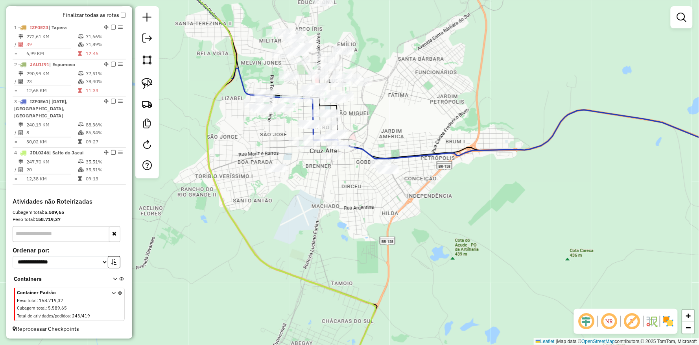
drag, startPoint x: 329, startPoint y: 205, endPoint x: 343, endPoint y: 181, distance: 27.7
click at [341, 183] on div "Janela de atendimento Grade de atendimento Capacidade Transportadoras Veículos …" at bounding box center [349, 172] width 699 height 345
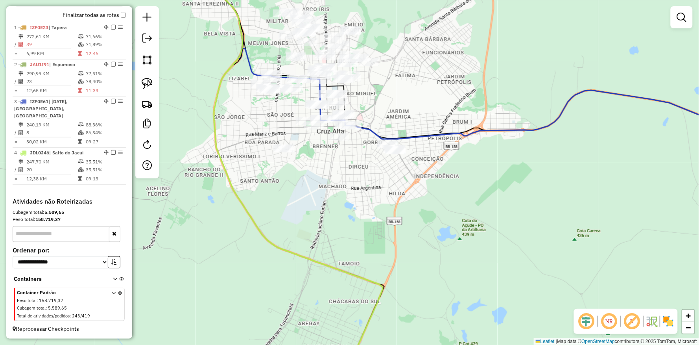
drag, startPoint x: 304, startPoint y: 177, endPoint x: 316, endPoint y: 163, distance: 18.4
click at [316, 163] on div "Janela de atendimento Grade de atendimento Capacidade Transportadoras Veículos …" at bounding box center [349, 172] width 699 height 345
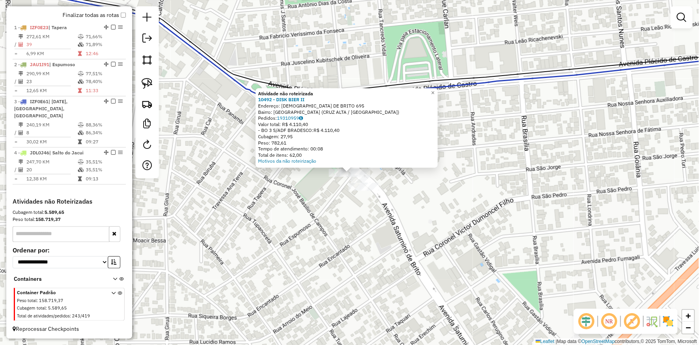
drag, startPoint x: 289, startPoint y: 185, endPoint x: 324, endPoint y: 183, distance: 34.6
click at [289, 185] on div "Atividade não roteirizada 10492 - DISK BIER II Endereço: [DEMOGRAPHIC_DATA] DE …" at bounding box center [349, 172] width 699 height 345
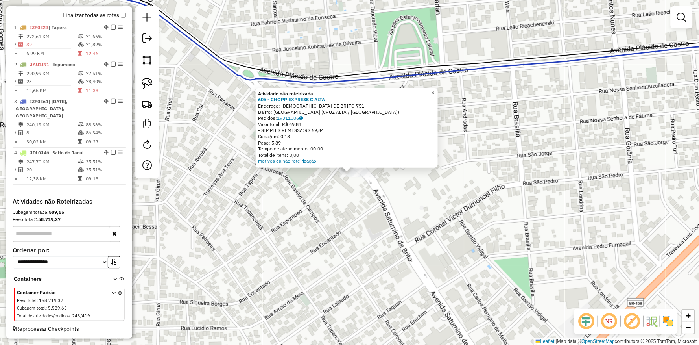
click at [300, 201] on div "× Atividade não roteirizada 605 - CHOPP EXPRESS C ALTA Endereço: [DEMOGRAPHIC_D…" at bounding box center [349, 172] width 699 height 345
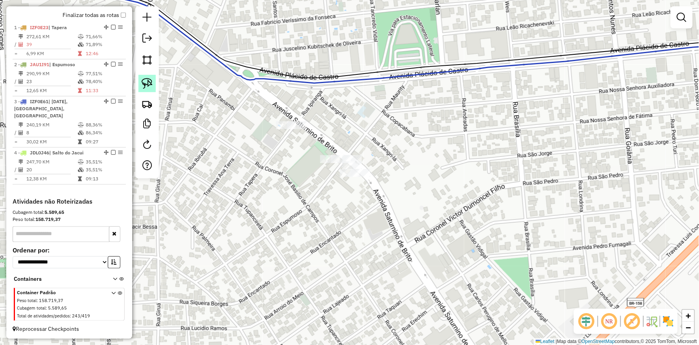
click at [148, 83] on img at bounding box center [147, 83] width 11 height 11
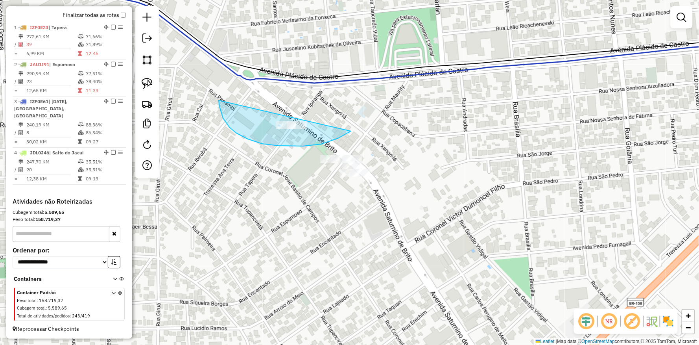
drag, startPoint x: 219, startPoint y: 101, endPoint x: 367, endPoint y: 121, distance: 148.7
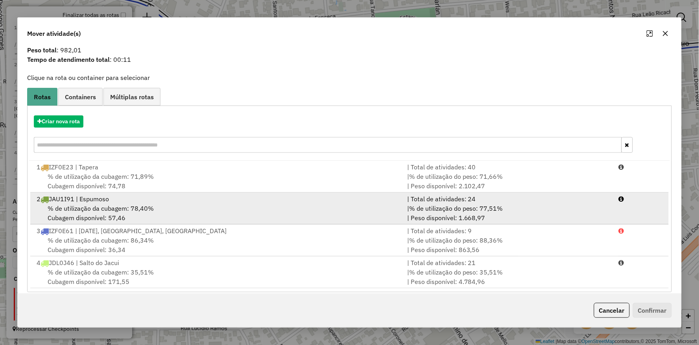
scroll to position [31, 0]
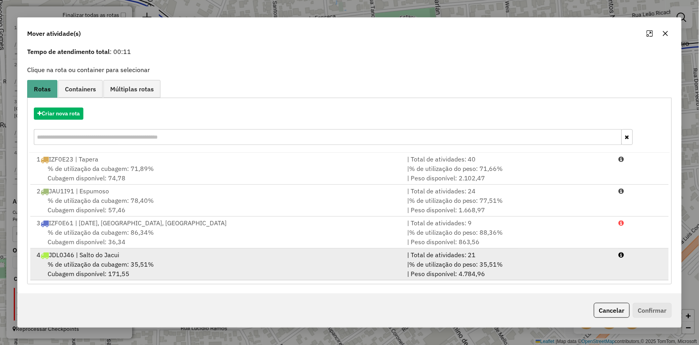
click at [126, 260] on span "% de utilização da cubagem: 35,51%" at bounding box center [101, 264] width 106 height 8
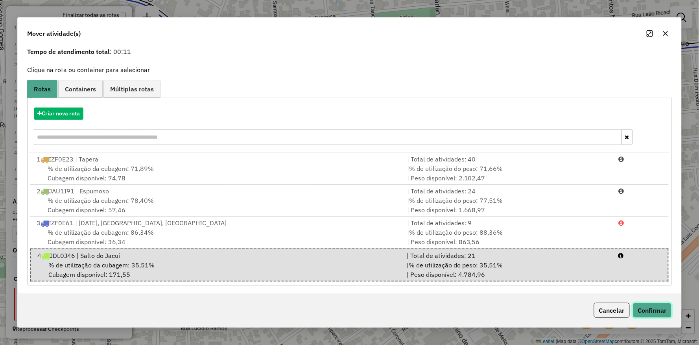
click at [659, 310] on button "Confirmar" at bounding box center [652, 309] width 39 height 15
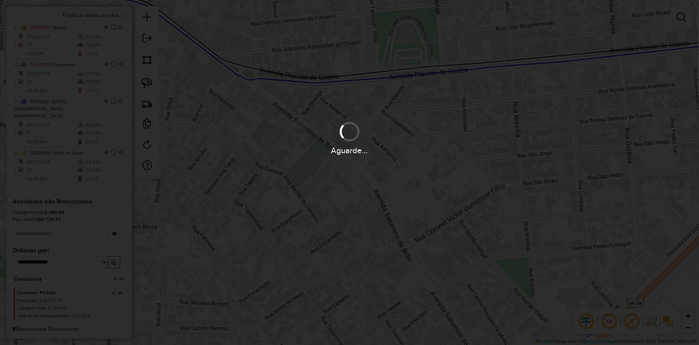
scroll to position [0, 0]
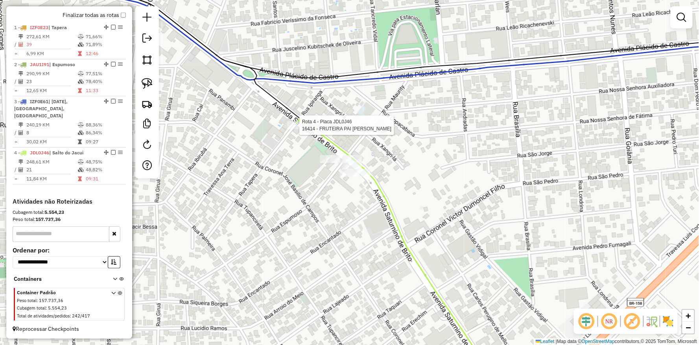
select select "**********"
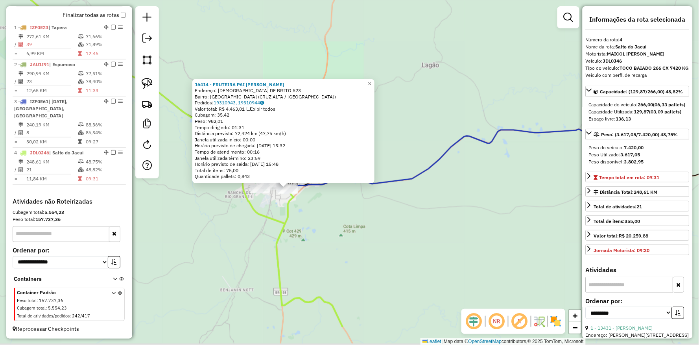
drag, startPoint x: 337, startPoint y: 260, endPoint x: 325, endPoint y: 171, distance: 90.4
click at [329, 186] on div "16414 - FRUTEIRA PAI [PERSON_NAME]: [DEMOGRAPHIC_DATA] DE BRITO 523 Bairro: [GE…" at bounding box center [349, 172] width 699 height 345
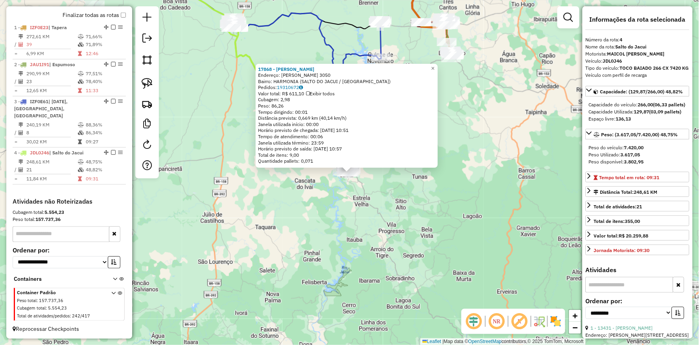
click at [329, 221] on div "Rota 4 - Placa JDL0J46 17868 - [PERSON_NAME] 17868 - [PERSON_NAME]: [PERSON_NAM…" at bounding box center [349, 172] width 699 height 345
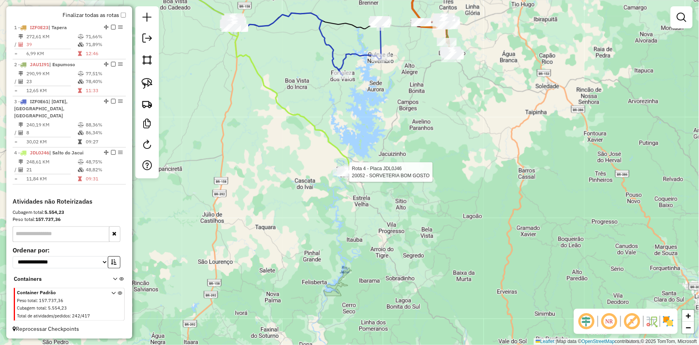
select select "**********"
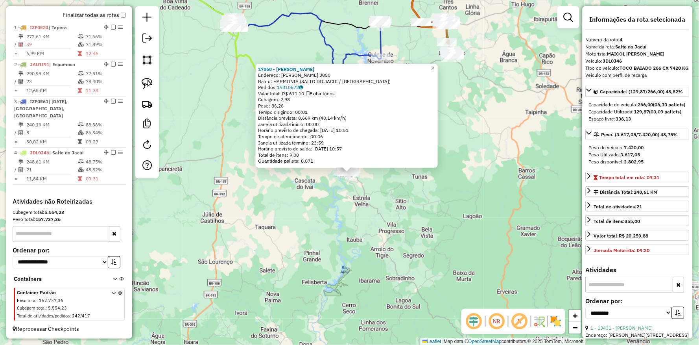
click at [388, 298] on div "17868 - [PERSON_NAME]: [PERSON_NAME] 3050 Bairro: HARMONIA (SALTO DO JACUI / RS…" at bounding box center [349, 172] width 699 height 345
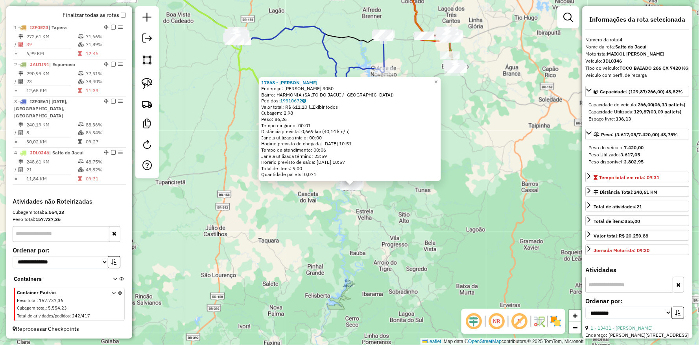
drag, startPoint x: 234, startPoint y: 297, endPoint x: 247, endPoint y: 270, distance: 30.1
click at [233, 297] on div "17868 - [PERSON_NAME]: [PERSON_NAME] 3050 Bairro: HARMONIA (SALTO DO JACUI / RS…" at bounding box center [349, 172] width 699 height 345
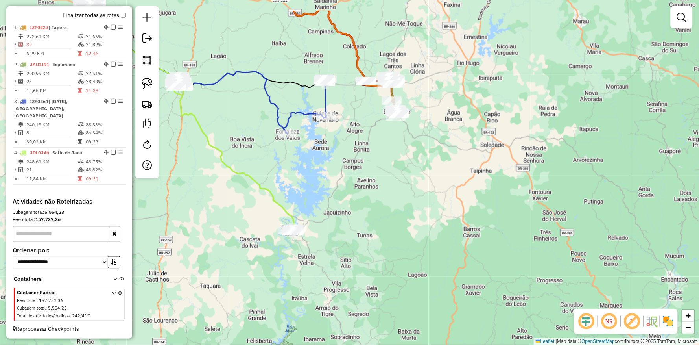
drag, startPoint x: 243, startPoint y: 258, endPoint x: 203, endPoint y: 289, distance: 49.9
click at [205, 293] on div "Janela de atendimento Grade de atendimento Capacidade Transportadoras Veículos …" at bounding box center [349, 172] width 699 height 345
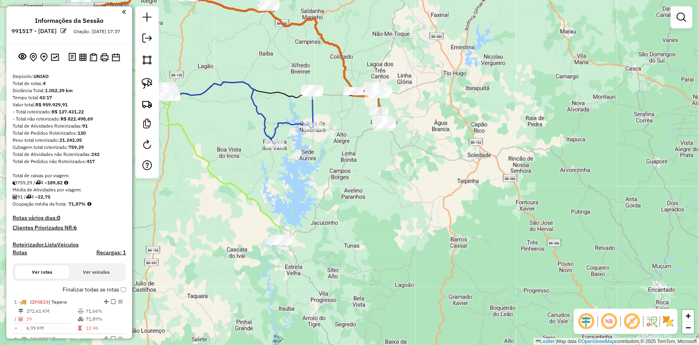
drag, startPoint x: 395, startPoint y: 222, endPoint x: 300, endPoint y: 194, distance: 98.4
click at [307, 198] on div "Rota 4 - Placa JDL0J46 17868 - RAIANE [PERSON_NAME] de atendimento Grade de ate…" at bounding box center [349, 172] width 699 height 345
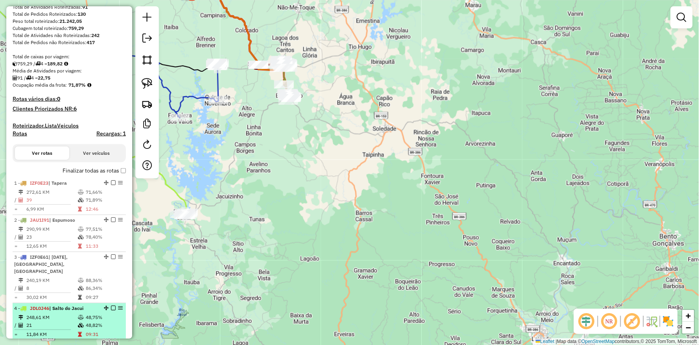
scroll to position [131, 0]
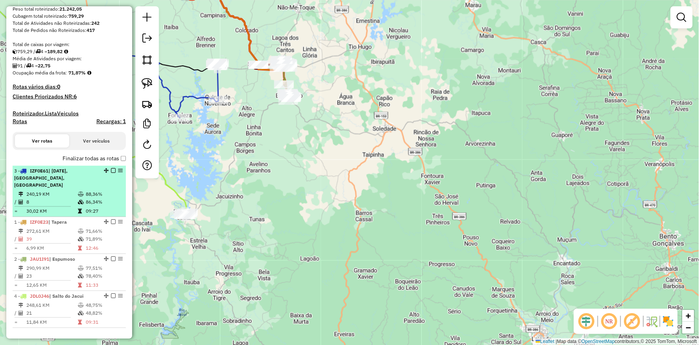
drag, startPoint x: 103, startPoint y: 251, endPoint x: 99, endPoint y: 186, distance: 65.4
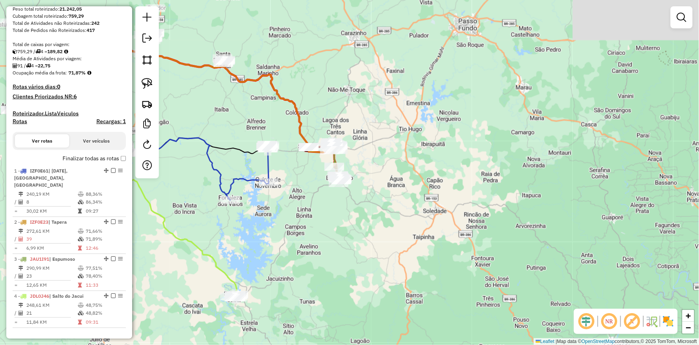
drag, startPoint x: 258, startPoint y: 171, endPoint x: 294, endPoint y: 233, distance: 71.9
click at [317, 265] on div "Janela de atendimento Grade de atendimento Capacidade Transportadoras Veículos …" at bounding box center [349, 172] width 699 height 345
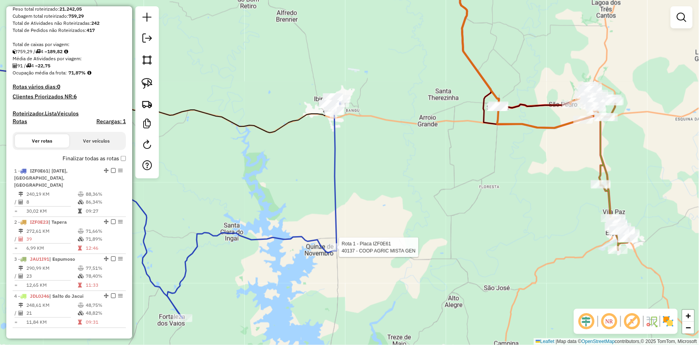
select select "**********"
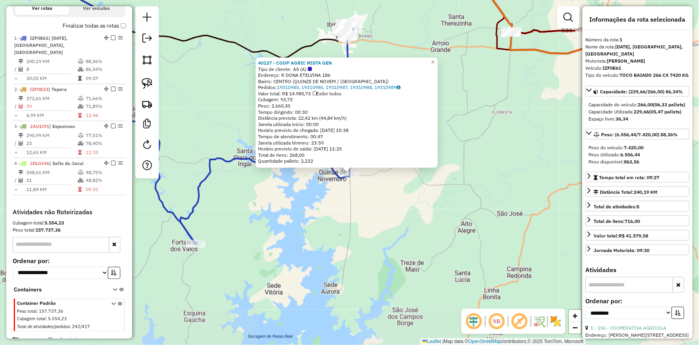
drag, startPoint x: 402, startPoint y: 268, endPoint x: 334, endPoint y: 269, distance: 67.3
click at [334, 269] on div "40137 - COOP AGRIC MISTA GEN Tipo de cliente: AS (A) Endereço: R DONA ETELVINA …" at bounding box center [349, 172] width 699 height 345
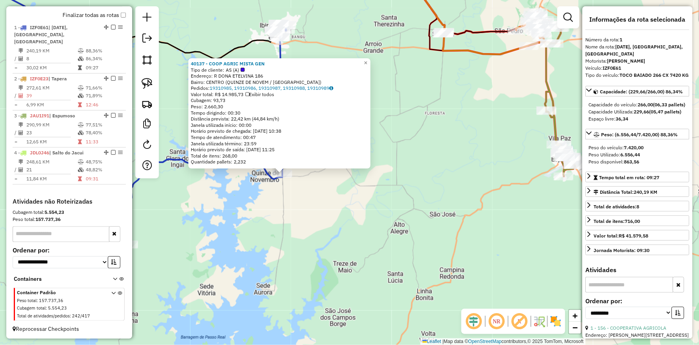
drag, startPoint x: 304, startPoint y: 248, endPoint x: 174, endPoint y: 280, distance: 134.4
click at [135, 311] on div "40137 - COOP AGRIC MISTA GEN Tipo de cliente: AS (A) Endereço: R DONA ETELVINA …" at bounding box center [349, 172] width 699 height 345
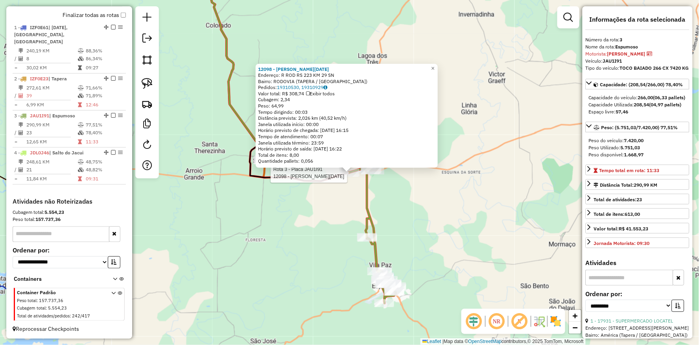
click at [265, 242] on div "Rota 3 - Placa JAU1I91 12098 - [PERSON_NAME][DATE] KO 12098 - [PERSON_NAME][DAT…" at bounding box center [349, 172] width 699 height 345
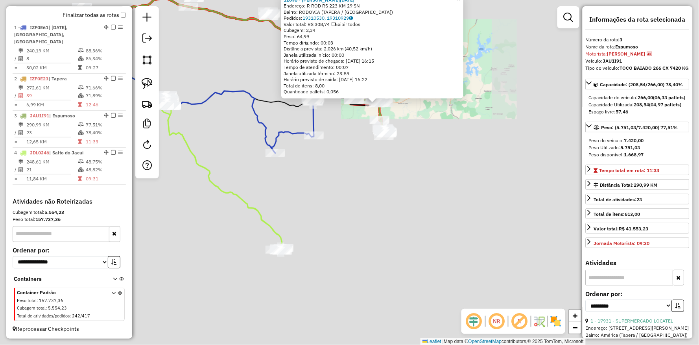
drag, startPoint x: 210, startPoint y: 284, endPoint x: 292, endPoint y: 169, distance: 141.0
click at [292, 169] on div "12098 - [PERSON_NAME][DATE] KO Endereço: R ROD RS 223 KM 29 SN Bairro: [GEOGRAP…" at bounding box center [349, 172] width 699 height 345
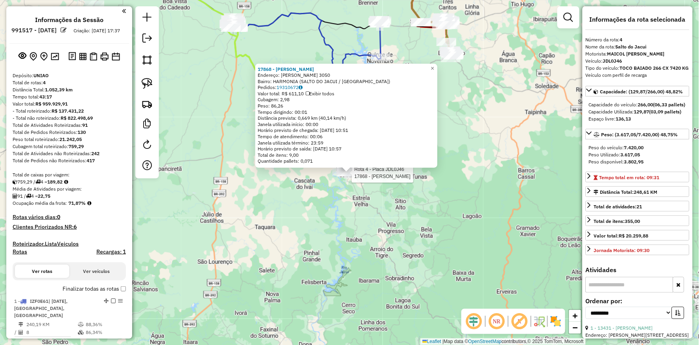
scroll to position [0, 0]
drag, startPoint x: 240, startPoint y: 256, endPoint x: 238, endPoint y: 250, distance: 6.6
click at [238, 255] on div "Rota 4 - Placa JDL0J46 17868 - [PERSON_NAME] 17868 - [PERSON_NAME]: [PERSON_NAM…" at bounding box center [349, 172] width 699 height 345
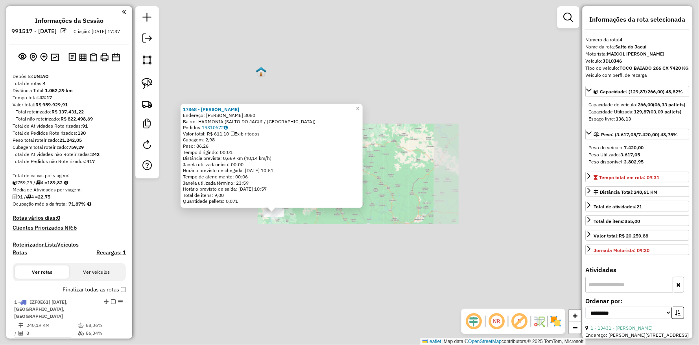
click at [275, 253] on div "17868 - [PERSON_NAME]: [PERSON_NAME] 3050 Bairro: HARMONIA (SALTO DO JACUI / RS…" at bounding box center [349, 172] width 699 height 345
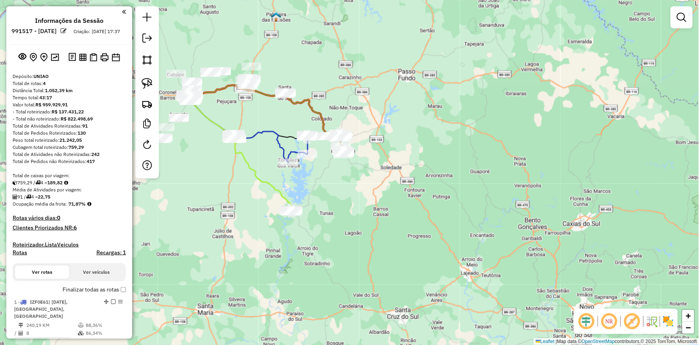
drag, startPoint x: 221, startPoint y: 142, endPoint x: 239, endPoint y: 178, distance: 40.3
click at [238, 174] on div "Janela de atendimento Grade de atendimento Capacidade Transportadoras Veículos …" at bounding box center [349, 172] width 699 height 345
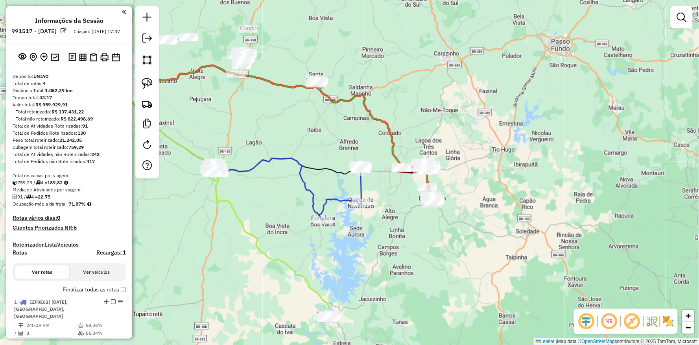
drag, startPoint x: 284, startPoint y: 181, endPoint x: 266, endPoint y: 128, distance: 56.1
click at [266, 128] on div "Janela de atendimento Grade de atendimento Capacidade Transportadoras Veículos …" at bounding box center [349, 172] width 699 height 345
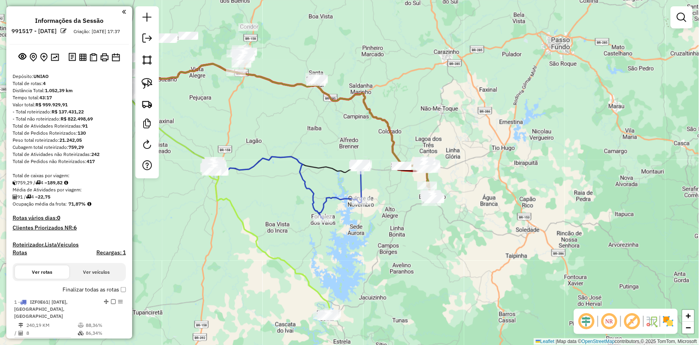
drag, startPoint x: 277, startPoint y: 131, endPoint x: 269, endPoint y: 94, distance: 37.2
click at [269, 94] on div "Janela de atendimento Grade de atendimento Capacidade Transportadoras Veículos …" at bounding box center [349, 172] width 699 height 345
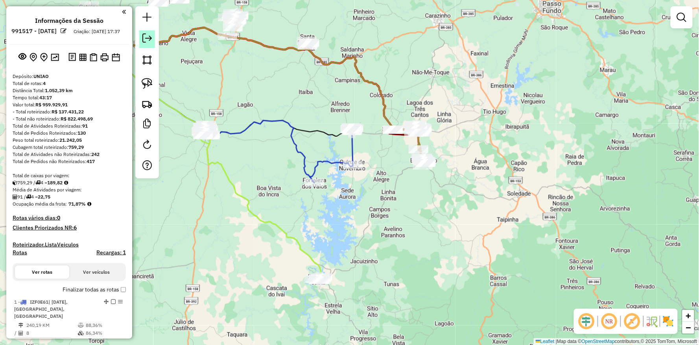
click at [147, 38] on em at bounding box center [146, 37] width 9 height 9
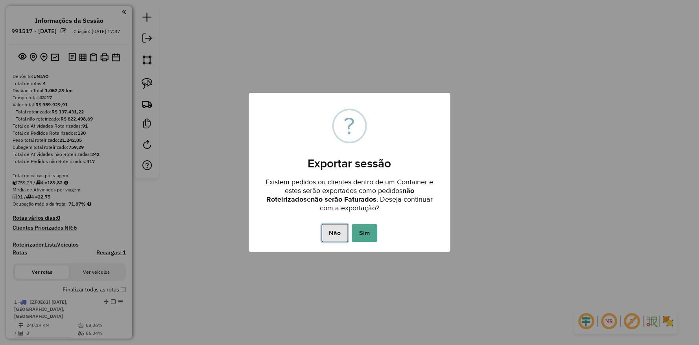
click at [337, 234] on button "Não" at bounding box center [335, 233] width 26 height 18
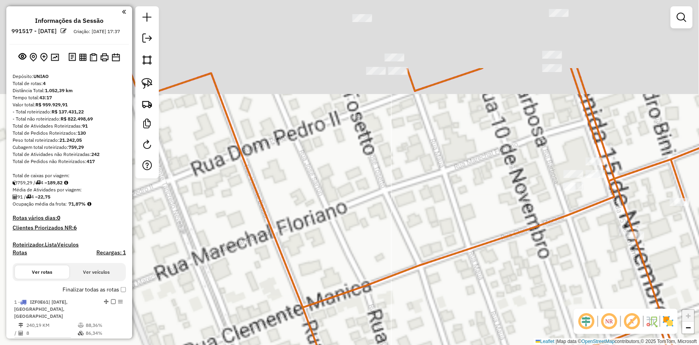
drag, startPoint x: 421, startPoint y: 88, endPoint x: 380, endPoint y: 168, distance: 90.1
click at [383, 179] on div "Janela de atendimento Grade de atendimento Capacidade Transportadoras Veículos …" at bounding box center [349, 172] width 699 height 345
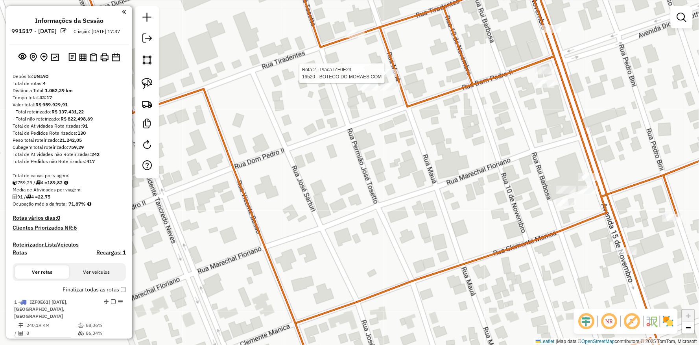
select select "**********"
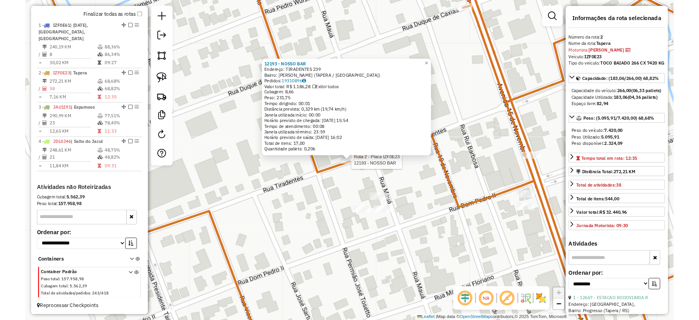
scroll to position [56, 0]
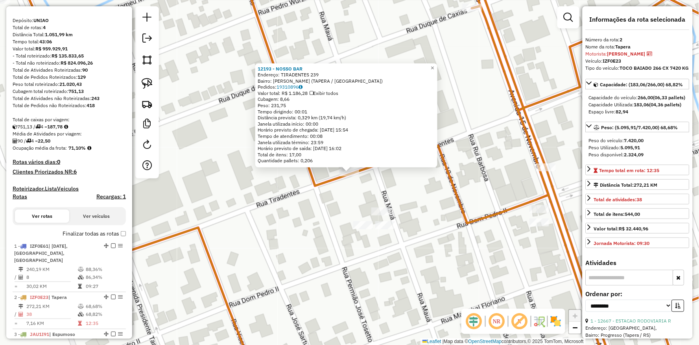
click at [257, 207] on div "Rota 2 - Placa IZF0E23 12193 - NOSSO BAR 12193 - NOSSO BAR Endereço: TIRADENTES…" at bounding box center [349, 172] width 699 height 345
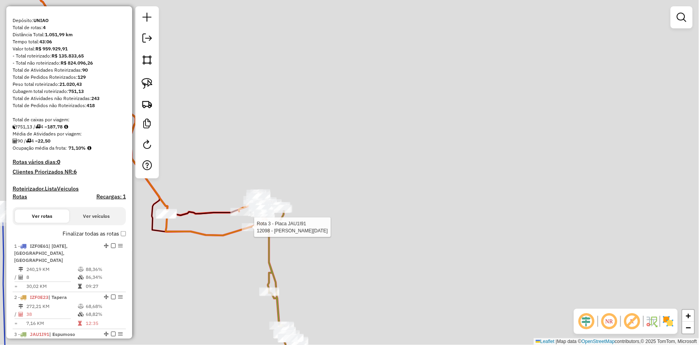
click at [261, 208] on div "Rota 3 - Placa JAU1I91 12098 - [PERSON_NAME][DATE] KO Janela de atendimento Gra…" at bounding box center [349, 172] width 699 height 345
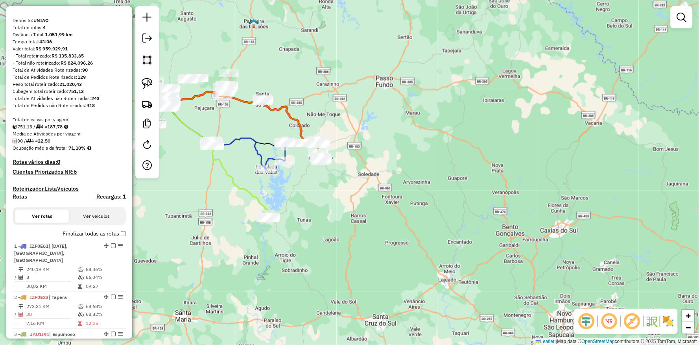
drag, startPoint x: 328, startPoint y: 213, endPoint x: 413, endPoint y: 216, distance: 85.4
click at [413, 216] on div "Janela de atendimento Grade de atendimento Capacidade Transportadoras Veículos …" at bounding box center [349, 172] width 699 height 345
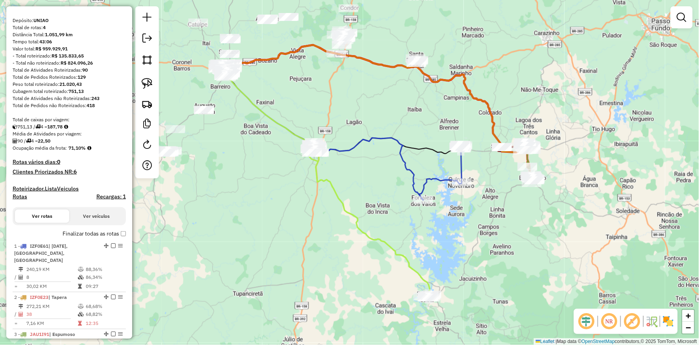
drag, startPoint x: 301, startPoint y: 197, endPoint x: 358, endPoint y: 216, distance: 60.2
click at [371, 219] on div "Janela de atendimento Grade de atendimento Capacidade Transportadoras Veículos …" at bounding box center [349, 172] width 699 height 345
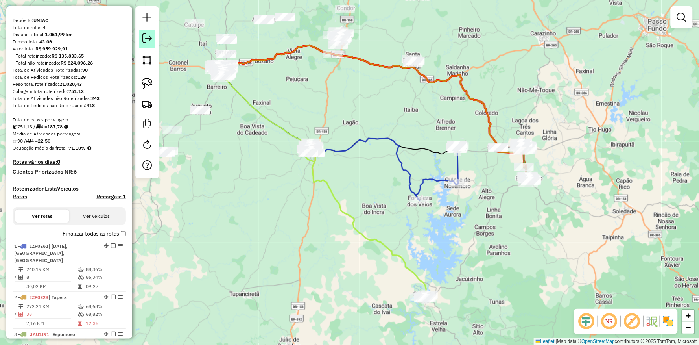
click at [143, 36] on em at bounding box center [146, 37] width 9 height 9
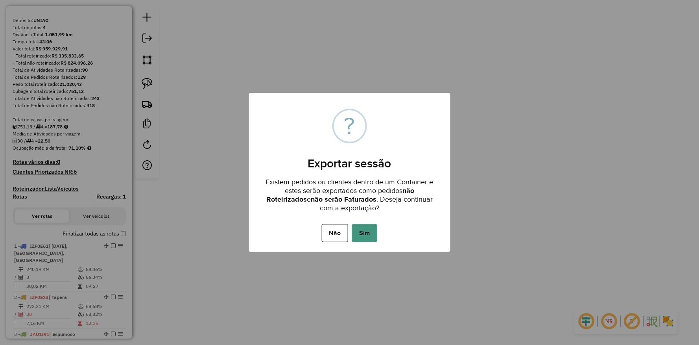
click at [369, 232] on button "Sim" at bounding box center [364, 233] width 25 height 18
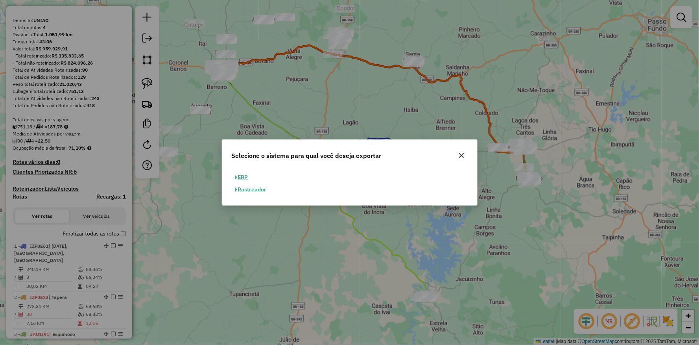
click at [244, 177] on button "ERP" at bounding box center [242, 177] width 20 height 12
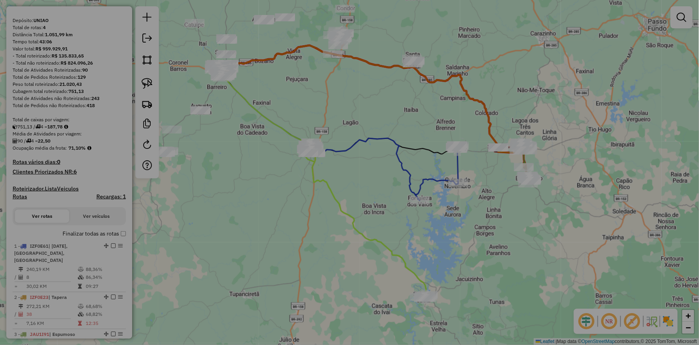
select select "**"
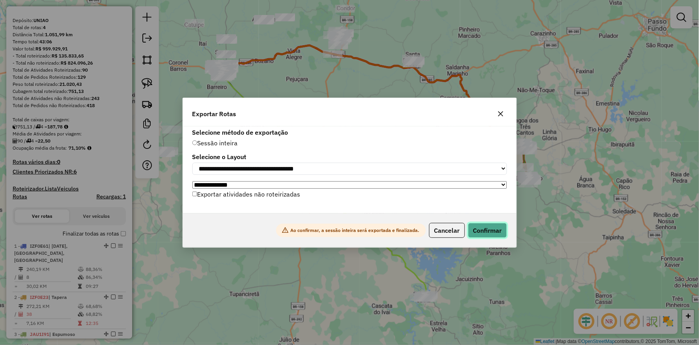
click at [493, 227] on button "Confirmar" at bounding box center [487, 230] width 39 height 15
